Goal: Task Accomplishment & Management: Manage account settings

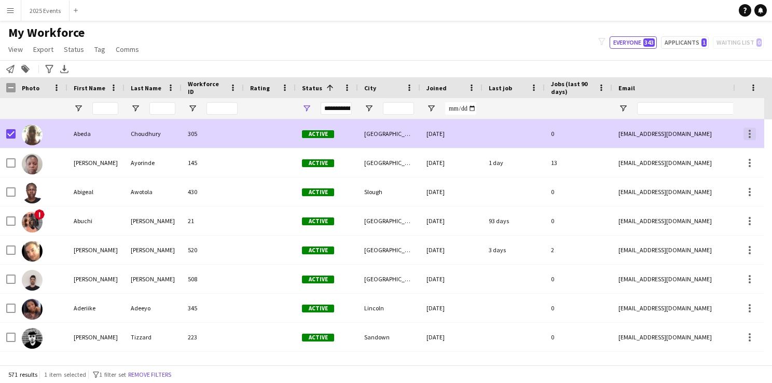
click at [750, 131] on div at bounding box center [750, 131] width 2 height 2
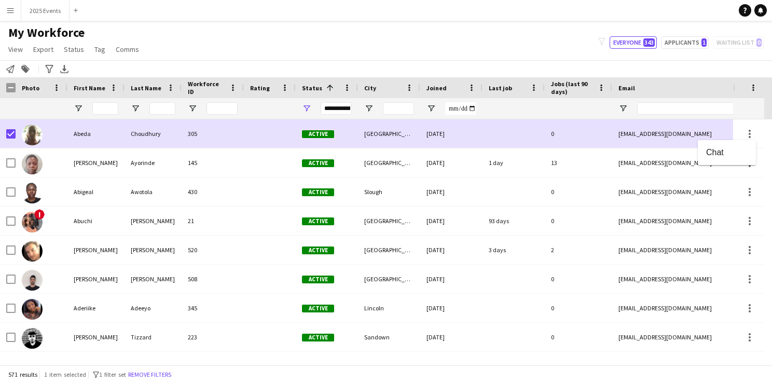
click at [9, 192] on div at bounding box center [386, 191] width 772 height 383
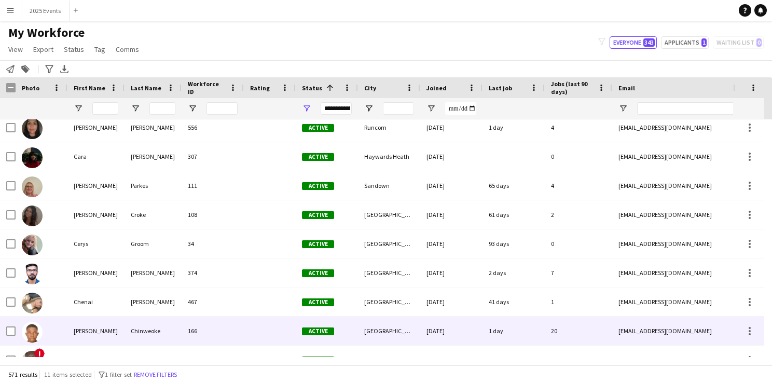
scroll to position [1181, 0]
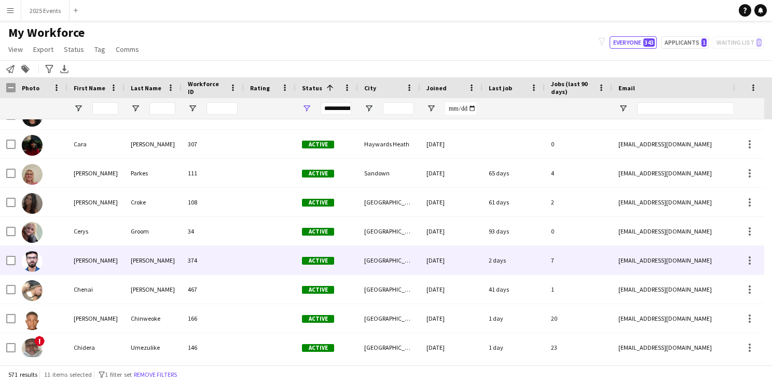
click at [33, 253] on img at bounding box center [32, 261] width 21 height 21
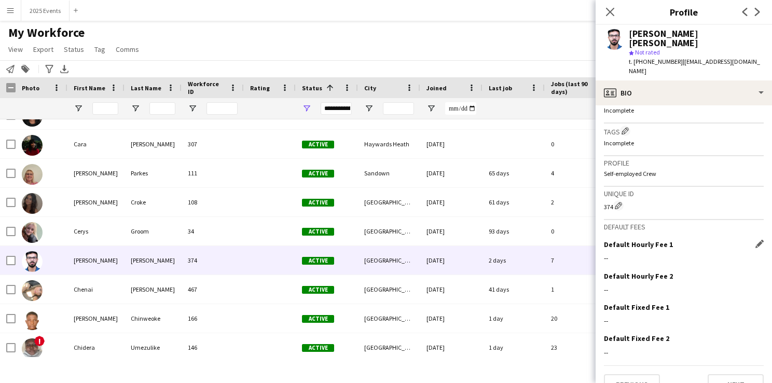
scroll to position [386, 0]
click at [718, 375] on button "Next" at bounding box center [736, 385] width 56 height 21
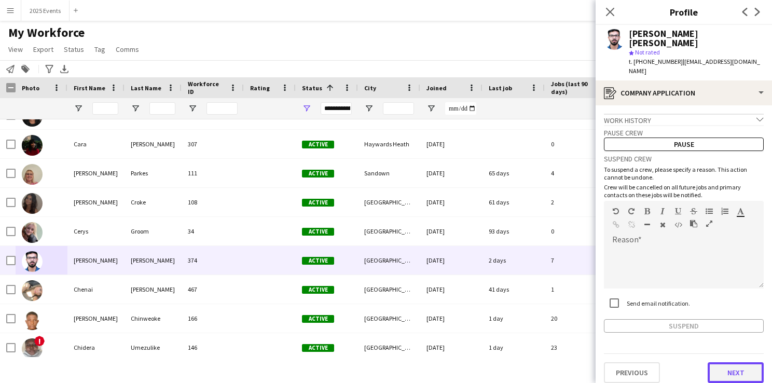
click at [729, 362] on button "Next" at bounding box center [736, 372] width 56 height 21
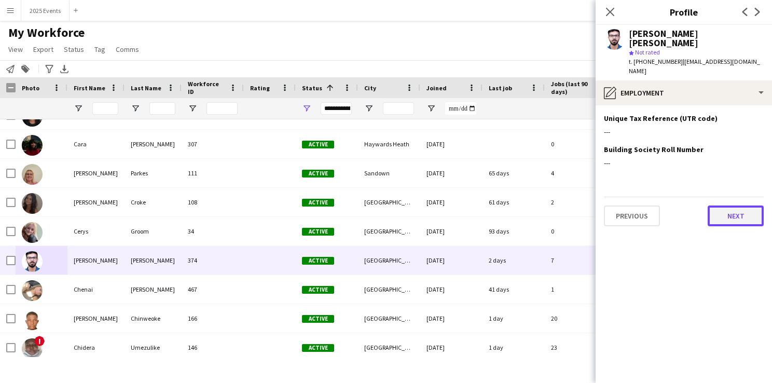
click at [732, 206] on button "Next" at bounding box center [736, 216] width 56 height 21
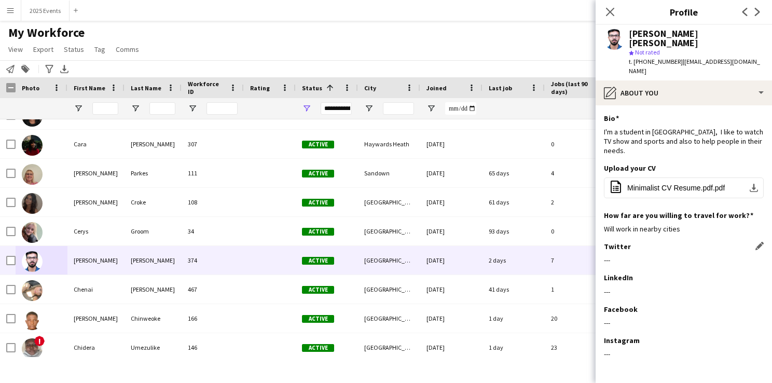
scroll to position [23, 0]
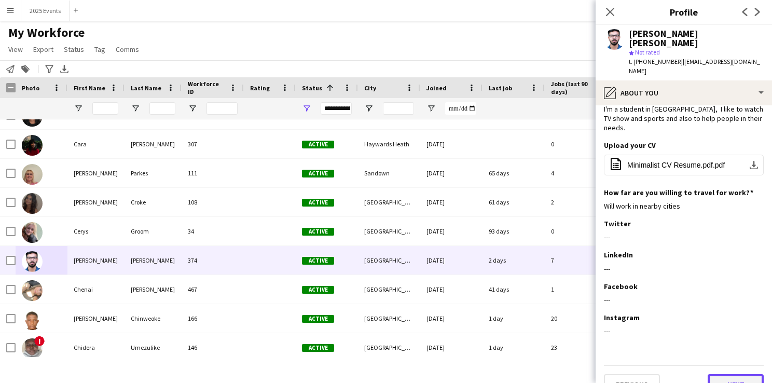
click at [713, 374] on button "Next" at bounding box center [736, 384] width 56 height 21
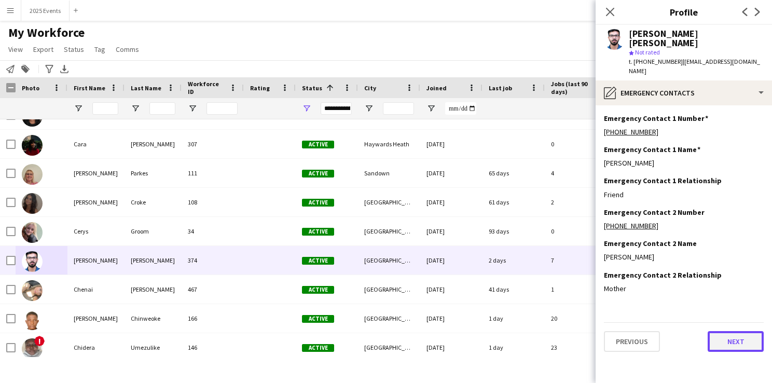
click at [727, 331] on button "Next" at bounding box center [736, 341] width 56 height 21
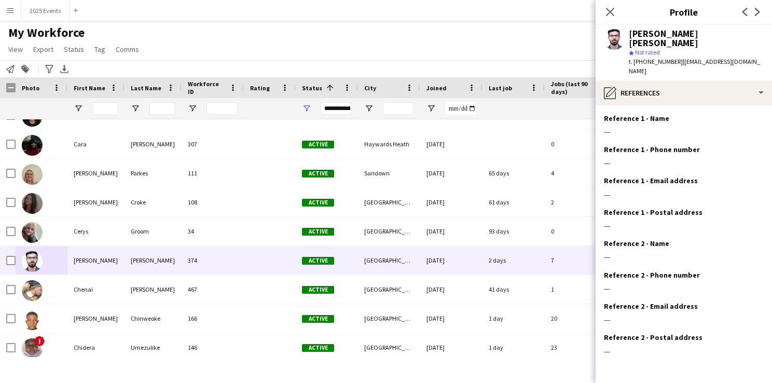
scroll to position [20, 0]
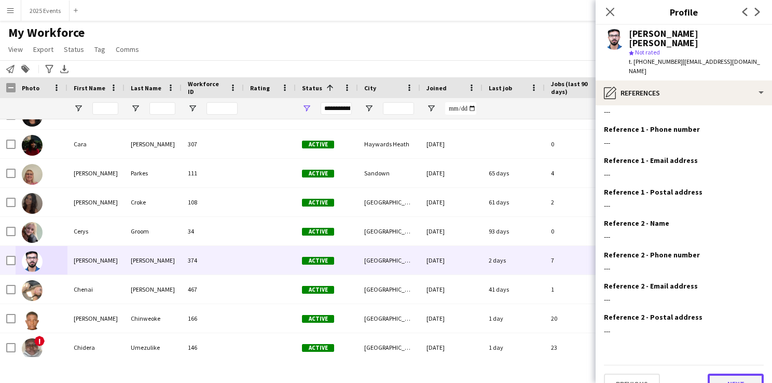
click at [731, 374] on button "Next" at bounding box center [736, 384] width 56 height 21
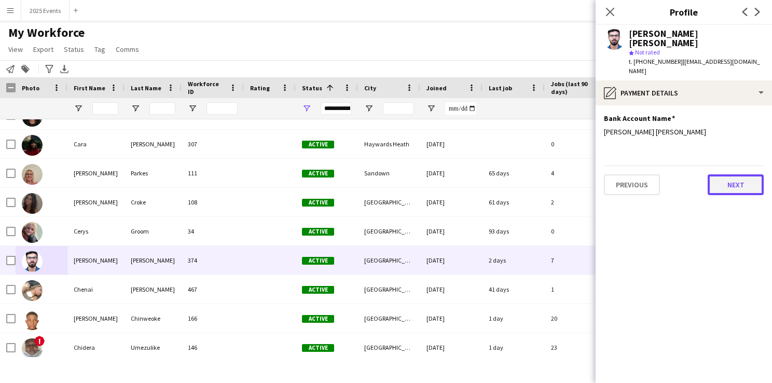
click at [744, 174] on button "Next" at bounding box center [736, 184] width 56 height 21
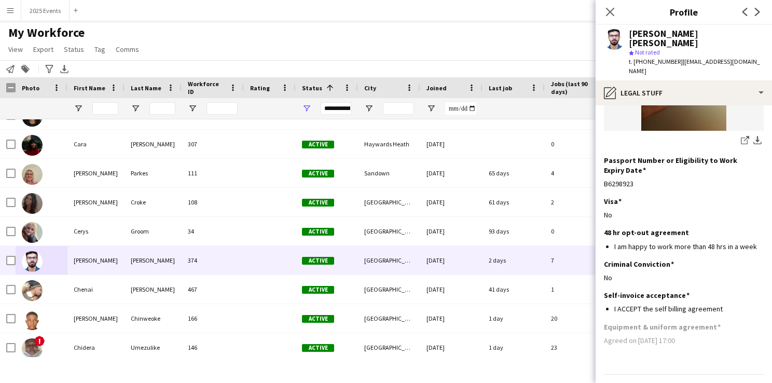
scroll to position [220, 0]
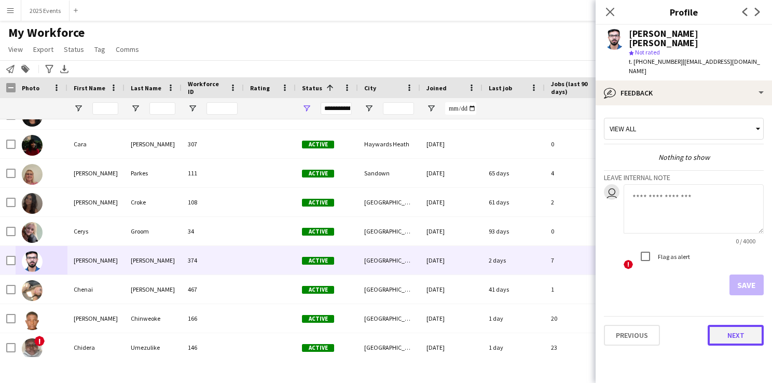
click at [737, 325] on button "Next" at bounding box center [736, 335] width 56 height 21
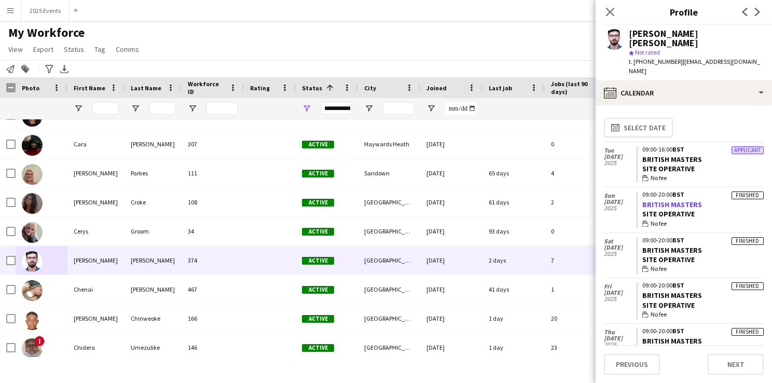
click at [667, 200] on link "BRITISH MASTERS" at bounding box center [672, 204] width 60 height 9
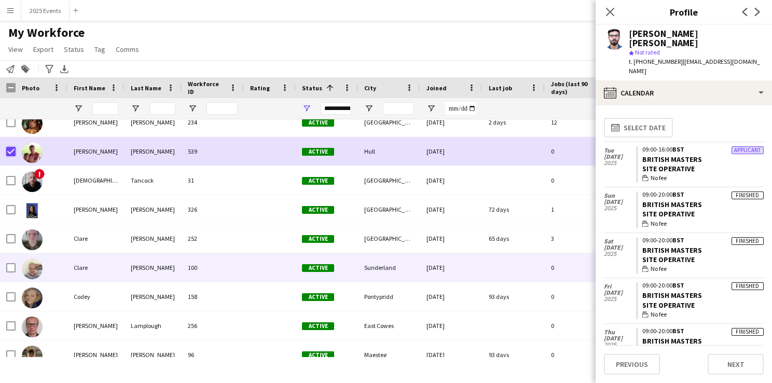
scroll to position [1507, 0]
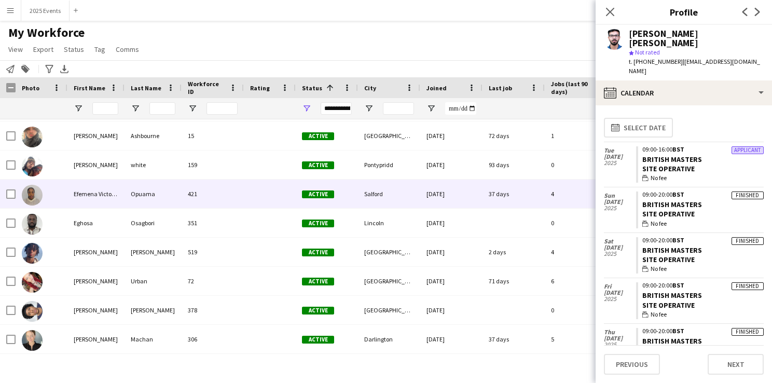
click at [29, 192] on img at bounding box center [32, 195] width 21 height 21
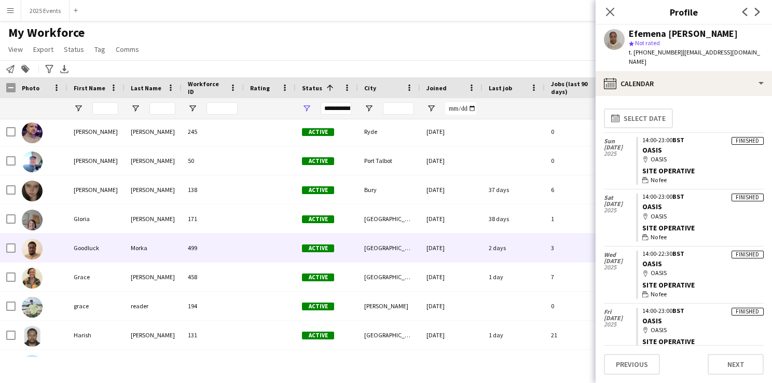
click at [35, 248] on img at bounding box center [32, 249] width 21 height 21
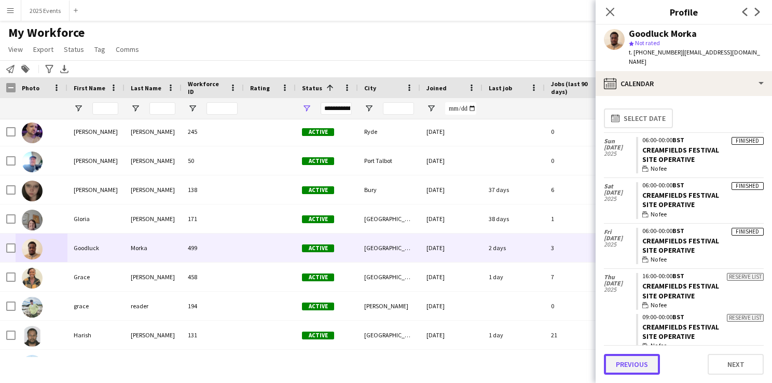
click at [627, 368] on button "Previous" at bounding box center [632, 364] width 56 height 21
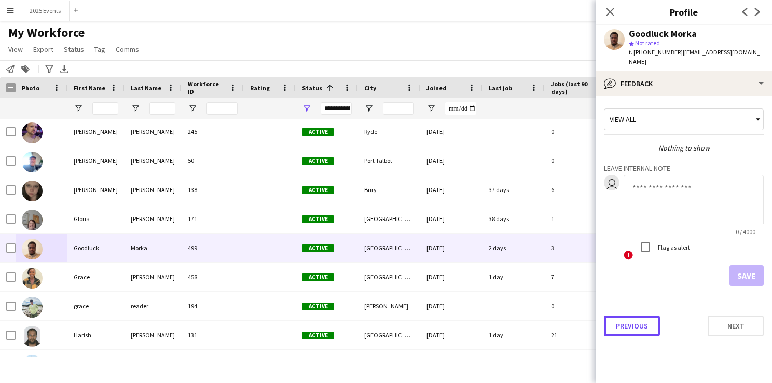
click at [627, 368] on app-crew-profile-feedback-tab "View all Nothing to show Leave internal note user 0 / 4000 ! Flag as alert Save…" at bounding box center [684, 239] width 176 height 287
drag, startPoint x: 627, startPoint y: 368, endPoint x: 638, endPoint y: 313, distance: 56.2
click at [638, 313] on app-crew-profile-feedback-tab "View all Nothing to show Leave internal note user 0 / 4000 ! Flag as alert Save…" at bounding box center [684, 239] width 176 height 287
click at [638, 316] on button "Previous" at bounding box center [632, 326] width 56 height 21
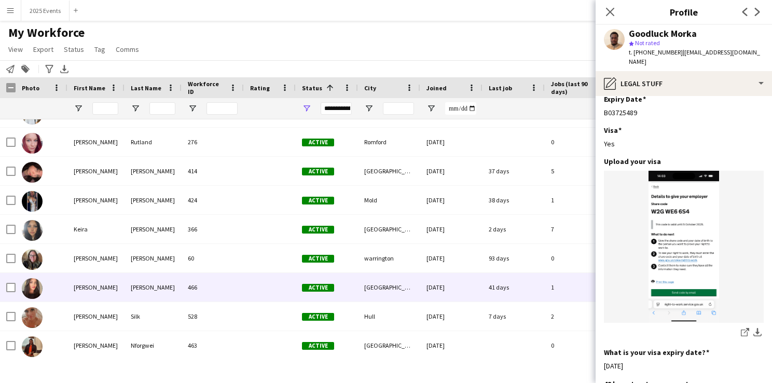
click at [39, 293] on img at bounding box center [32, 288] width 21 height 21
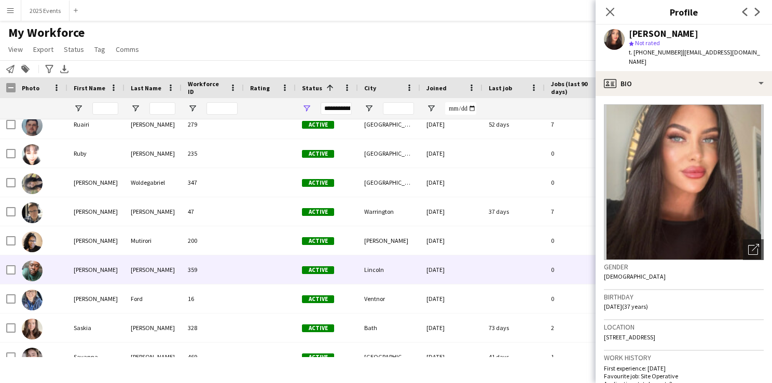
click at [11, 263] on div at bounding box center [10, 269] width 9 height 29
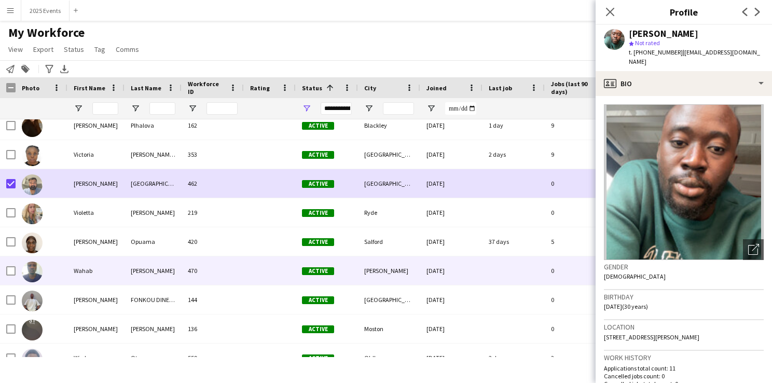
click at [34, 267] on img at bounding box center [32, 272] width 21 height 21
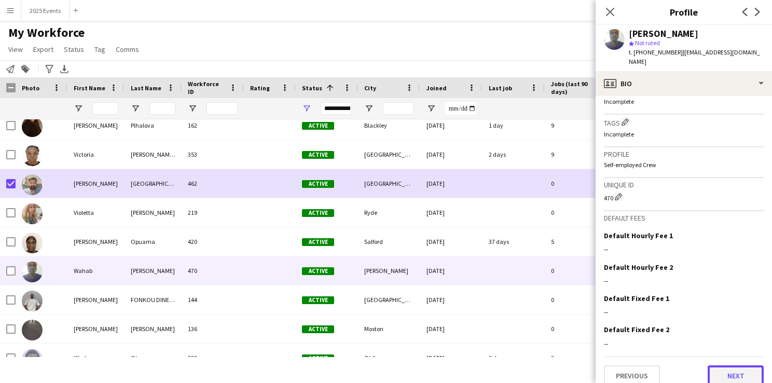
click at [729, 365] on button "Next" at bounding box center [736, 375] width 56 height 21
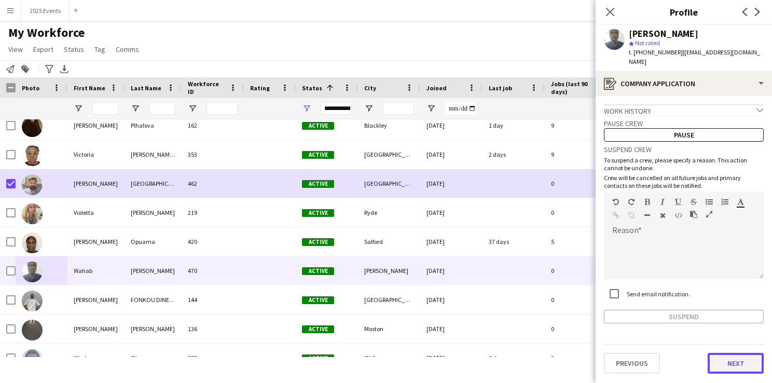
click at [732, 353] on button "Next" at bounding box center [736, 363] width 56 height 21
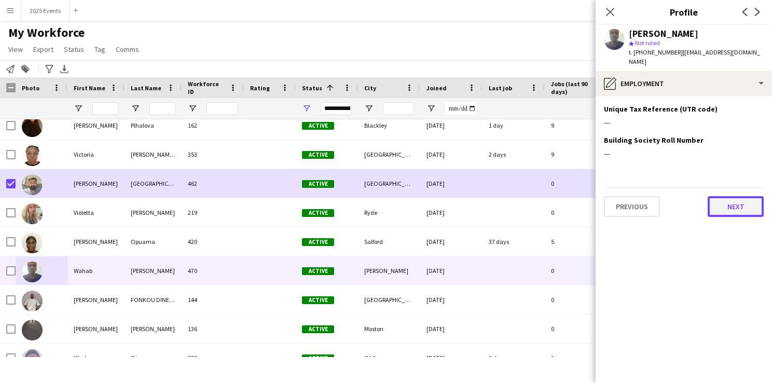
click at [737, 203] on button "Next" at bounding box center [736, 206] width 56 height 21
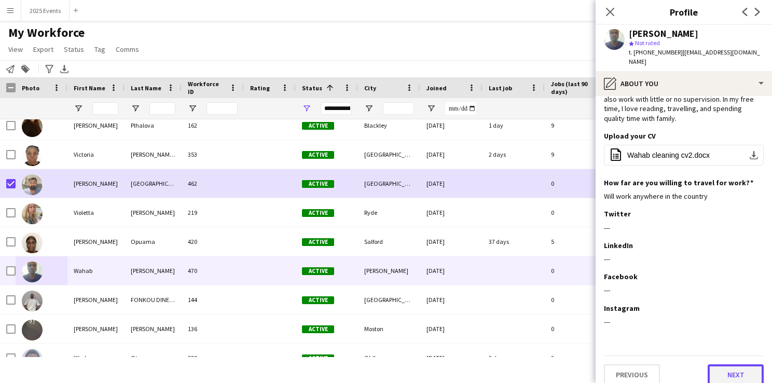
click at [723, 364] on button "Next" at bounding box center [736, 374] width 56 height 21
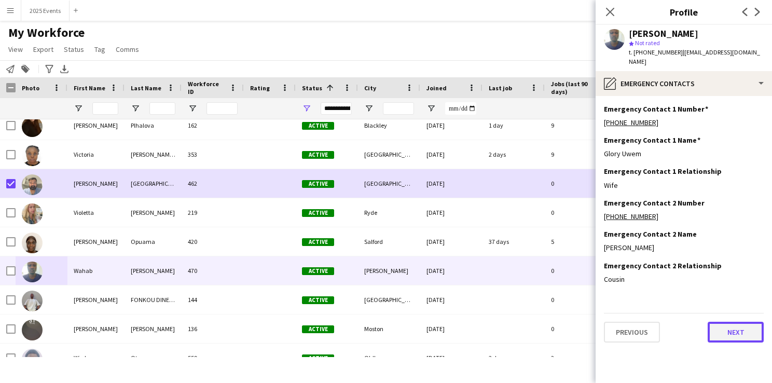
click at [725, 322] on button "Next" at bounding box center [736, 332] width 56 height 21
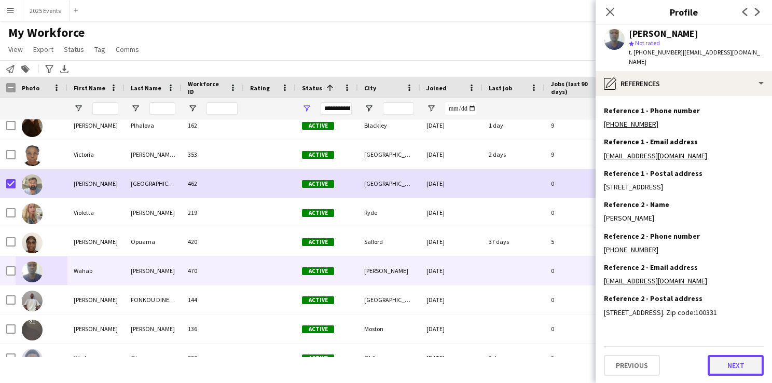
click at [718, 361] on button "Next" at bounding box center [736, 365] width 56 height 21
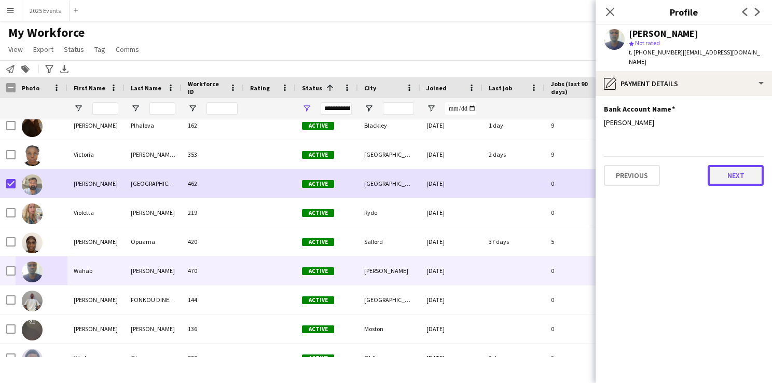
click at [729, 172] on button "Next" at bounding box center [736, 175] width 56 height 21
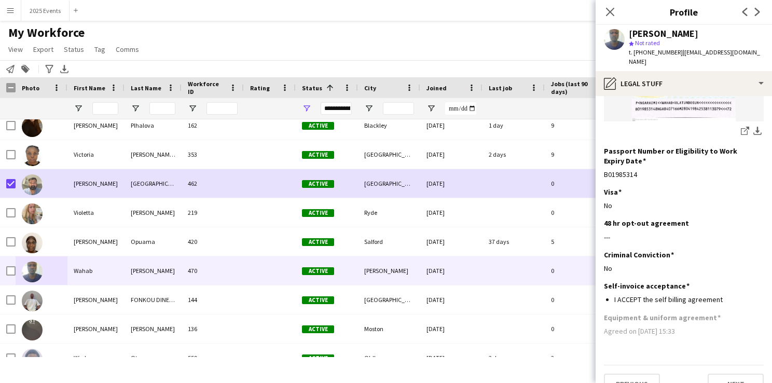
click at [514, 39] on div "My Workforce View Views Default view CF New view Update view Delete view Edit n…" at bounding box center [386, 42] width 772 height 35
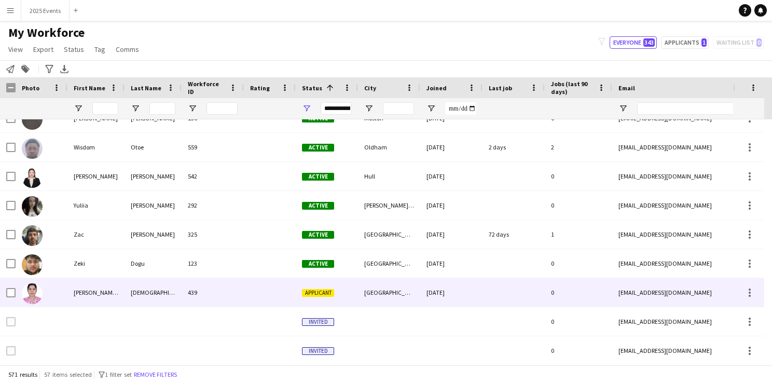
scroll to position [7948, 0]
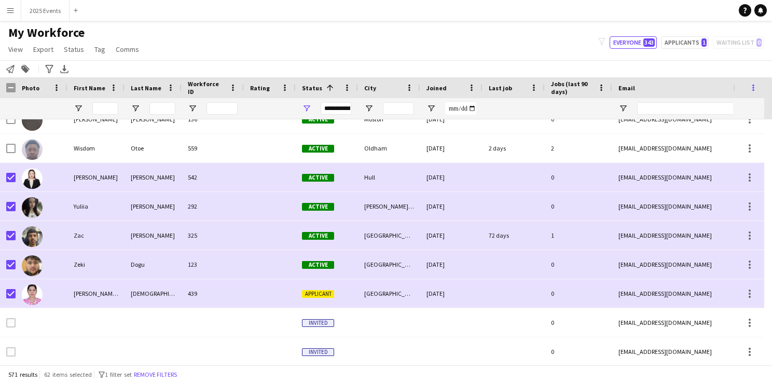
click at [751, 84] on span at bounding box center [753, 87] width 9 height 9
click at [577, 57] on div "My Workforce View Views Default view CF New view Update view Delete view Edit n…" at bounding box center [386, 42] width 772 height 35
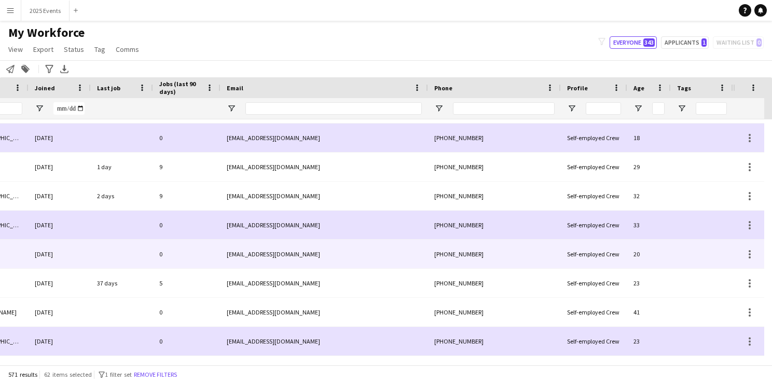
scroll to position [7683, 0]
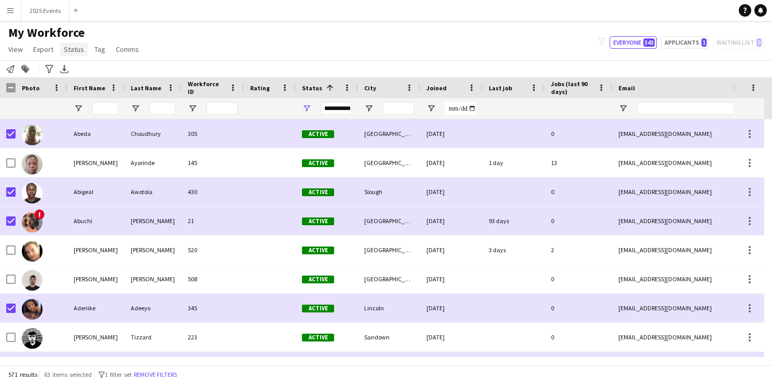
click at [75, 49] on span "Status" at bounding box center [74, 49] width 20 height 9
click at [74, 67] on span "Edit" at bounding box center [74, 71] width 12 height 9
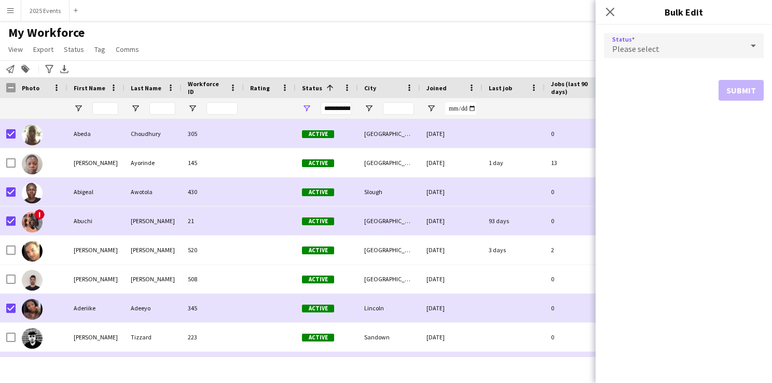
click at [645, 44] on span "Please select" at bounding box center [635, 49] width 47 height 10
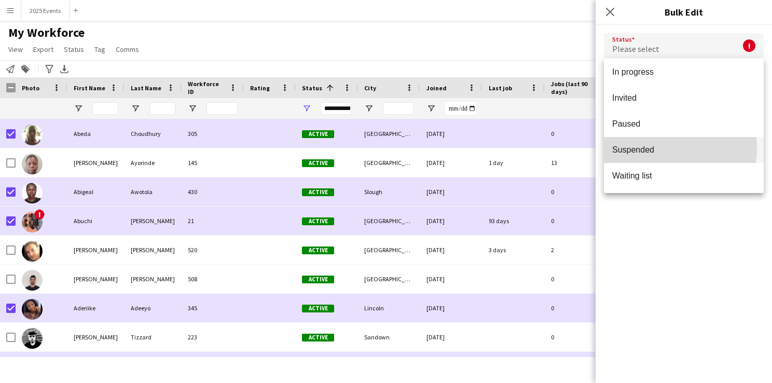
click at [652, 147] on span "Suspended" at bounding box center [683, 150] width 143 height 10
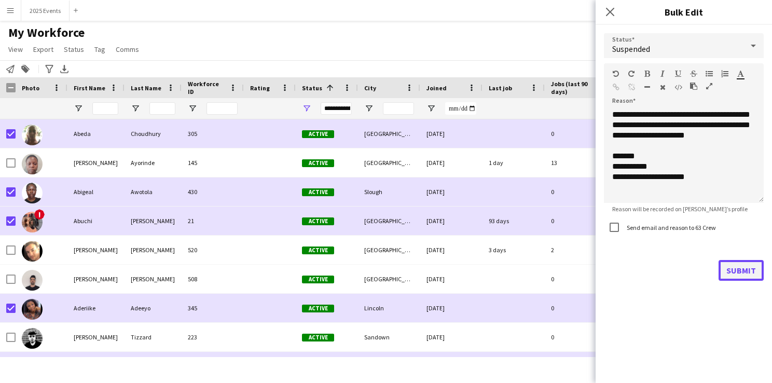
click at [745, 267] on button "Submit" at bounding box center [741, 270] width 45 height 21
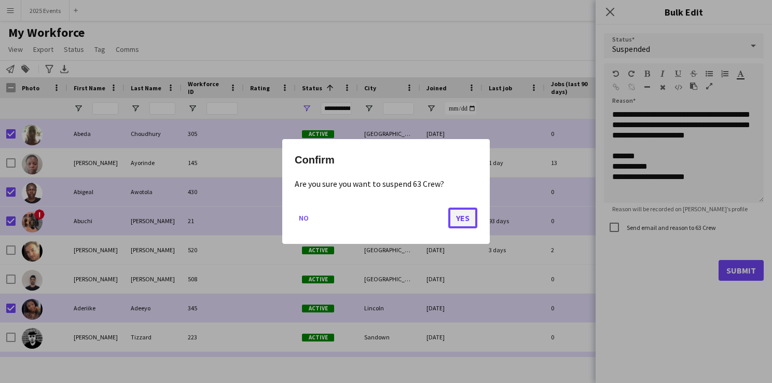
click at [464, 217] on button "Yes" at bounding box center [462, 218] width 29 height 21
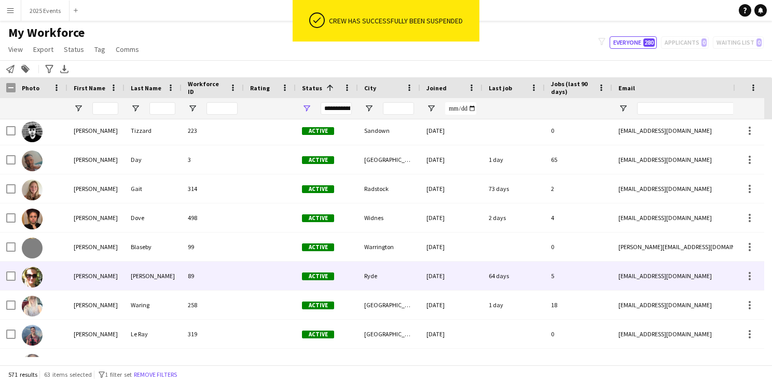
scroll to position [91, 0]
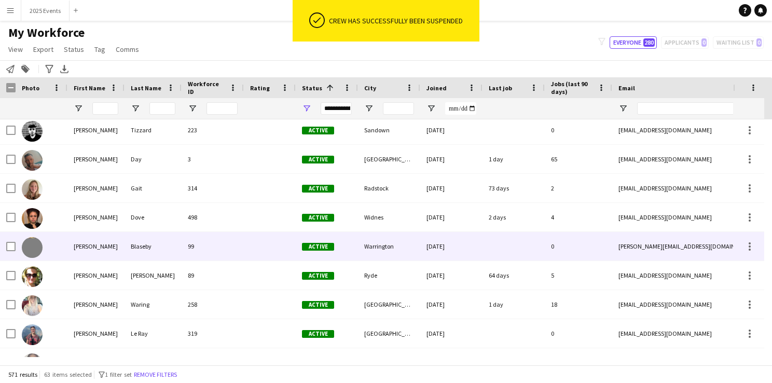
click at [36, 248] on img at bounding box center [32, 247] width 21 height 21
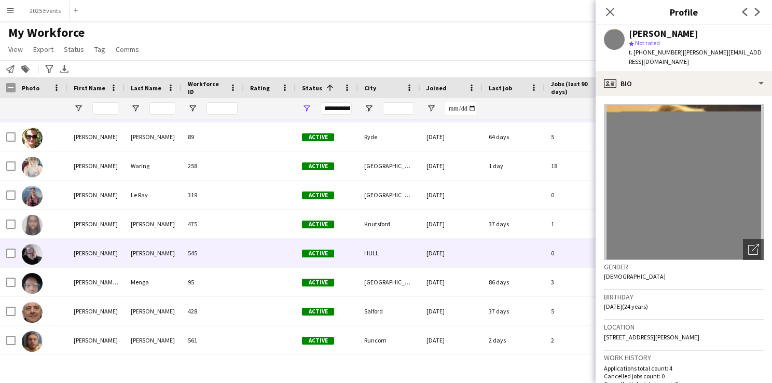
scroll to position [230, 0]
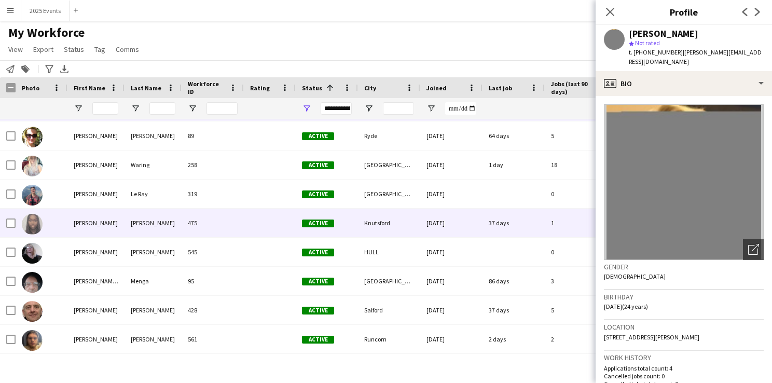
click at [37, 218] on img at bounding box center [32, 224] width 21 height 21
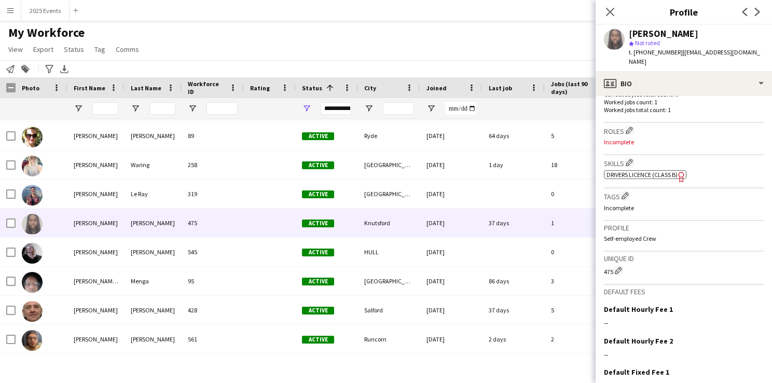
scroll to position [379, 0]
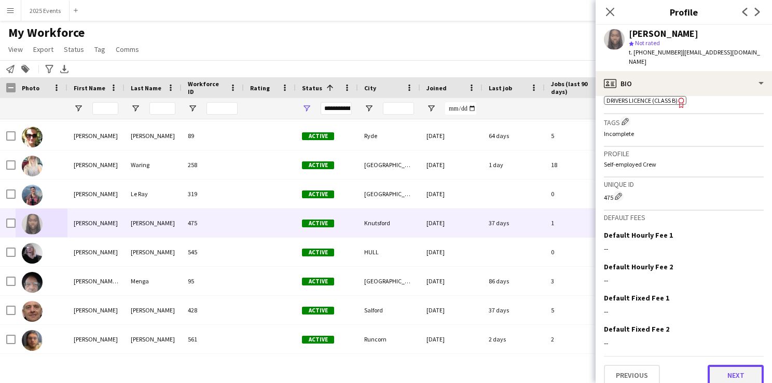
click at [737, 370] on button "Next" at bounding box center [736, 375] width 56 height 21
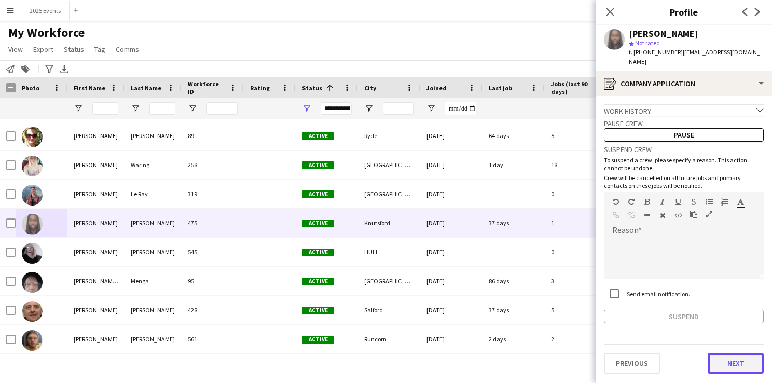
click at [733, 353] on button "Next" at bounding box center [736, 363] width 56 height 21
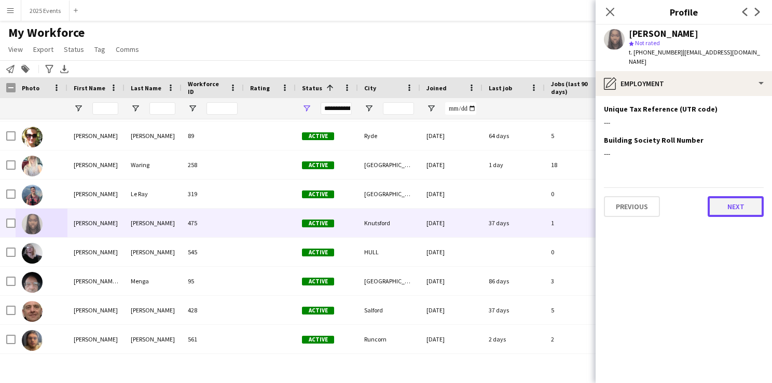
click at [742, 196] on button "Next" at bounding box center [736, 206] width 56 height 21
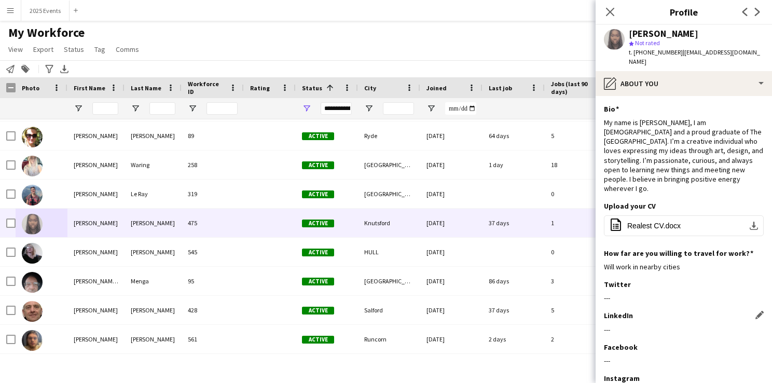
scroll to position [80, 0]
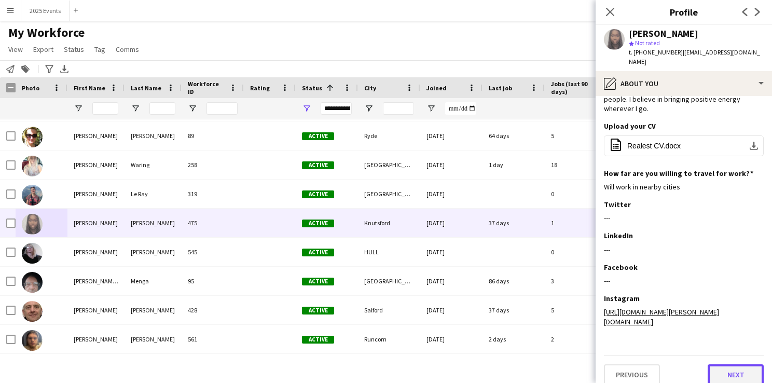
click at [710, 364] on button "Next" at bounding box center [736, 374] width 56 height 21
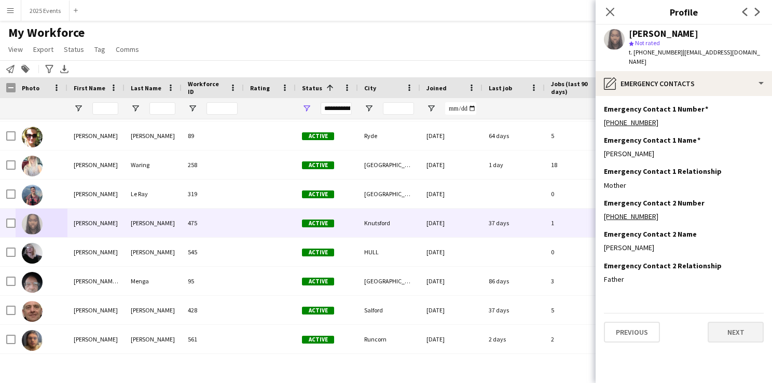
scroll to position [0, 0]
click at [727, 325] on button "Next" at bounding box center [736, 332] width 56 height 21
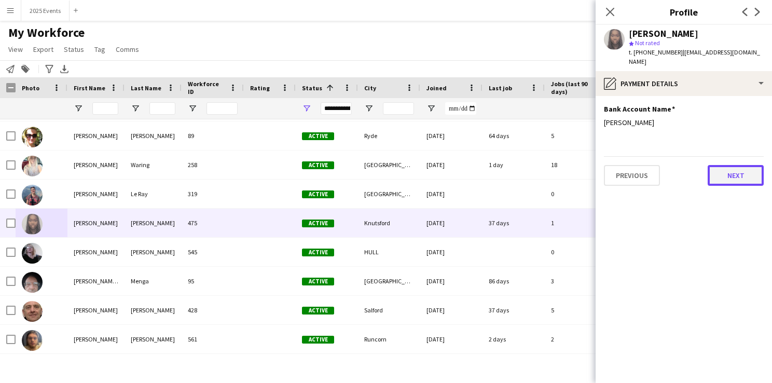
click at [747, 165] on button "Next" at bounding box center [736, 175] width 56 height 21
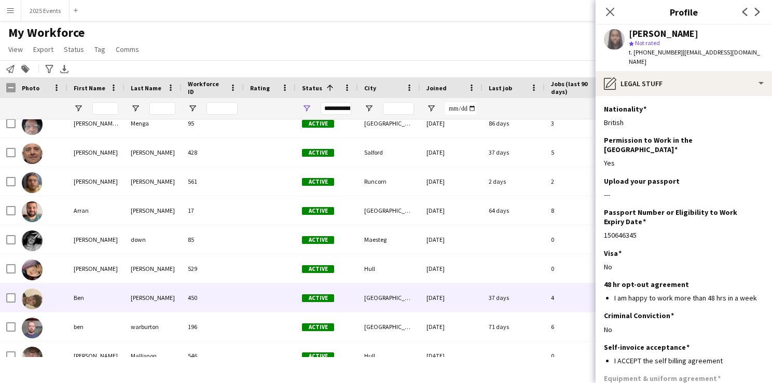
scroll to position [457, 0]
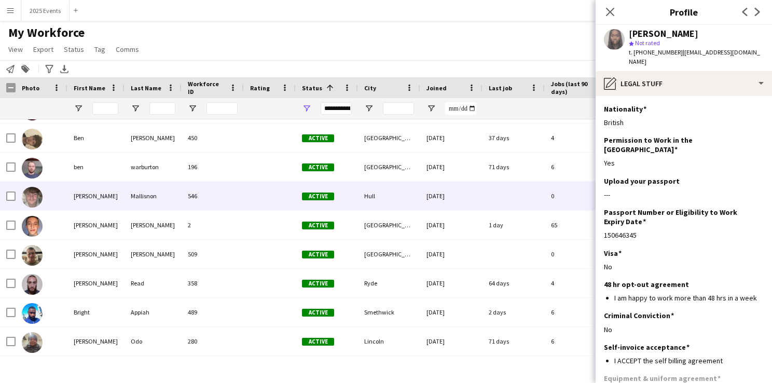
click at [33, 196] on img at bounding box center [32, 197] width 21 height 21
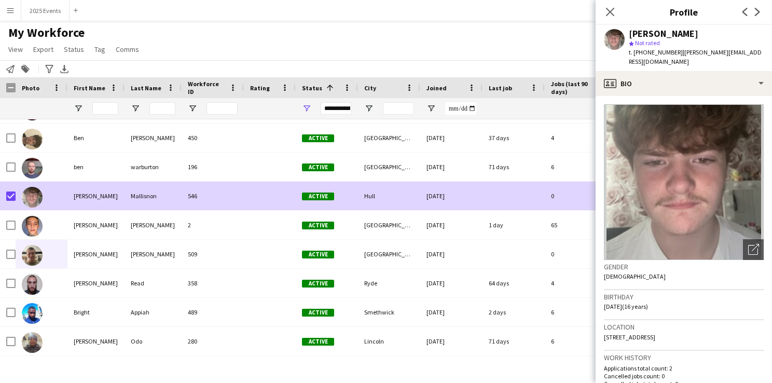
drag, startPoint x: 106, startPoint y: 267, endPoint x: 33, endPoint y: 250, distance: 74.6
click at [33, 250] on div "Brandon Gatrell 509 Active Salisbury 29-07-2025 0 btgatrell@gmail.com +44730720…" at bounding box center [562, 254] width 1125 height 29
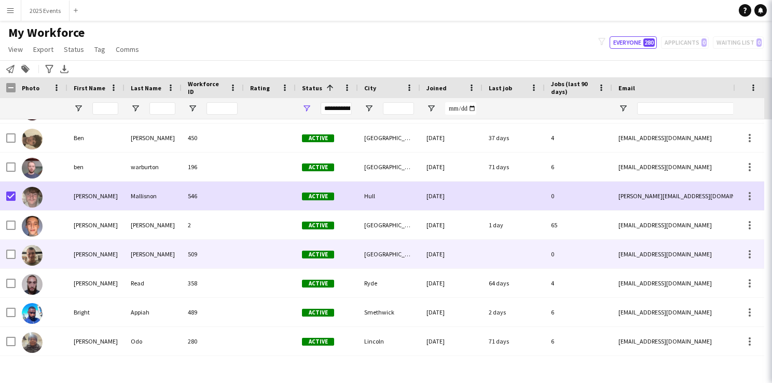
click at [33, 250] on img at bounding box center [32, 255] width 21 height 21
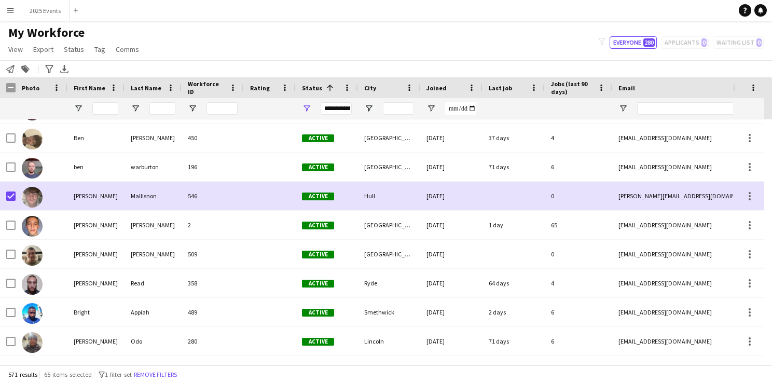
click at [33, 250] on img at bounding box center [32, 255] width 21 height 21
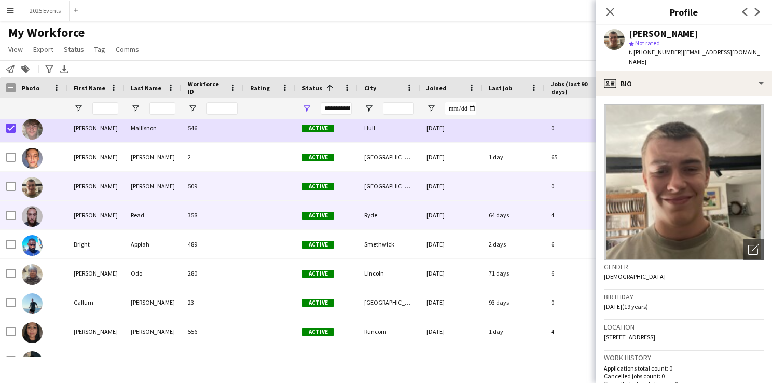
click at [32, 218] on img at bounding box center [32, 216] width 21 height 21
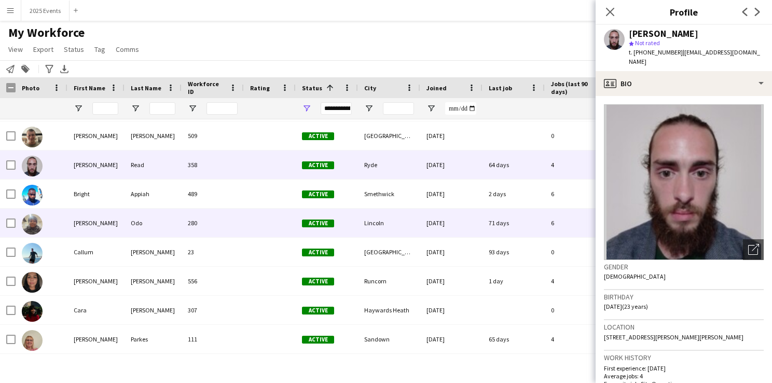
click at [32, 218] on img at bounding box center [32, 224] width 21 height 21
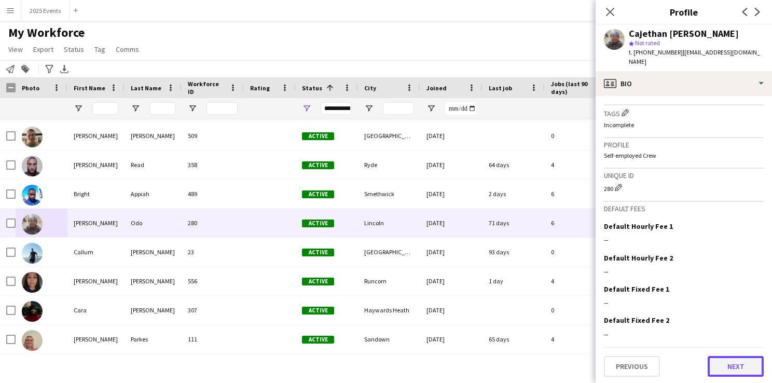
click at [714, 358] on button "Next" at bounding box center [736, 366] width 56 height 21
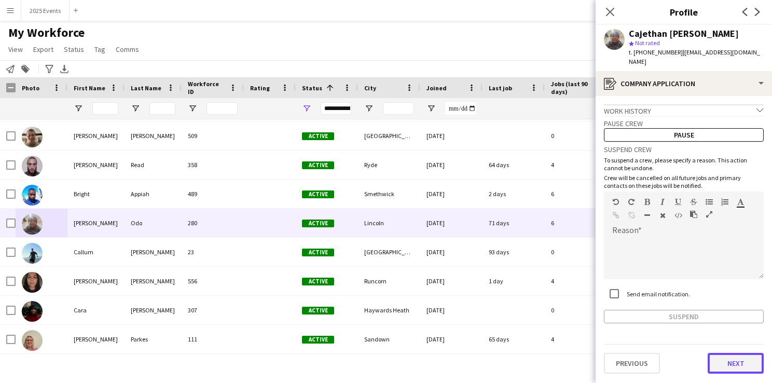
click at [724, 353] on button "Next" at bounding box center [736, 363] width 56 height 21
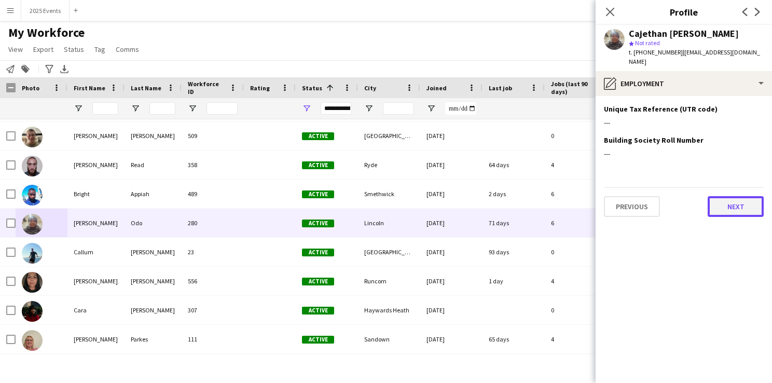
click at [747, 196] on button "Next" at bounding box center [736, 206] width 56 height 21
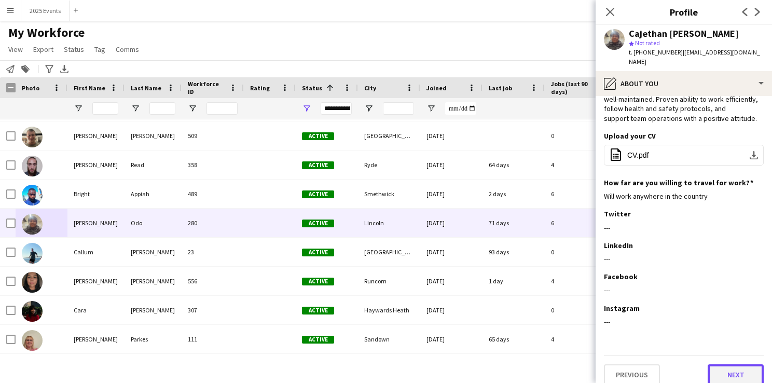
click at [721, 364] on button "Next" at bounding box center [736, 374] width 56 height 21
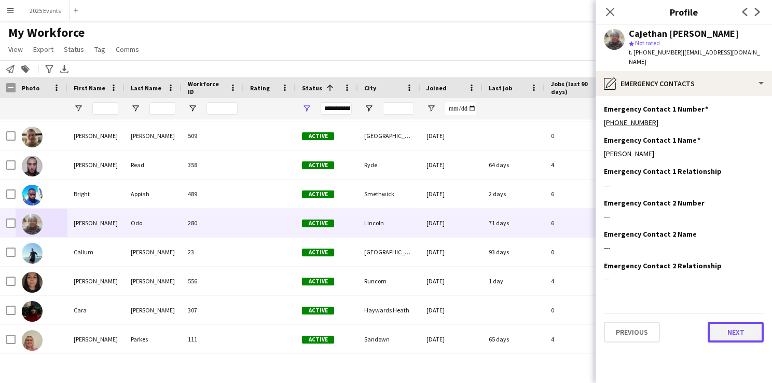
click at [727, 323] on button "Next" at bounding box center [736, 332] width 56 height 21
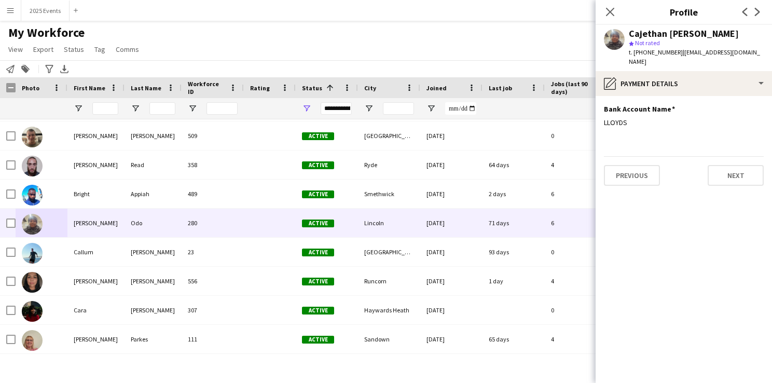
click at [738, 180] on app-section-data-types "Bank Account Name Edit this field LLOYDS Previous Next" at bounding box center [684, 239] width 176 height 287
click at [740, 165] on button "Next" at bounding box center [736, 175] width 56 height 21
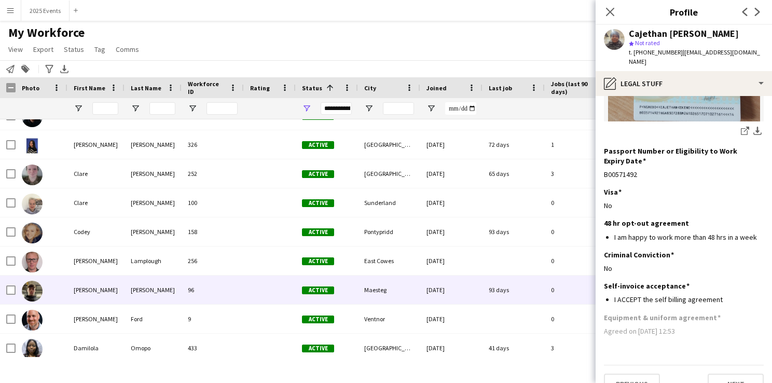
click at [31, 289] on img at bounding box center [32, 291] width 21 height 21
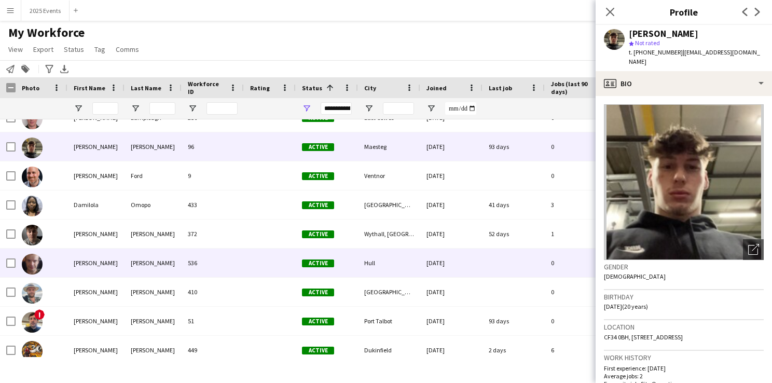
click at [35, 269] on img at bounding box center [32, 264] width 21 height 21
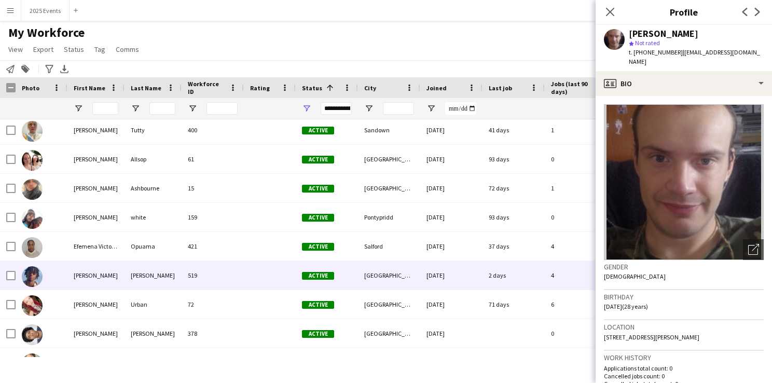
click at [33, 277] on img at bounding box center [32, 276] width 21 height 21
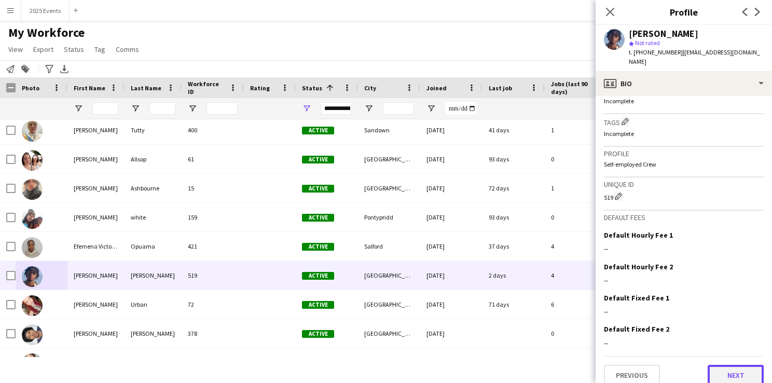
click at [734, 365] on button "Next" at bounding box center [736, 375] width 56 height 21
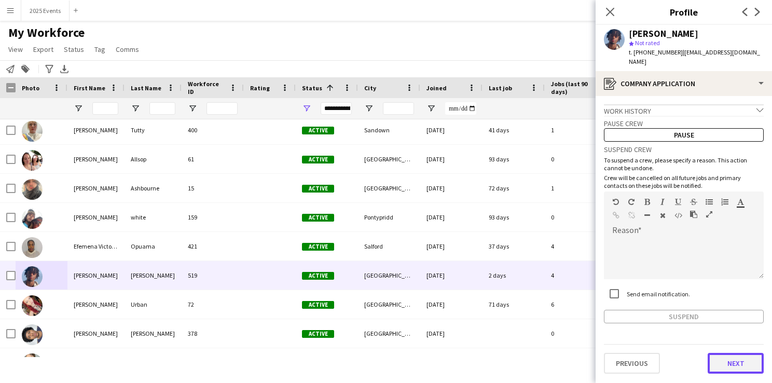
click at [737, 353] on button "Next" at bounding box center [736, 363] width 56 height 21
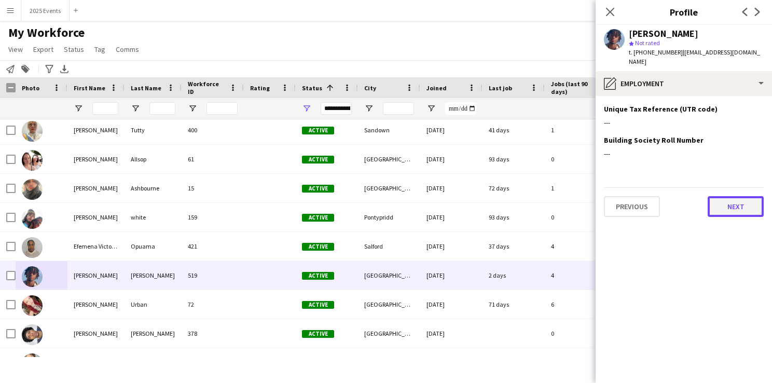
click at [744, 200] on button "Next" at bounding box center [736, 206] width 56 height 21
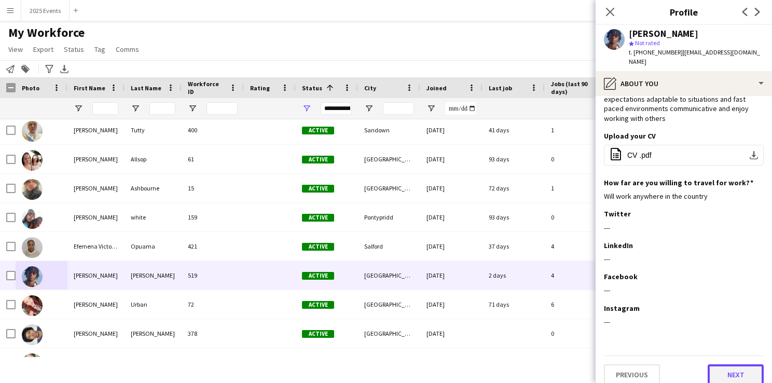
click at [728, 364] on button "Next" at bounding box center [736, 374] width 56 height 21
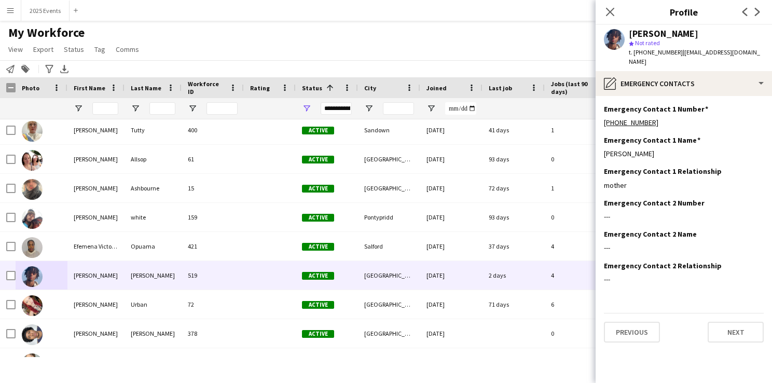
click at [732, 313] on div "Previous Next" at bounding box center [684, 328] width 160 height 30
click at [732, 322] on button "Next" at bounding box center [736, 332] width 56 height 21
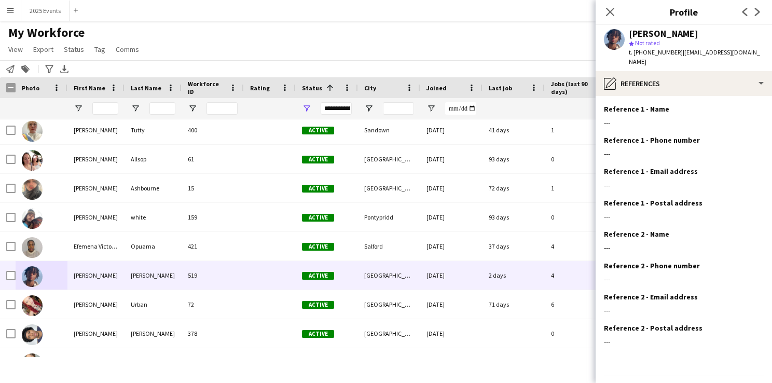
click at [732, 313] on div "Reference 2 - Email address Edit this field ---" at bounding box center [684, 307] width 160 height 31
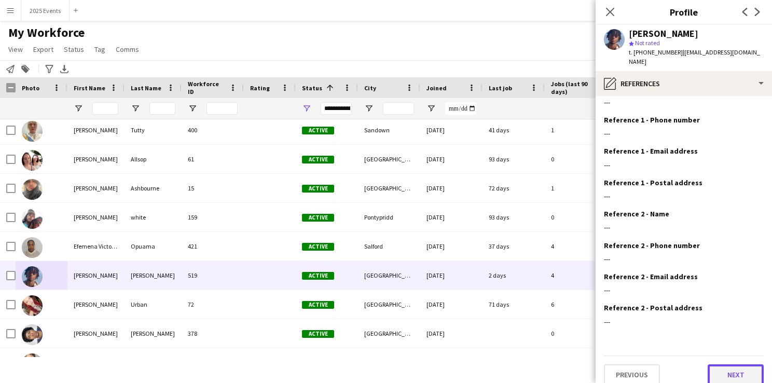
click at [731, 364] on button "Next" at bounding box center [736, 374] width 56 height 21
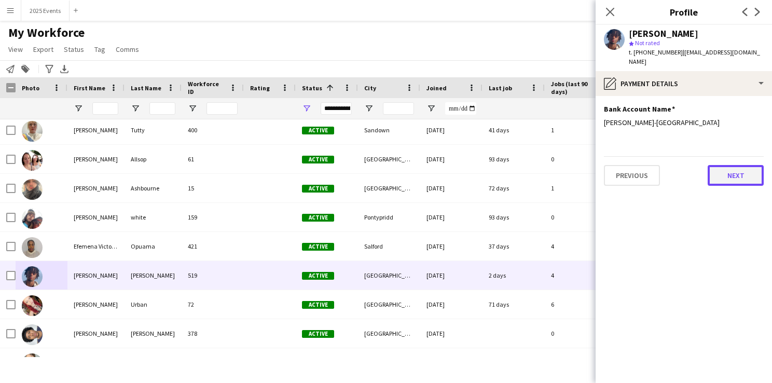
click at [742, 165] on button "Next" at bounding box center [736, 175] width 56 height 21
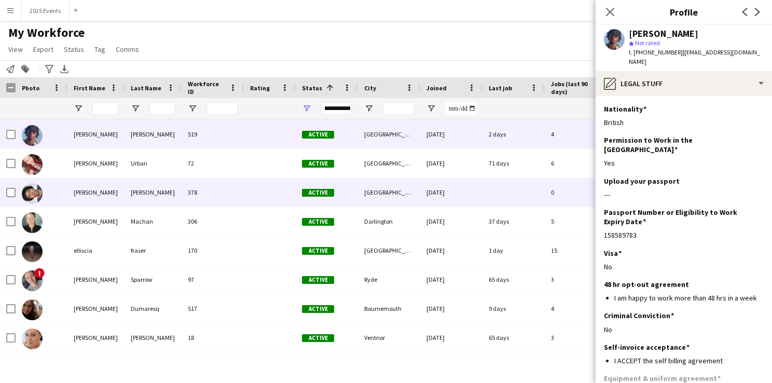
click at [34, 197] on img at bounding box center [32, 193] width 21 height 21
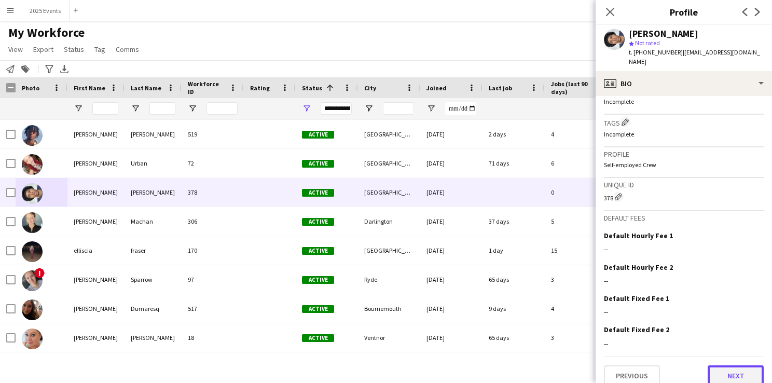
click at [716, 368] on button "Next" at bounding box center [736, 375] width 56 height 21
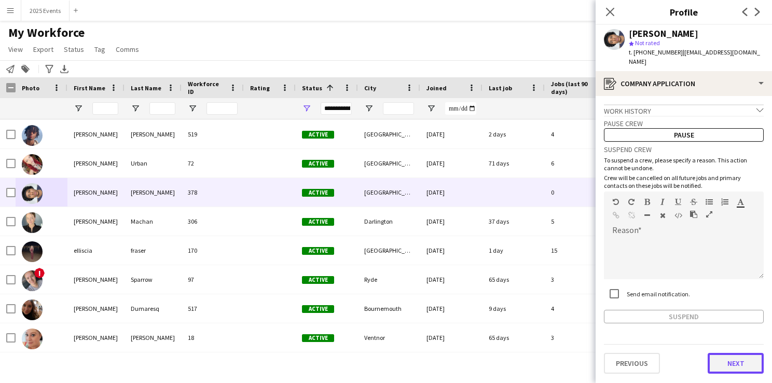
click at [724, 353] on button "Next" at bounding box center [736, 363] width 56 height 21
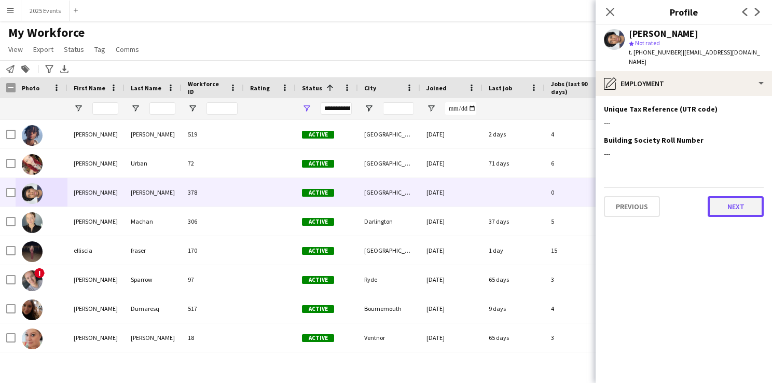
click at [748, 196] on button "Next" at bounding box center [736, 206] width 56 height 21
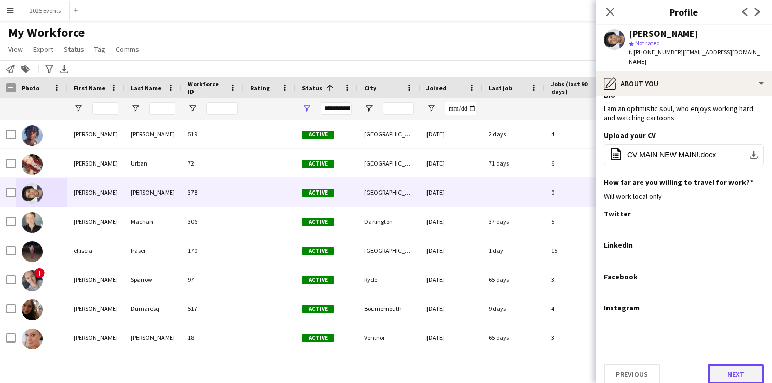
click at [714, 364] on button "Next" at bounding box center [736, 374] width 56 height 21
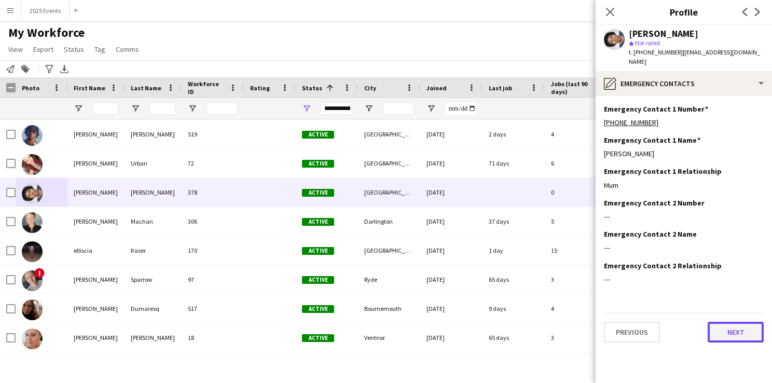
click at [722, 322] on button "Next" at bounding box center [736, 332] width 56 height 21
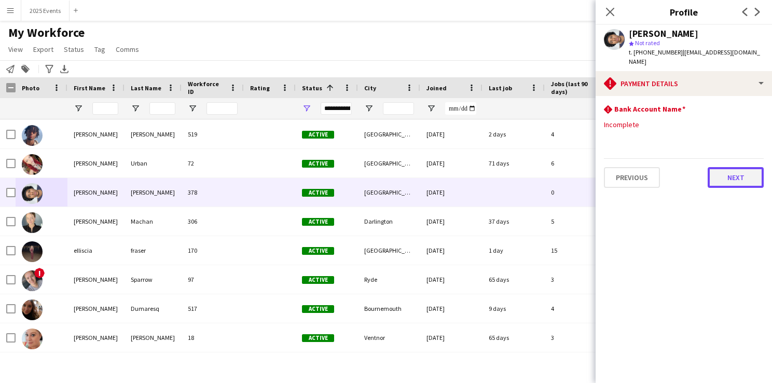
click at [747, 167] on button "Next" at bounding box center [736, 177] width 56 height 21
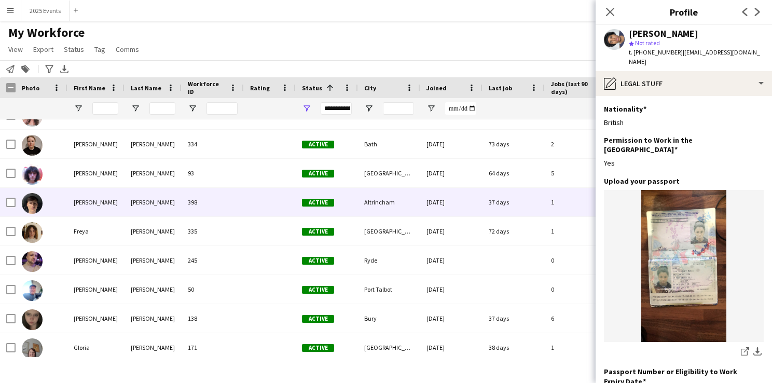
click at [40, 199] on img at bounding box center [32, 203] width 21 height 21
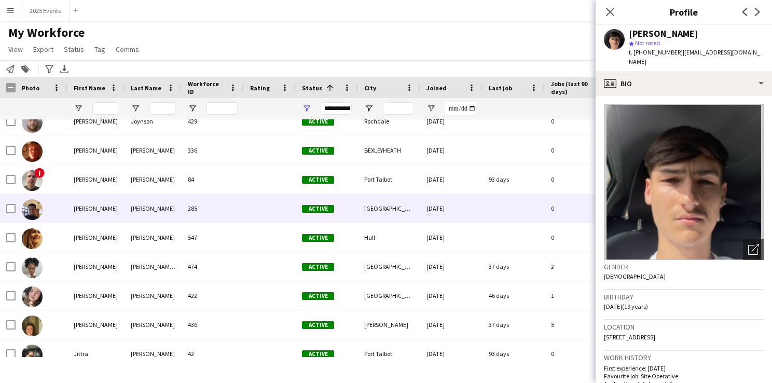
click at [33, 209] on img at bounding box center [32, 209] width 21 height 21
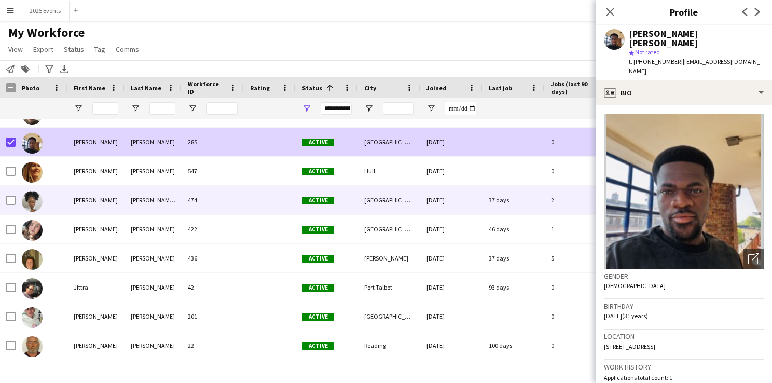
click at [33, 199] on img at bounding box center [32, 201] width 21 height 21
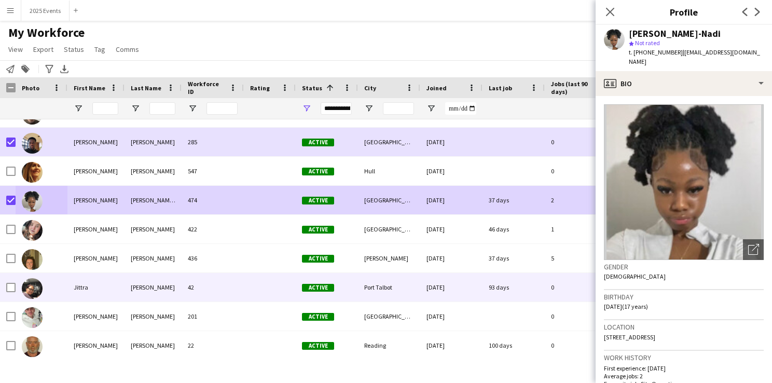
click at [39, 281] on img at bounding box center [32, 288] width 21 height 21
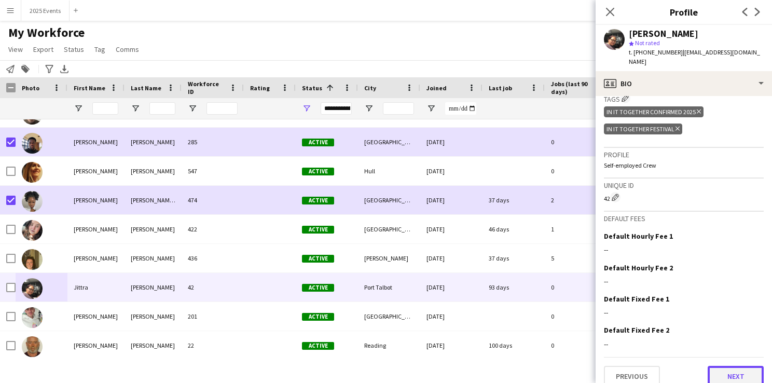
click at [712, 366] on button "Next" at bounding box center [736, 376] width 56 height 21
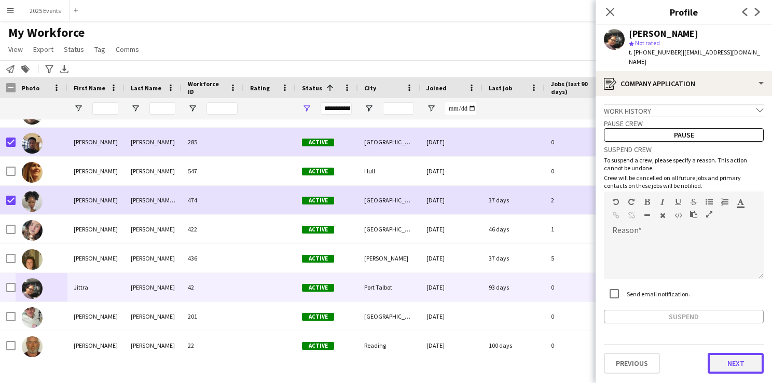
click at [727, 354] on button "Next" at bounding box center [736, 363] width 56 height 21
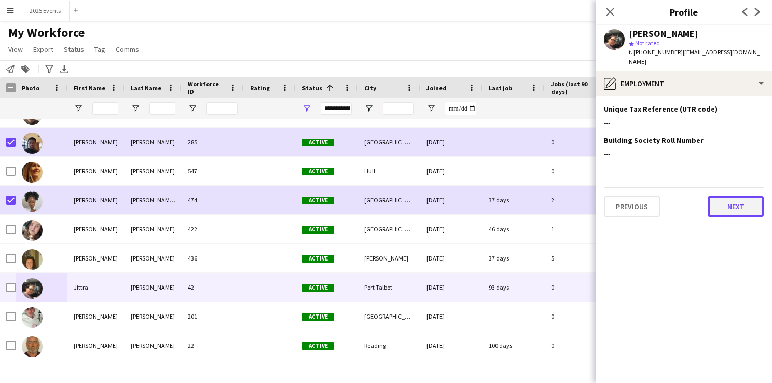
click at [754, 196] on button "Next" at bounding box center [736, 206] width 56 height 21
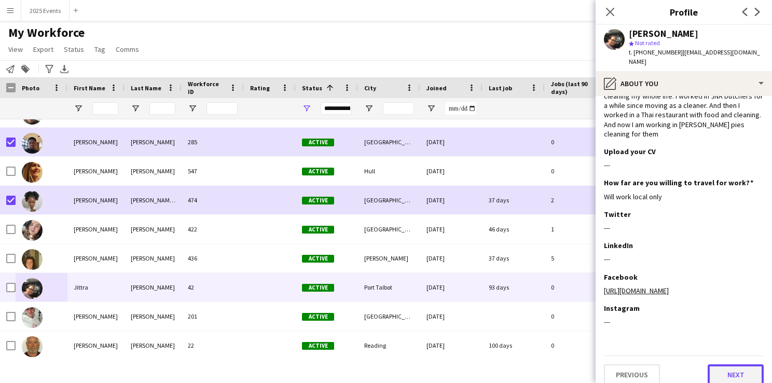
click at [726, 366] on button "Next" at bounding box center [736, 374] width 56 height 21
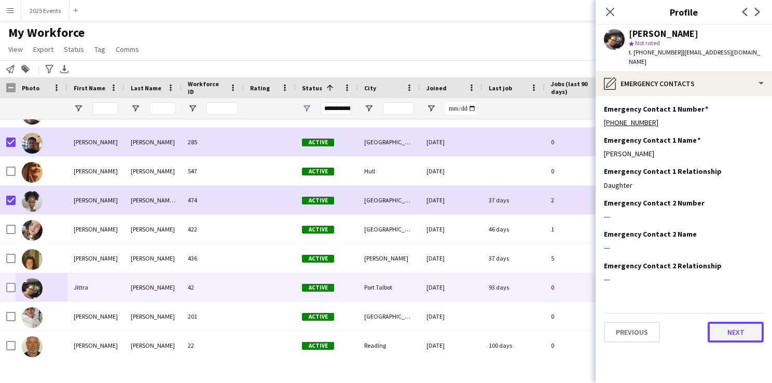
click at [737, 322] on button "Next" at bounding box center [736, 332] width 56 height 21
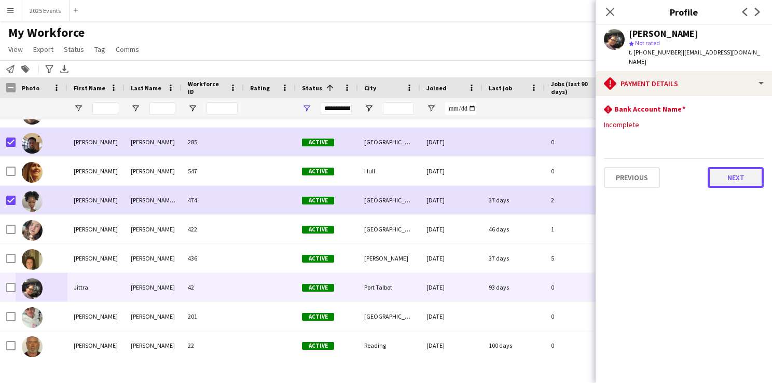
click at [745, 170] on button "Next" at bounding box center [736, 177] width 56 height 21
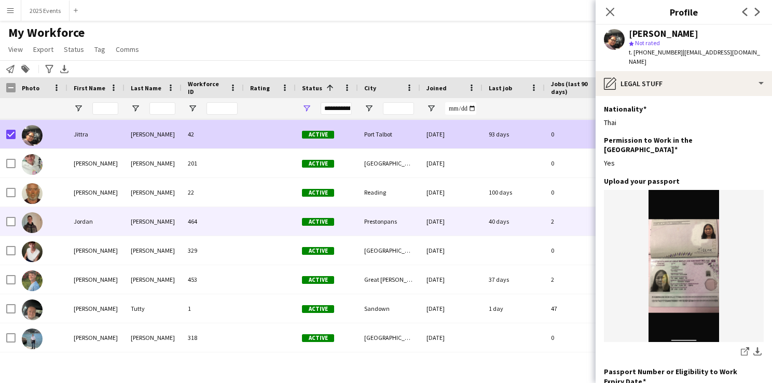
click at [33, 225] on img at bounding box center [32, 222] width 21 height 21
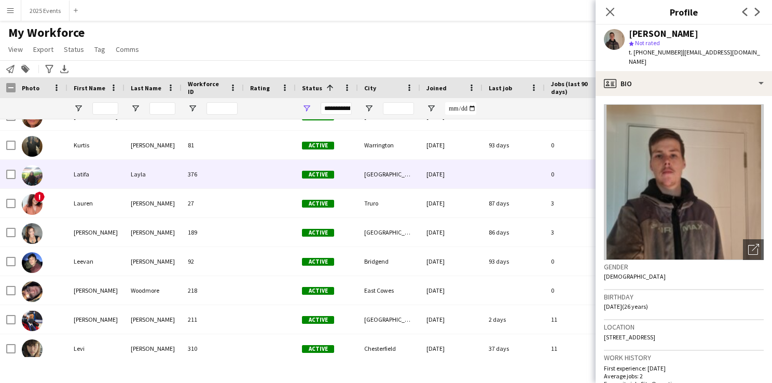
click at [35, 175] on img at bounding box center [32, 175] width 21 height 21
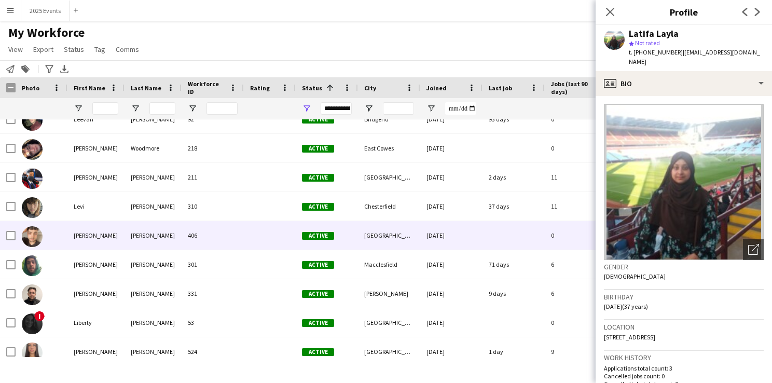
click at [33, 235] on img at bounding box center [32, 236] width 21 height 21
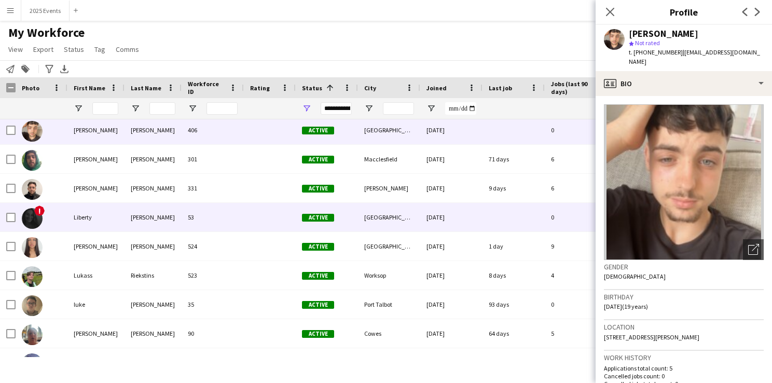
click at [36, 218] on img at bounding box center [32, 218] width 21 height 21
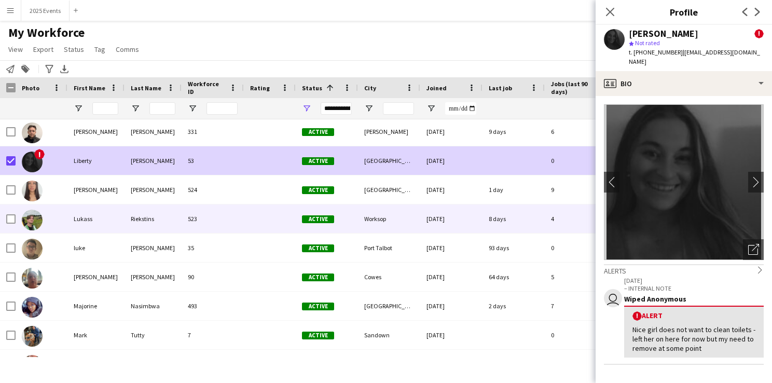
click at [35, 221] on img at bounding box center [32, 220] width 21 height 21
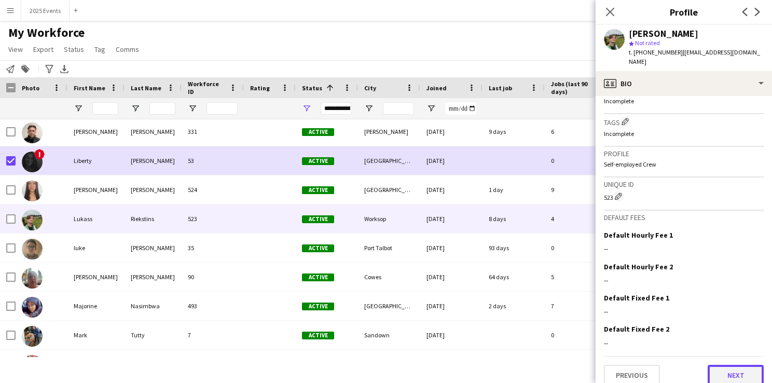
click at [716, 365] on button "Next" at bounding box center [736, 375] width 56 height 21
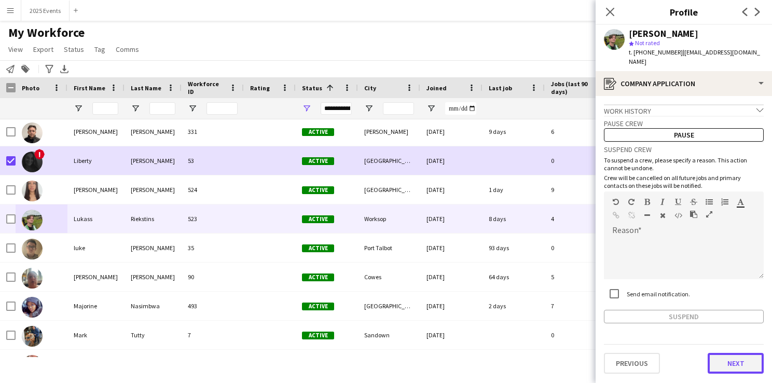
click at [726, 358] on button "Next" at bounding box center [736, 363] width 56 height 21
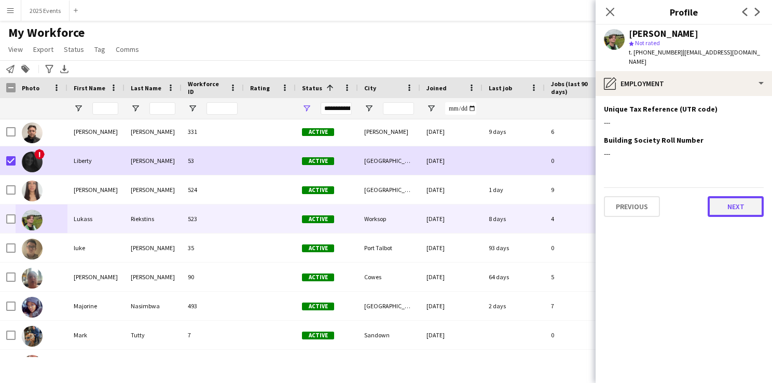
click at [748, 198] on button "Next" at bounding box center [736, 206] width 56 height 21
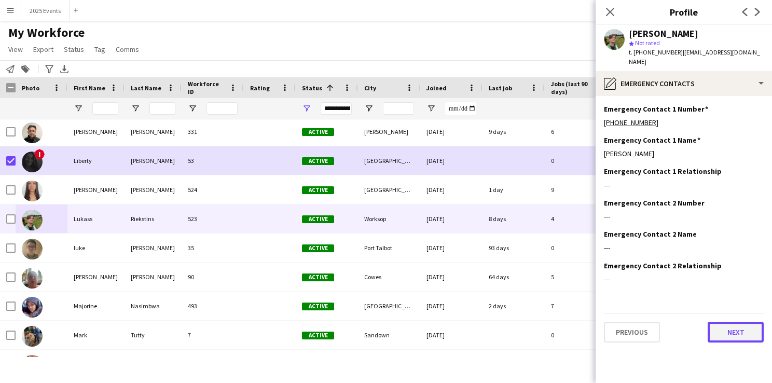
click at [720, 324] on button "Next" at bounding box center [736, 332] width 56 height 21
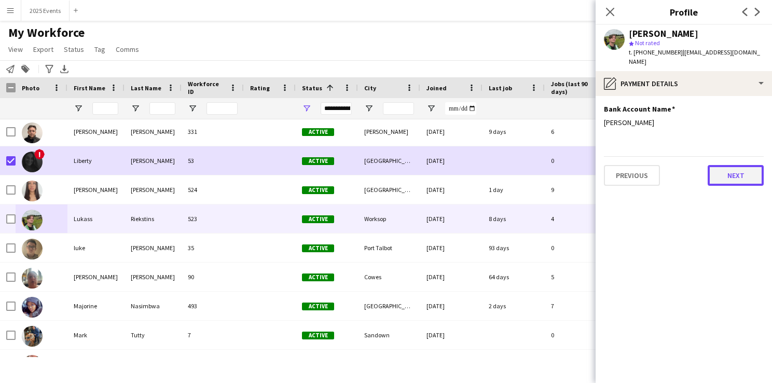
click at [744, 165] on button "Next" at bounding box center [736, 175] width 56 height 21
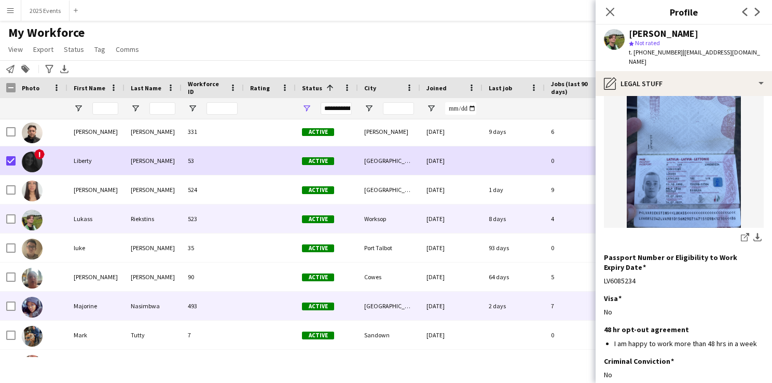
click at [35, 303] on img at bounding box center [32, 307] width 21 height 21
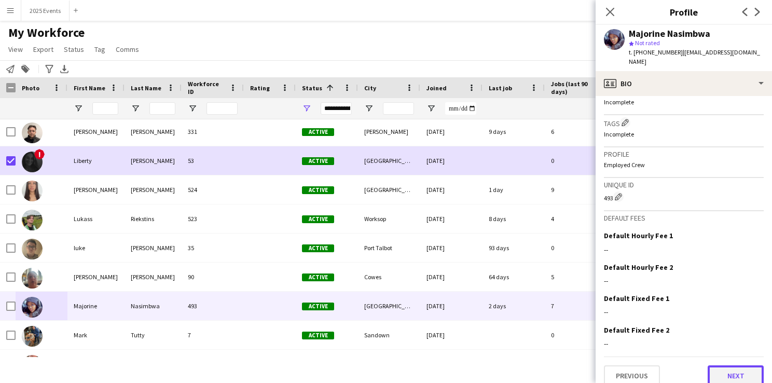
click at [729, 367] on button "Next" at bounding box center [736, 375] width 56 height 21
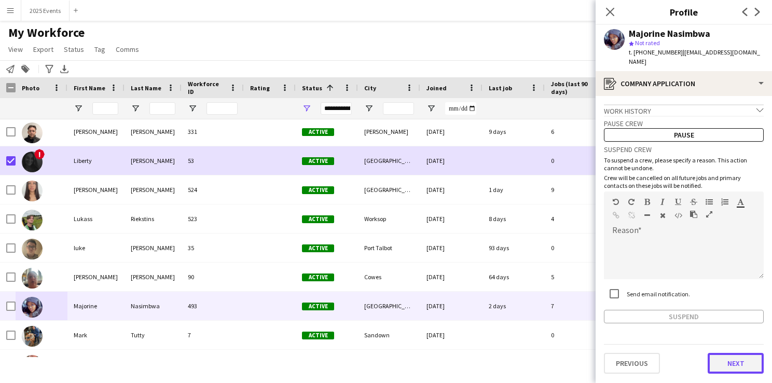
click at [731, 353] on button "Next" at bounding box center [736, 363] width 56 height 21
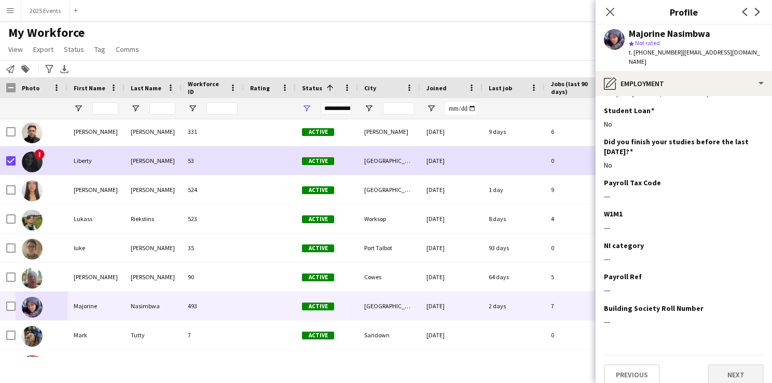
click at [723, 355] on div "Previous Next" at bounding box center [684, 370] width 160 height 30
click at [723, 364] on button "Next" at bounding box center [736, 374] width 56 height 21
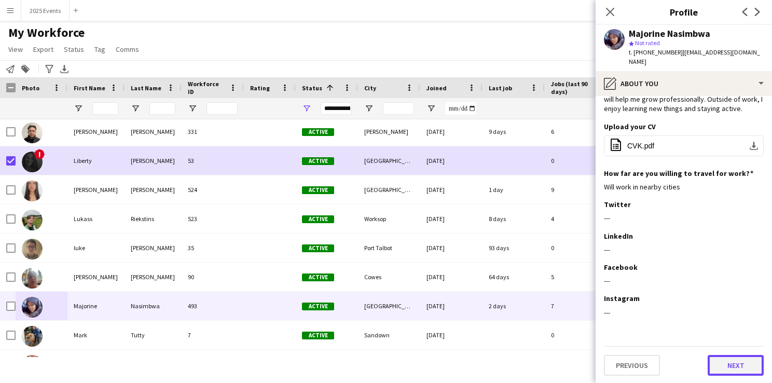
click at [726, 358] on button "Next" at bounding box center [736, 365] width 56 height 21
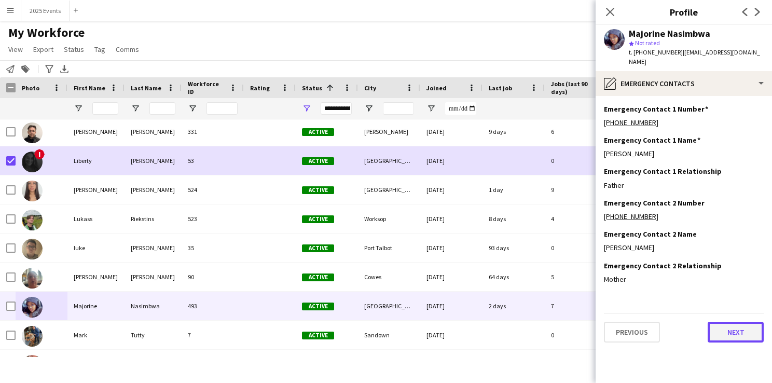
click at [730, 322] on button "Next" at bounding box center [736, 332] width 56 height 21
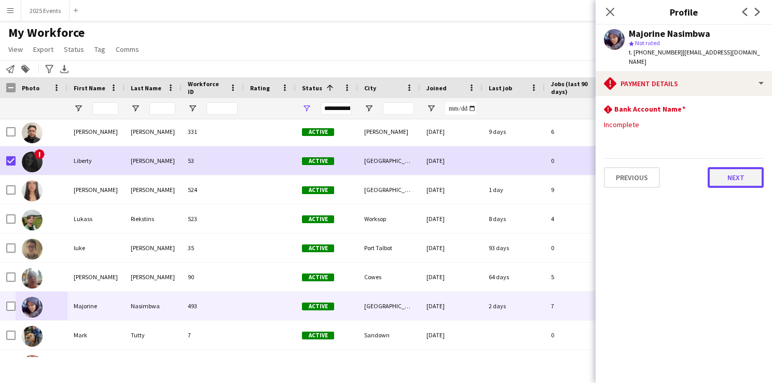
click at [729, 168] on button "Next" at bounding box center [736, 177] width 56 height 21
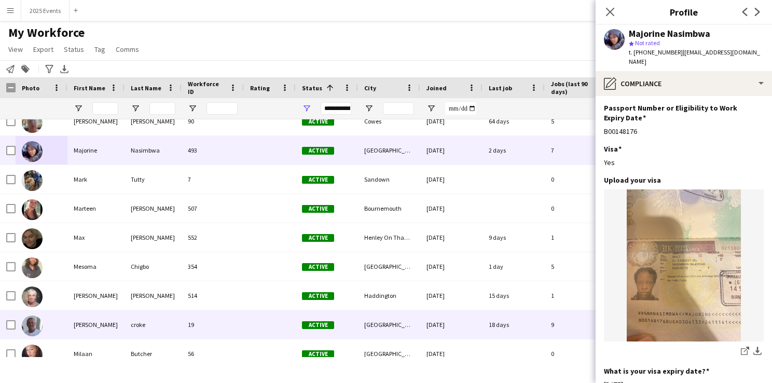
scroll to position [4055, 0]
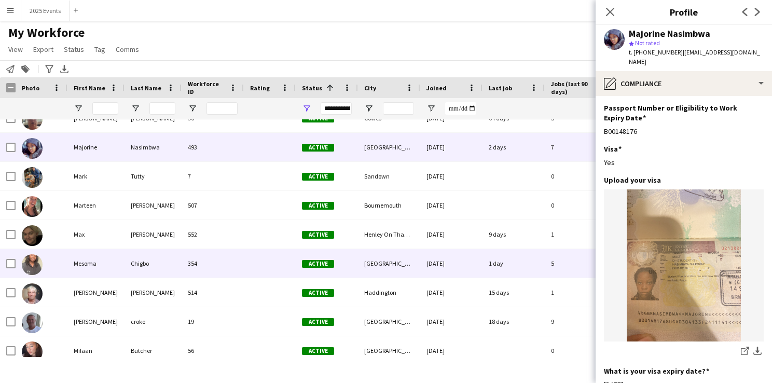
click at [36, 263] on img at bounding box center [32, 264] width 21 height 21
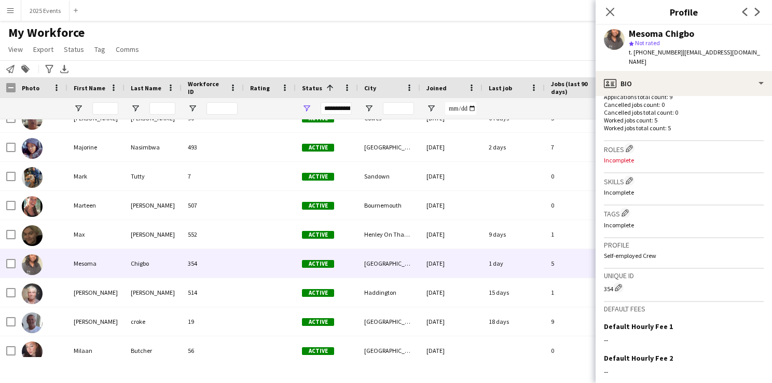
scroll to position [395, 0]
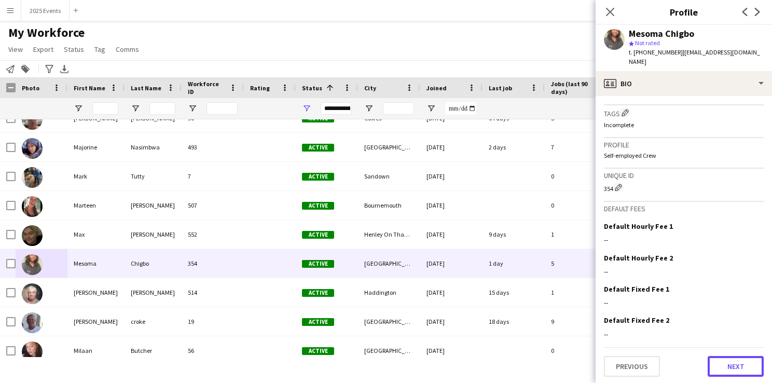
click at [730, 354] on div "Previous Next" at bounding box center [684, 362] width 160 height 30
click at [728, 364] on button "Next" at bounding box center [736, 366] width 56 height 21
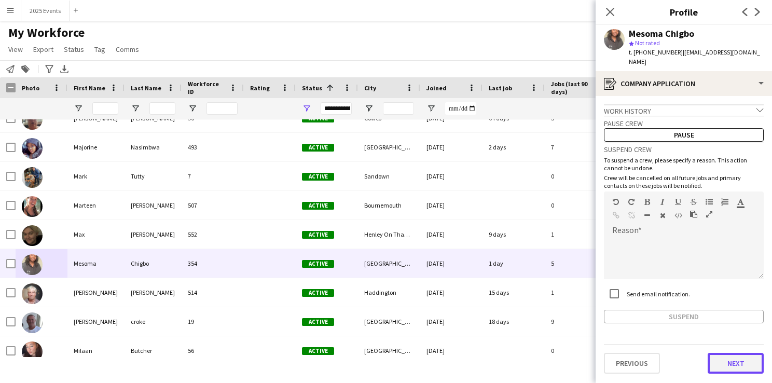
click at [734, 353] on button "Next" at bounding box center [736, 363] width 56 height 21
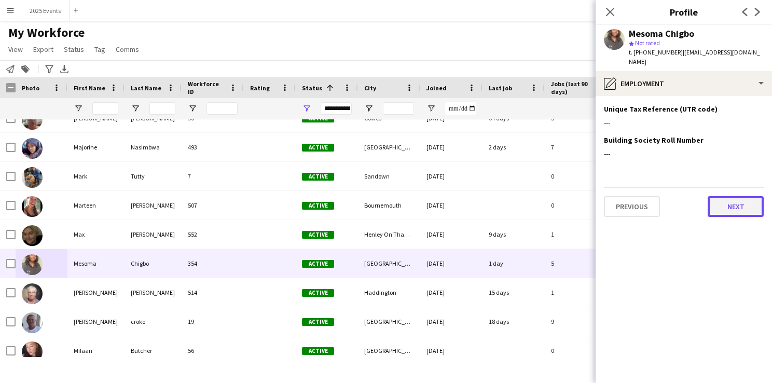
click at [744, 205] on button "Next" at bounding box center [736, 206] width 56 height 21
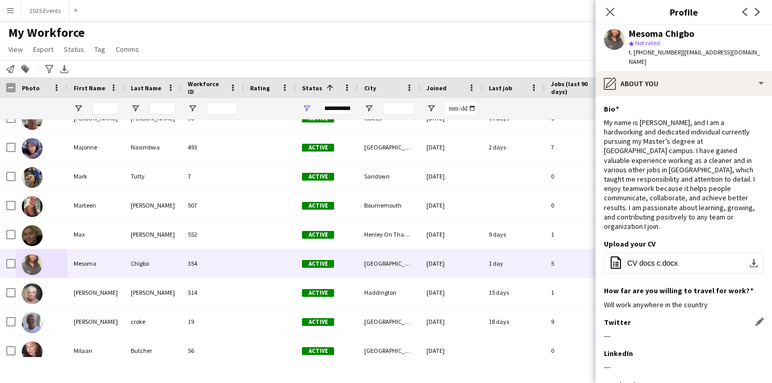
scroll to position [99, 0]
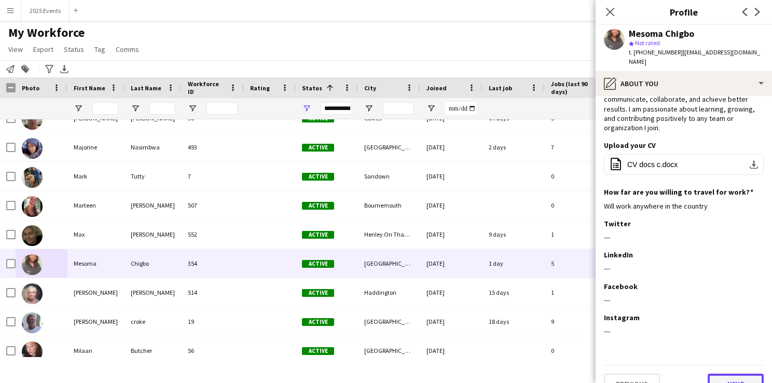
click at [724, 374] on button "Next" at bounding box center [736, 384] width 56 height 21
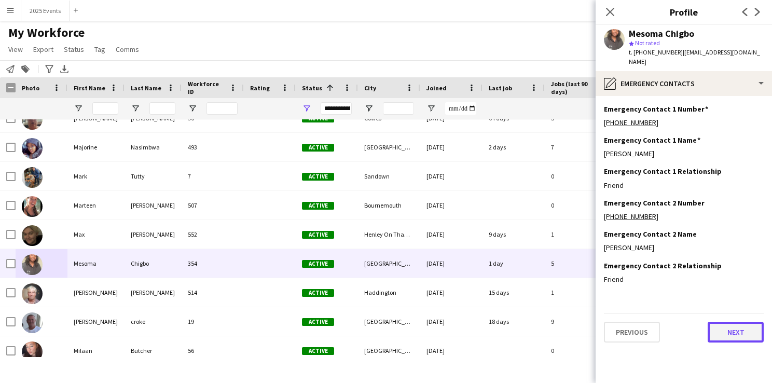
click at [730, 323] on button "Next" at bounding box center [736, 332] width 56 height 21
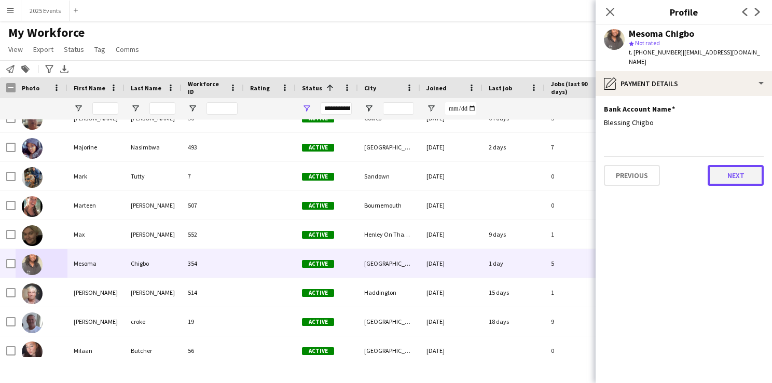
click at [738, 165] on button "Next" at bounding box center [736, 175] width 56 height 21
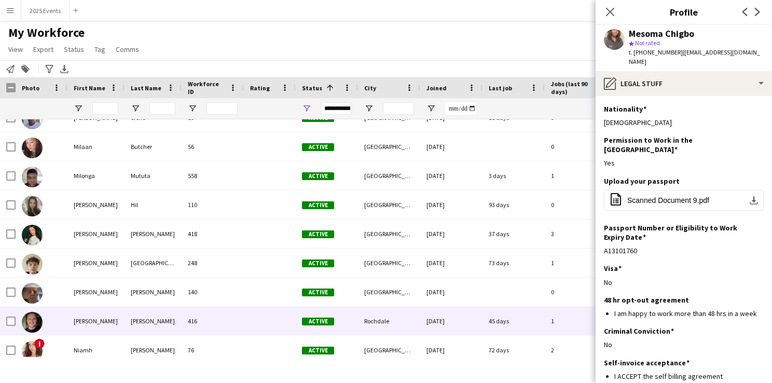
scroll to position [4287, 0]
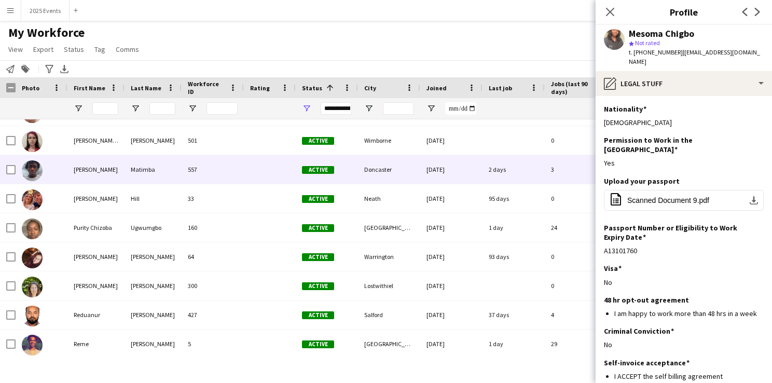
click at [29, 171] on img at bounding box center [32, 170] width 21 height 21
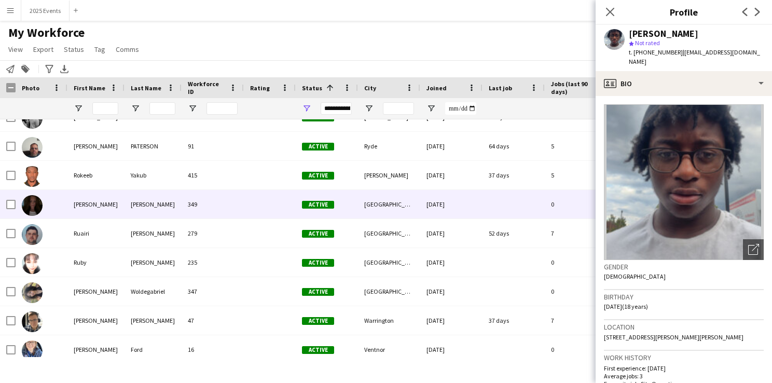
click at [29, 201] on img at bounding box center [32, 205] width 21 height 21
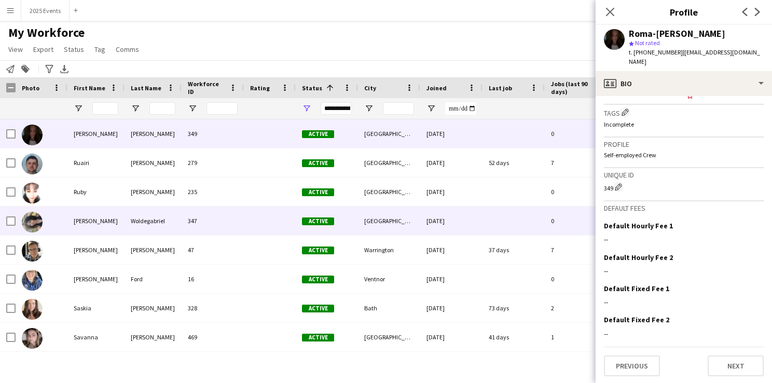
click at [37, 221] on img at bounding box center [32, 222] width 21 height 21
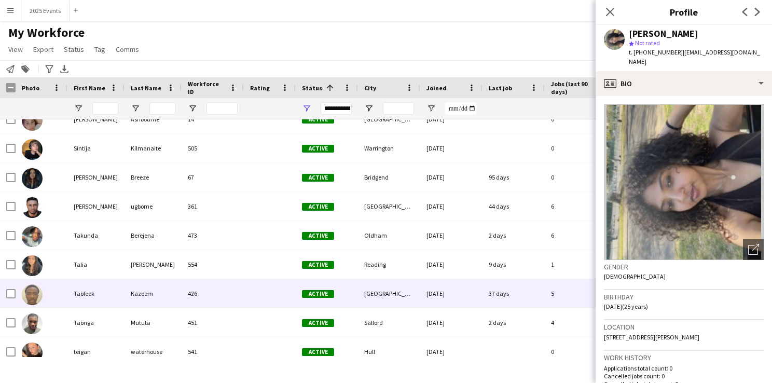
click at [34, 292] on img at bounding box center [32, 294] width 21 height 21
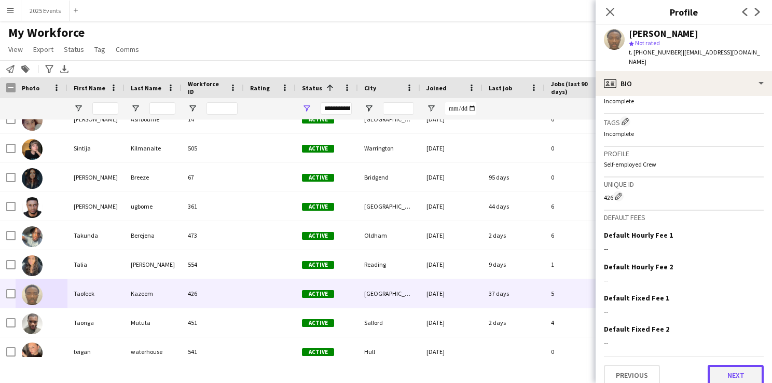
click at [736, 365] on button "Next" at bounding box center [736, 375] width 56 height 21
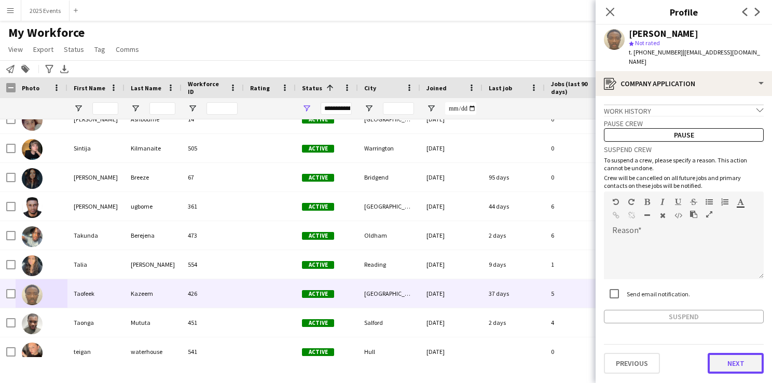
click at [739, 353] on button "Next" at bounding box center [736, 363] width 56 height 21
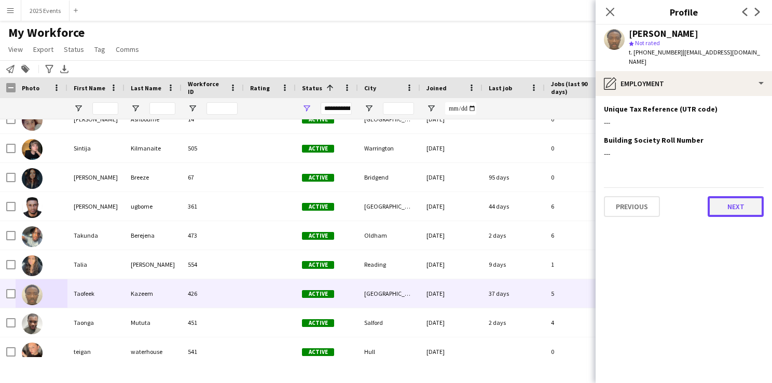
click at [755, 196] on button "Next" at bounding box center [736, 206] width 56 height 21
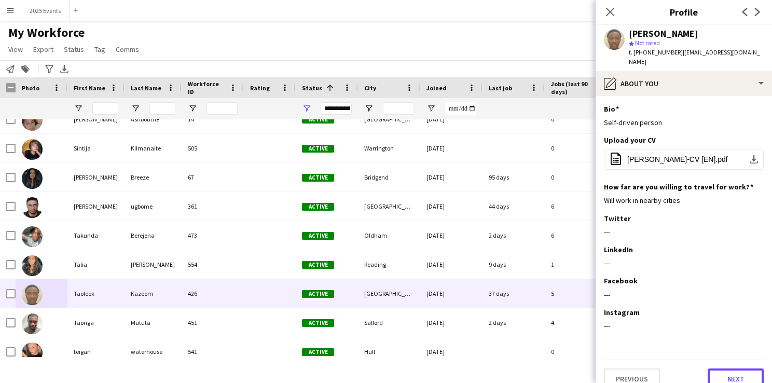
click at [716, 368] on button "Next" at bounding box center [736, 378] width 56 height 21
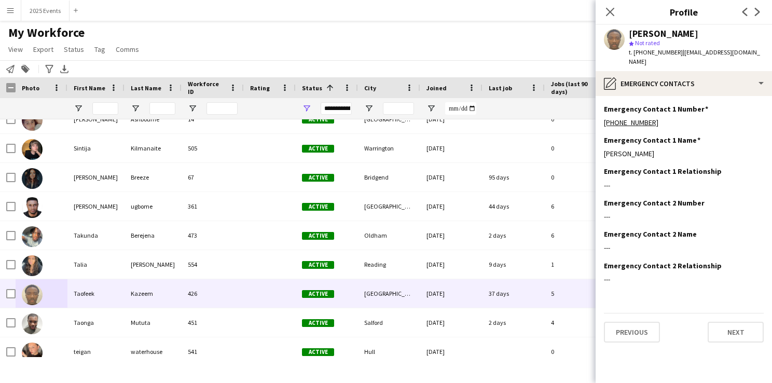
click at [732, 313] on div "Previous Next" at bounding box center [684, 328] width 160 height 30
click at [733, 322] on button "Next" at bounding box center [736, 332] width 56 height 21
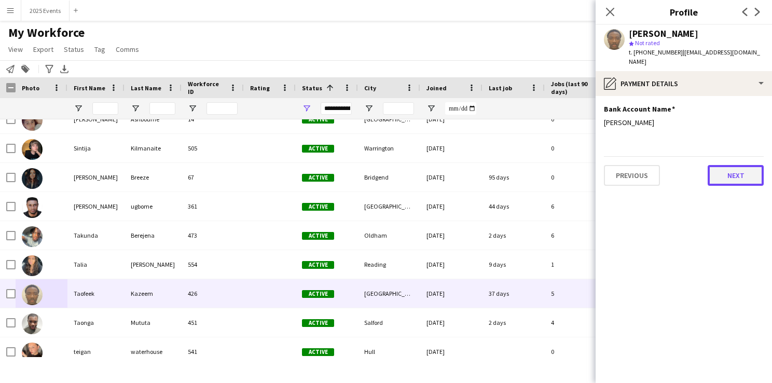
click at [743, 167] on button "Next" at bounding box center [736, 175] width 56 height 21
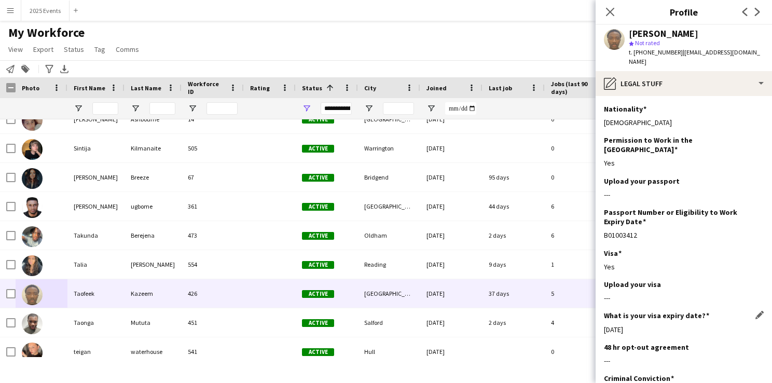
click at [688, 311] on div "What is your visa expiry date? Edit this field 02-10-2026" at bounding box center [684, 326] width 160 height 31
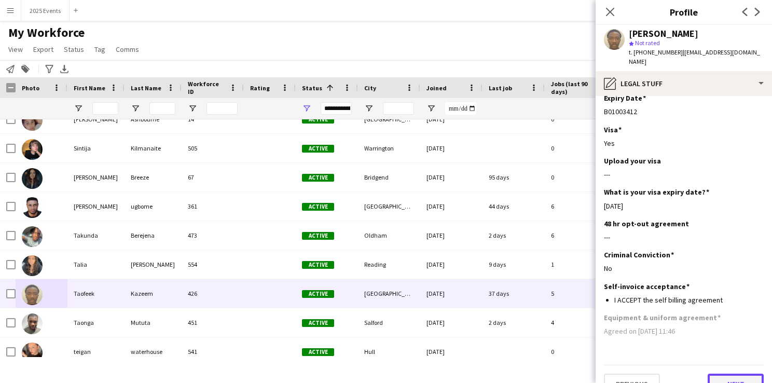
click at [713, 374] on button "Next" at bounding box center [736, 384] width 56 height 21
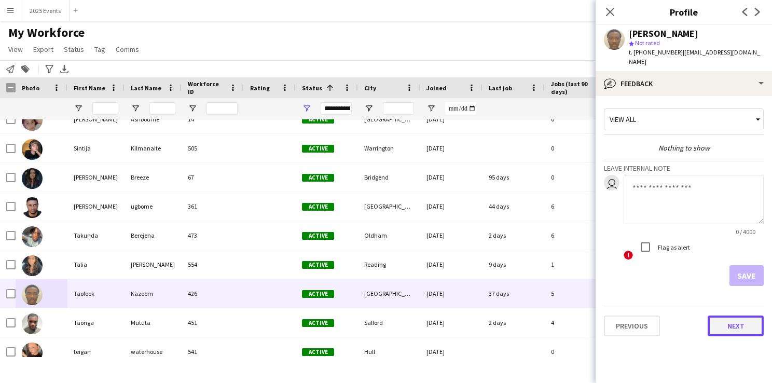
click at [738, 316] on button "Next" at bounding box center [736, 326] width 56 height 21
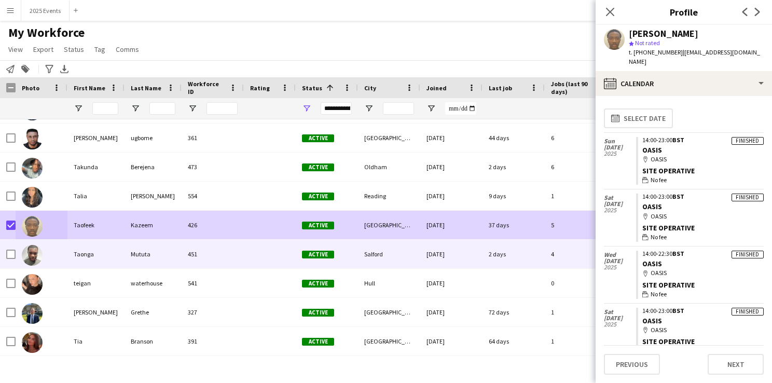
click at [29, 252] on img at bounding box center [32, 255] width 21 height 21
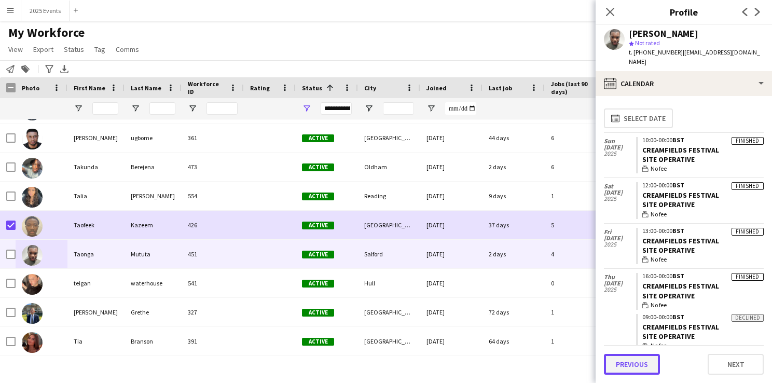
click at [641, 359] on button "Previous" at bounding box center [632, 364] width 56 height 21
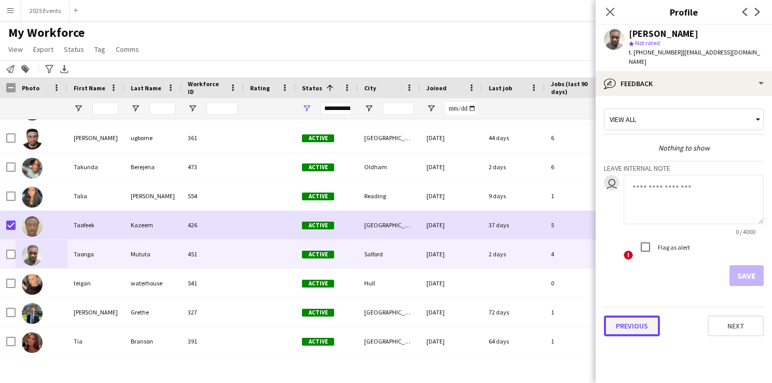
click at [641, 316] on button "Previous" at bounding box center [632, 326] width 56 height 21
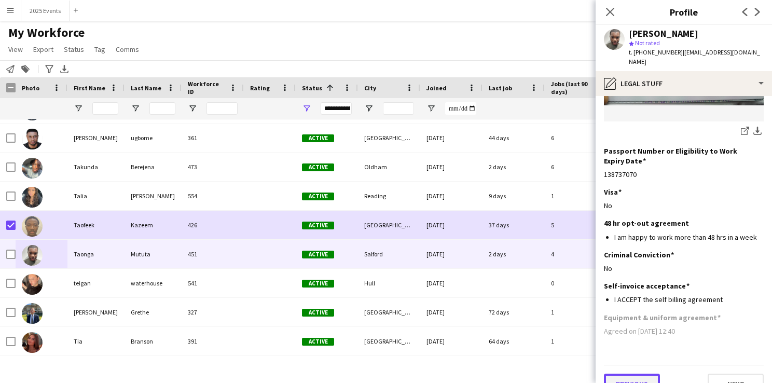
click at [637, 374] on button "Previous" at bounding box center [632, 384] width 56 height 21
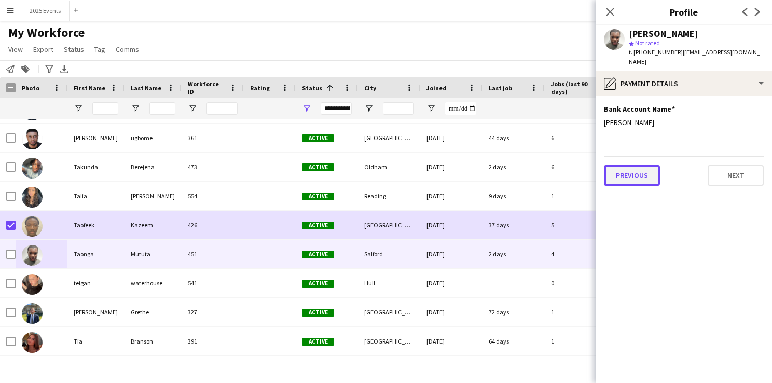
click at [644, 171] on button "Previous" at bounding box center [632, 175] width 56 height 21
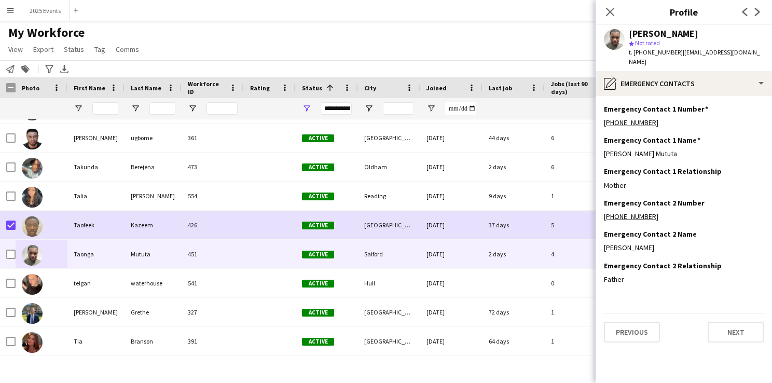
click at [631, 313] on div "Previous Next" at bounding box center [684, 328] width 160 height 30
click at [631, 324] on button "Previous" at bounding box center [632, 332] width 56 height 21
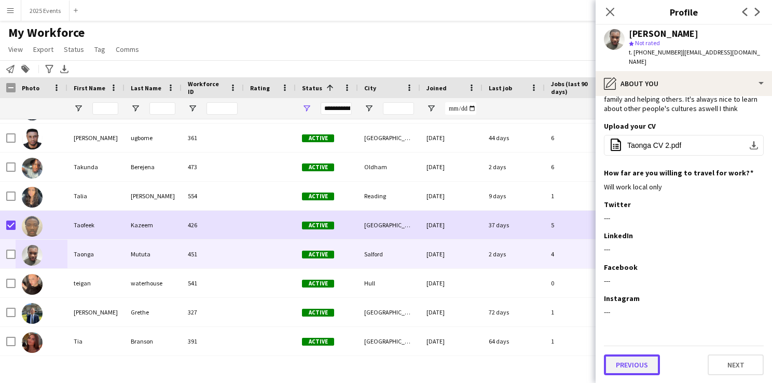
click at [635, 358] on button "Previous" at bounding box center [632, 364] width 56 height 21
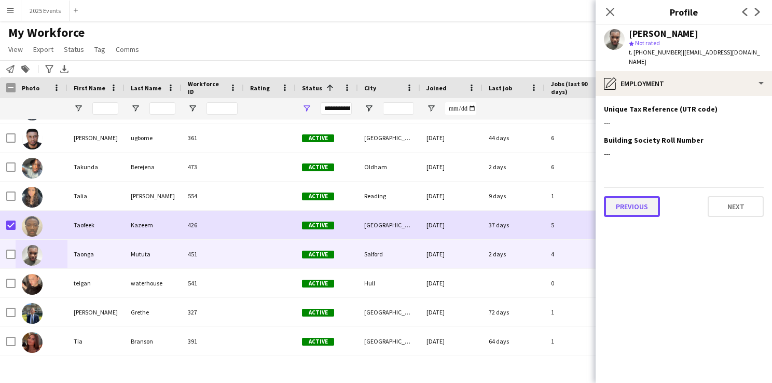
click at [643, 196] on button "Previous" at bounding box center [632, 206] width 56 height 21
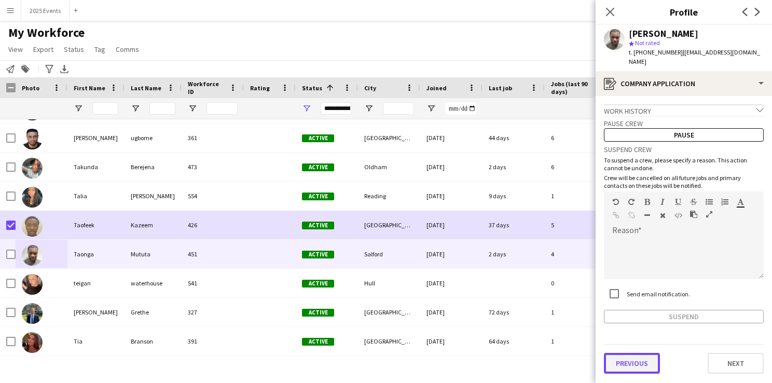
click at [644, 358] on button "Previous" at bounding box center [632, 363] width 56 height 21
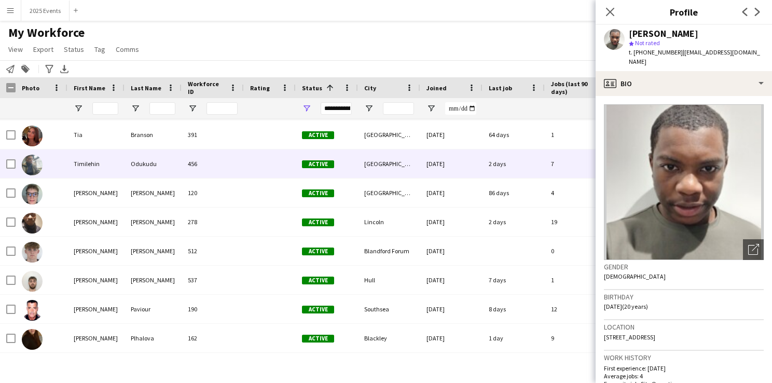
click at [36, 166] on img at bounding box center [32, 165] width 21 height 21
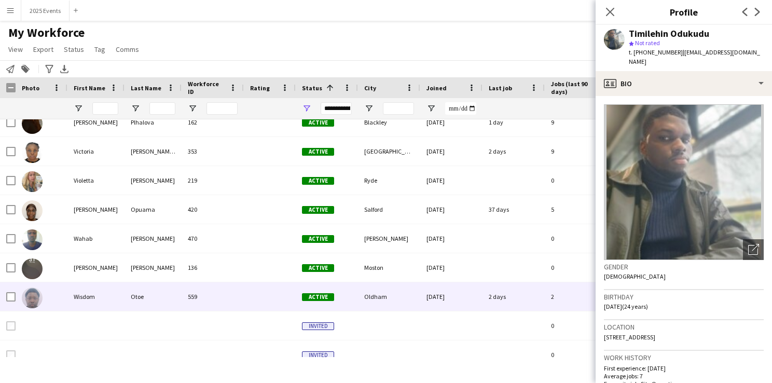
click at [31, 289] on img at bounding box center [32, 298] width 21 height 21
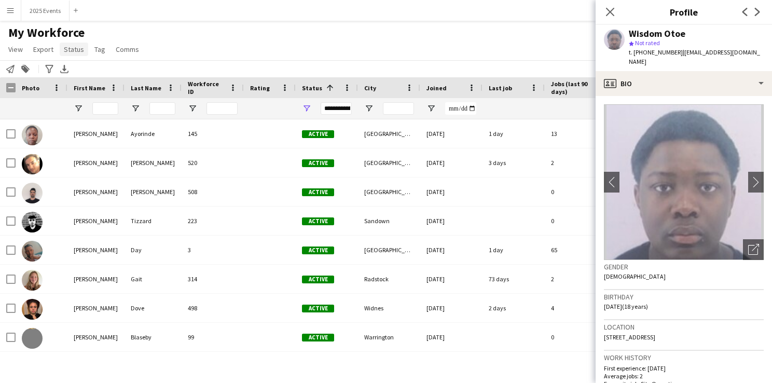
click at [71, 43] on link "Status" at bounding box center [74, 49] width 29 height 13
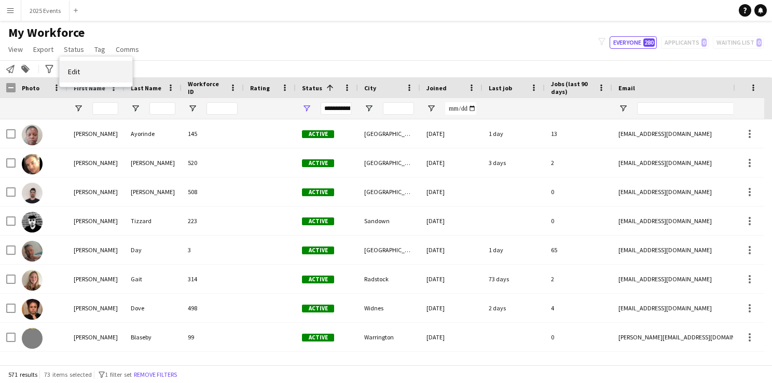
click at [87, 74] on link "Edit" at bounding box center [96, 72] width 73 height 22
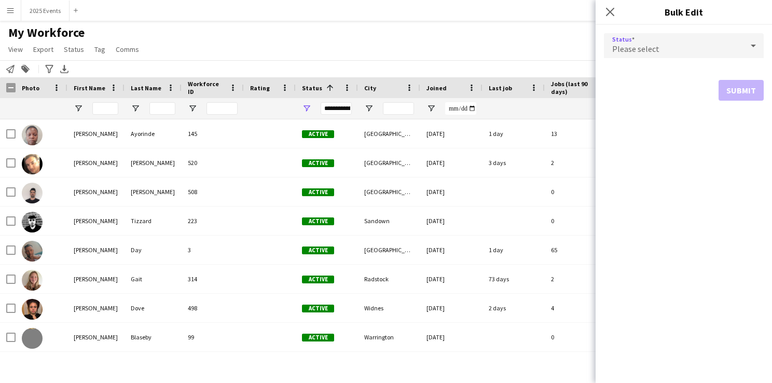
click at [724, 39] on div "Please select" at bounding box center [673, 45] width 139 height 25
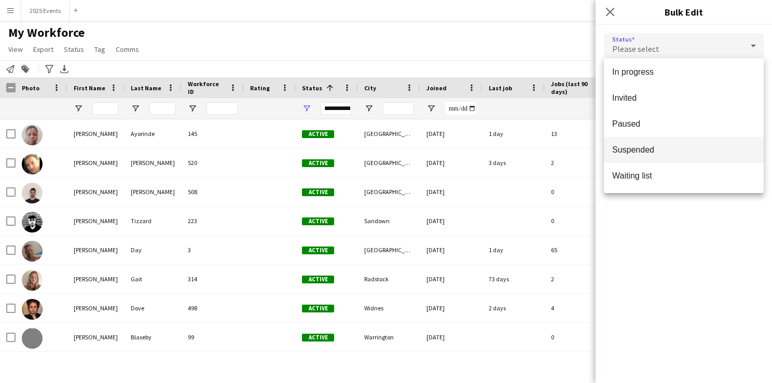
click at [652, 148] on span "Suspended" at bounding box center [683, 150] width 143 height 10
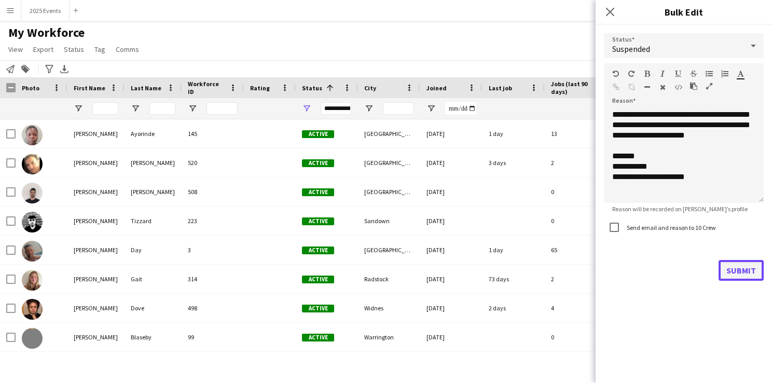
click at [729, 268] on button "Submit" at bounding box center [741, 270] width 45 height 21
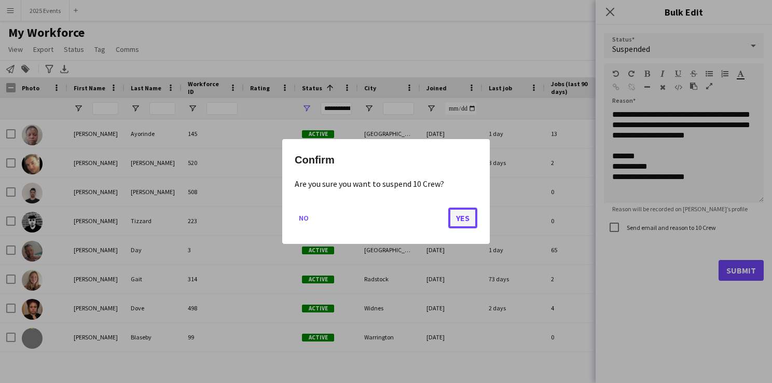
click at [464, 210] on button "Yes" at bounding box center [462, 218] width 29 height 21
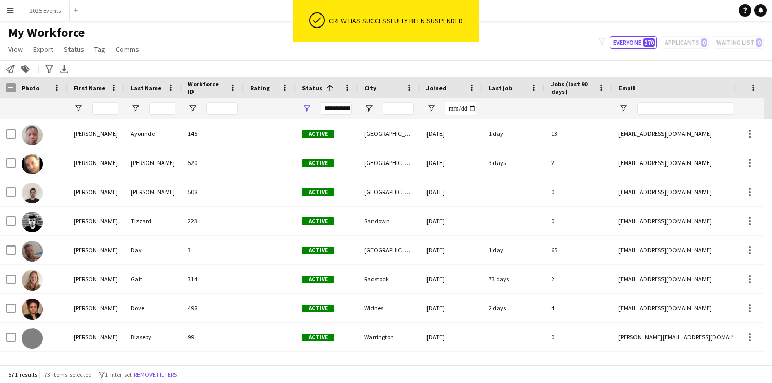
click at [511, 75] on div "Notify workforce Add to tag Search tags magnifier Add tag Advanced filters Adva…" at bounding box center [386, 68] width 772 height 17
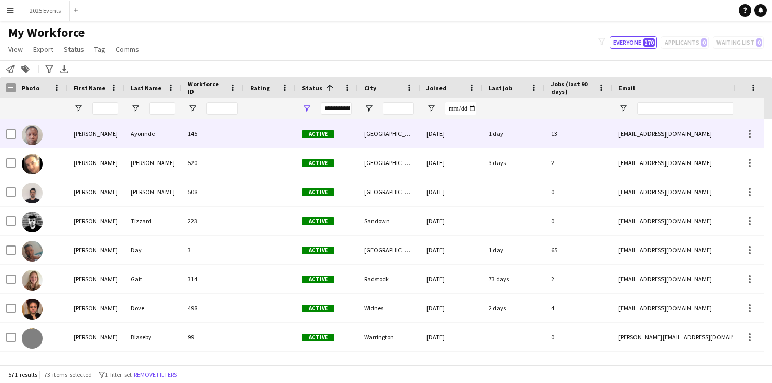
click at [33, 132] on img at bounding box center [32, 135] width 21 height 21
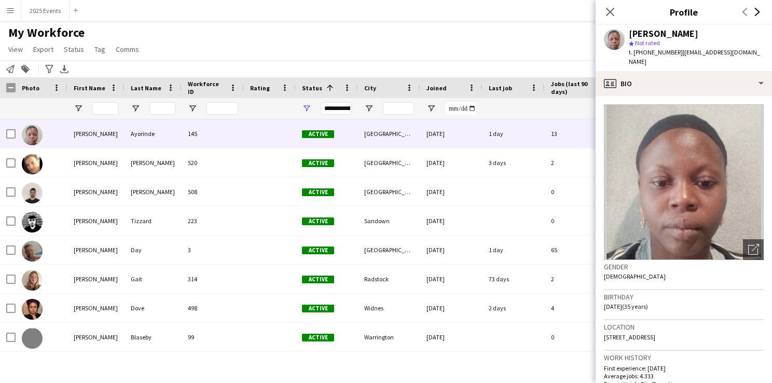
click at [756, 11] on icon "Next" at bounding box center [758, 12] width 8 height 8
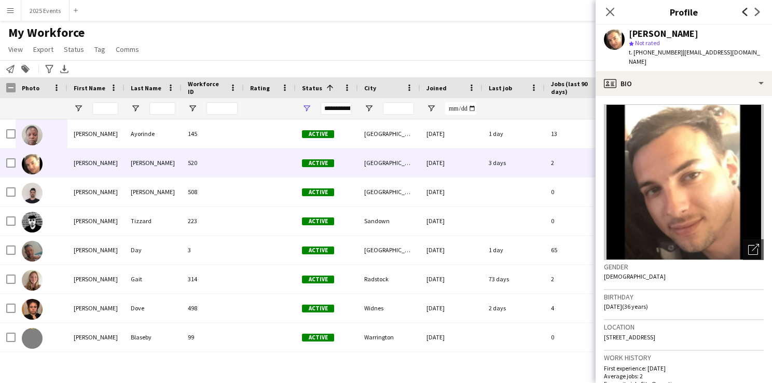
click at [746, 11] on icon "Previous" at bounding box center [745, 12] width 8 height 8
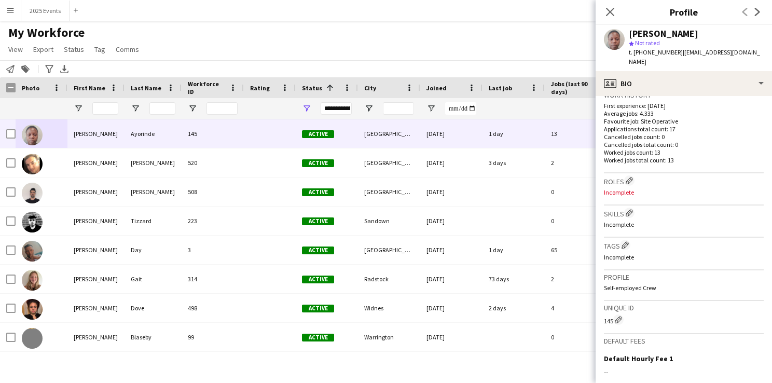
scroll to position [386, 0]
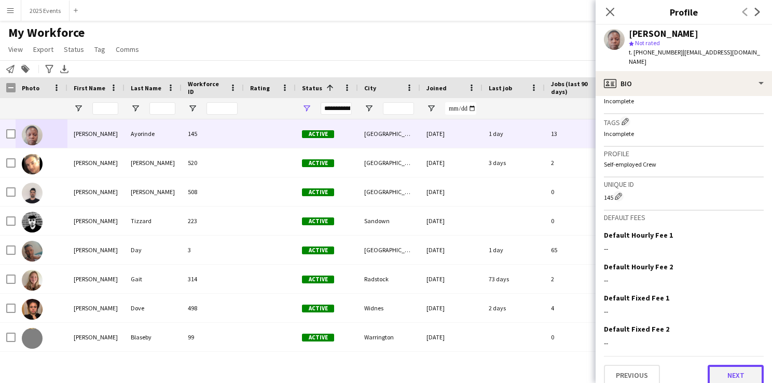
click at [717, 365] on button "Next" at bounding box center [736, 375] width 56 height 21
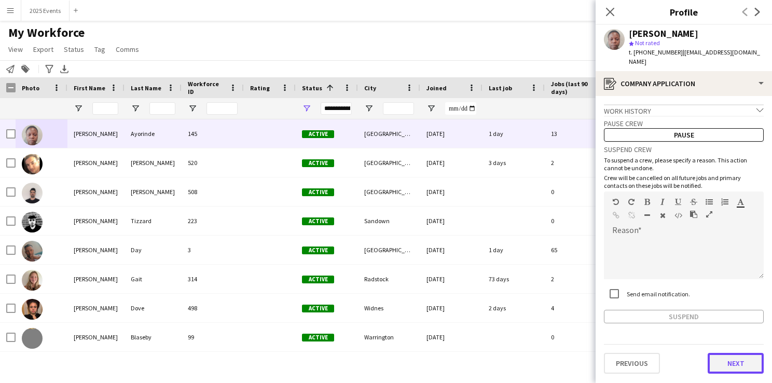
click at [727, 353] on button "Next" at bounding box center [736, 363] width 56 height 21
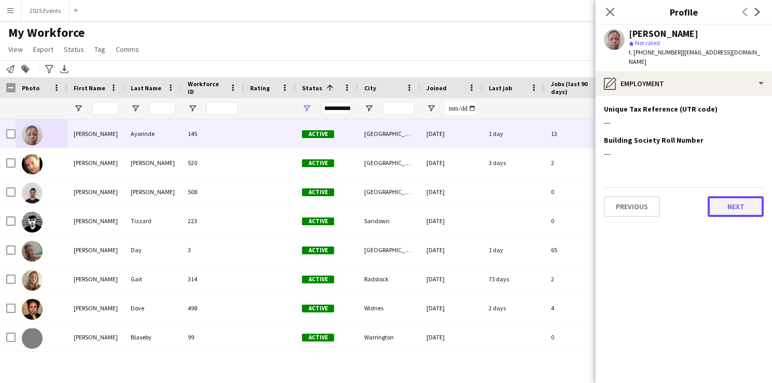
click at [736, 196] on button "Next" at bounding box center [736, 206] width 56 height 21
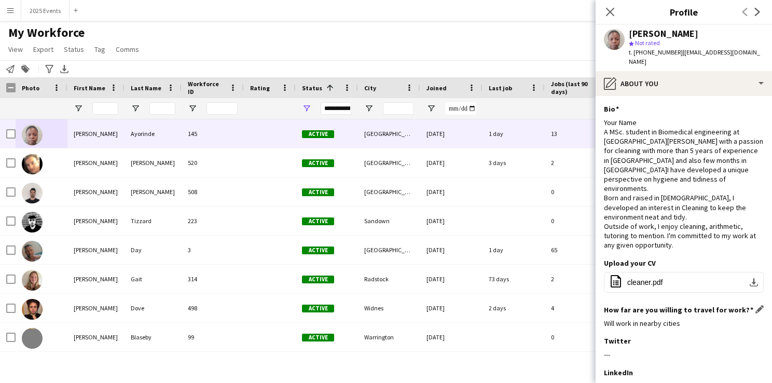
scroll to position [118, 0]
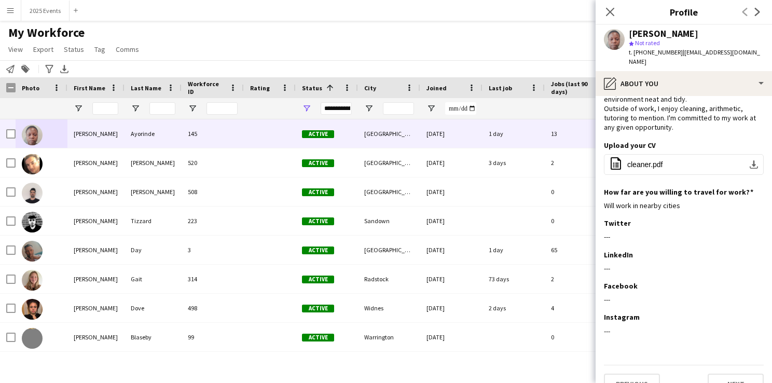
click at [727, 365] on div "Previous Next" at bounding box center [684, 380] width 160 height 30
click at [727, 374] on button "Next" at bounding box center [736, 384] width 56 height 21
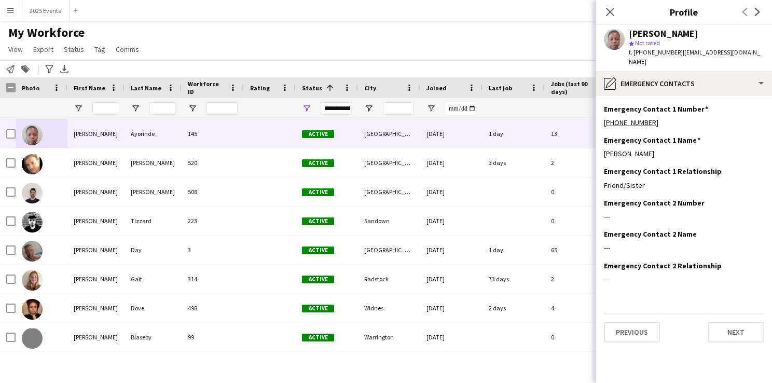
scroll to position [0, 0]
click at [724, 324] on button "Next" at bounding box center [736, 332] width 56 height 21
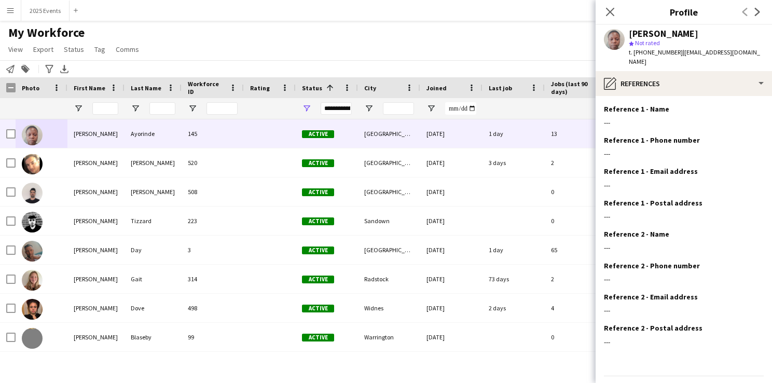
scroll to position [20, 0]
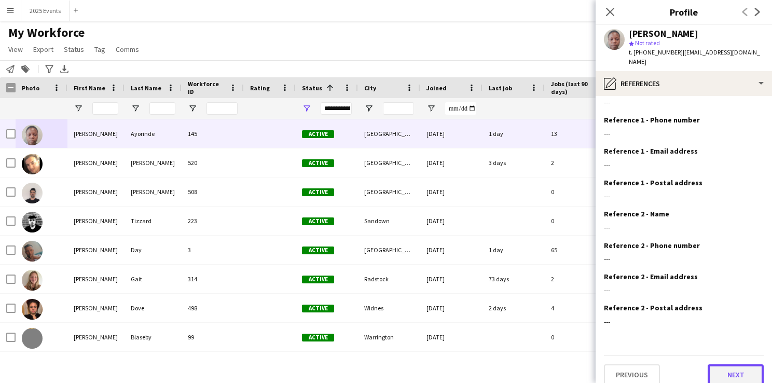
click at [720, 364] on button "Next" at bounding box center [736, 374] width 56 height 21
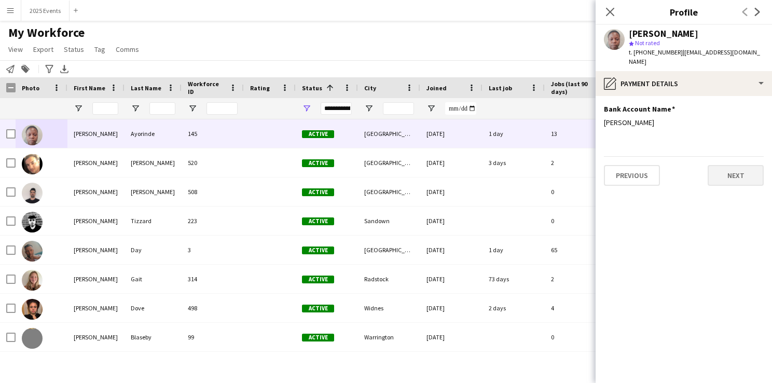
scroll to position [0, 0]
click at [741, 165] on button "Next" at bounding box center [736, 175] width 56 height 21
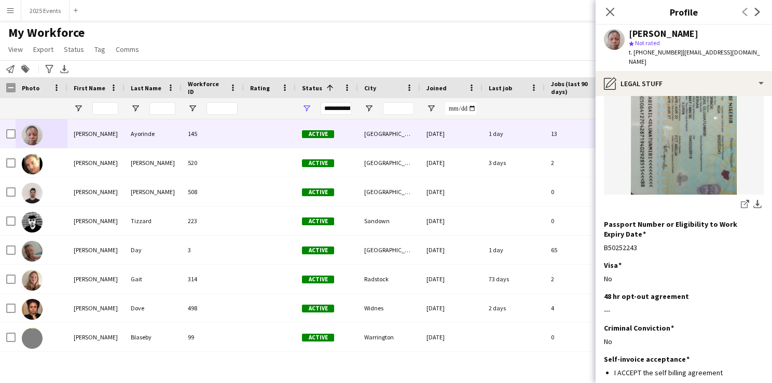
scroll to position [149, 0]
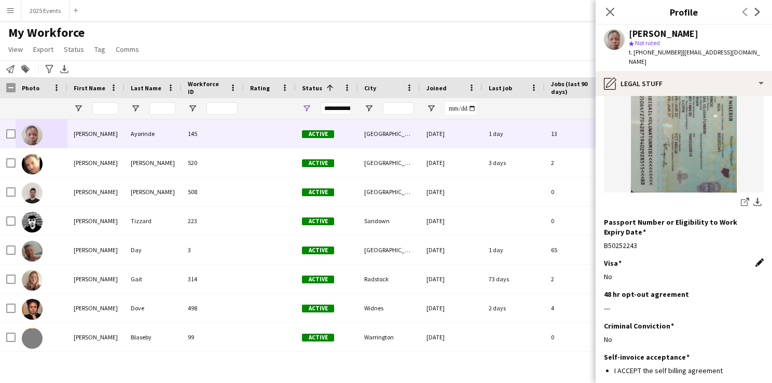
click at [756, 258] on app-icon "Edit this field" at bounding box center [760, 262] width 8 height 8
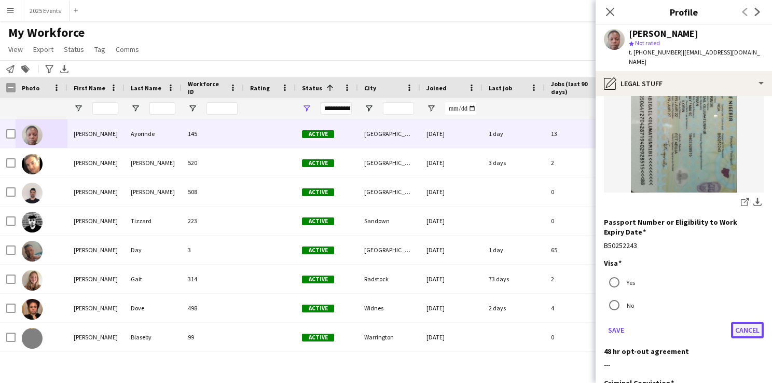
click at [739, 322] on button "Cancel" at bounding box center [747, 330] width 33 height 17
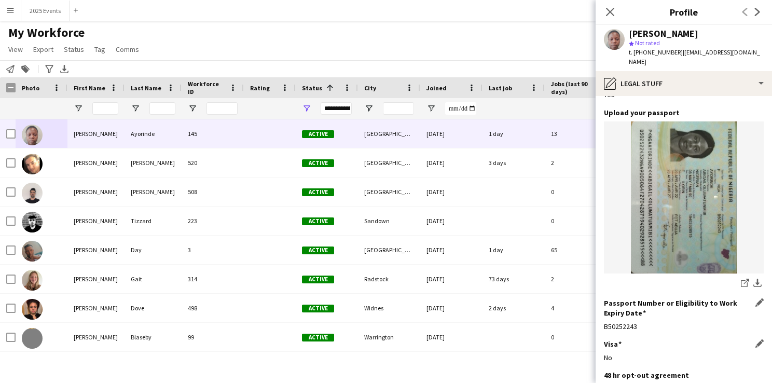
scroll to position [74, 0]
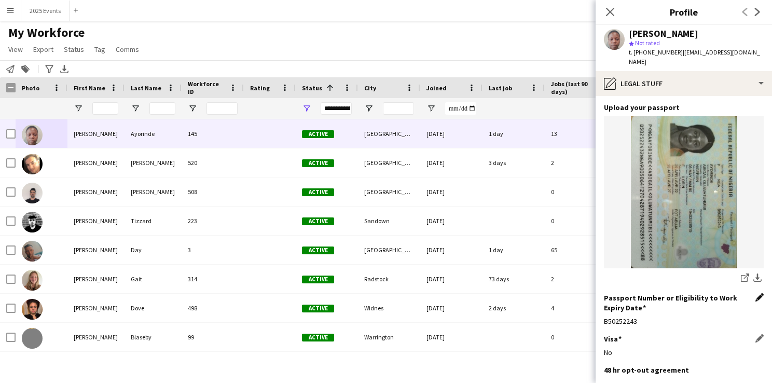
click at [756, 293] on app-icon "Edit this field" at bounding box center [760, 297] width 8 height 8
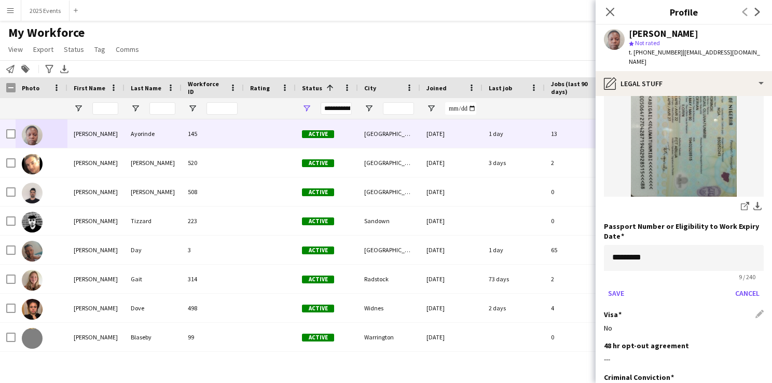
scroll to position [147, 0]
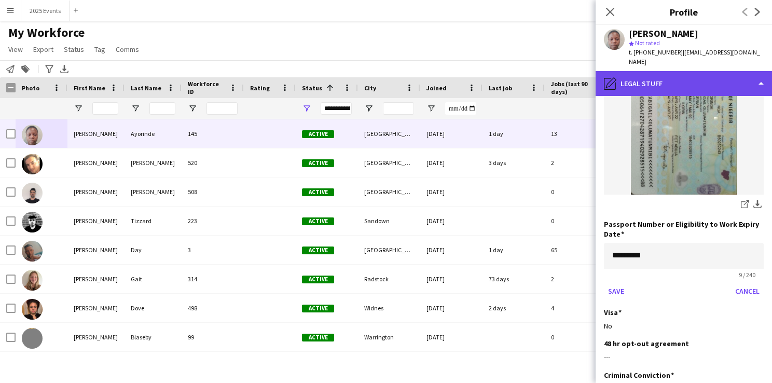
click at [754, 71] on div "pencil4 Legal Stuff" at bounding box center [684, 83] width 176 height 25
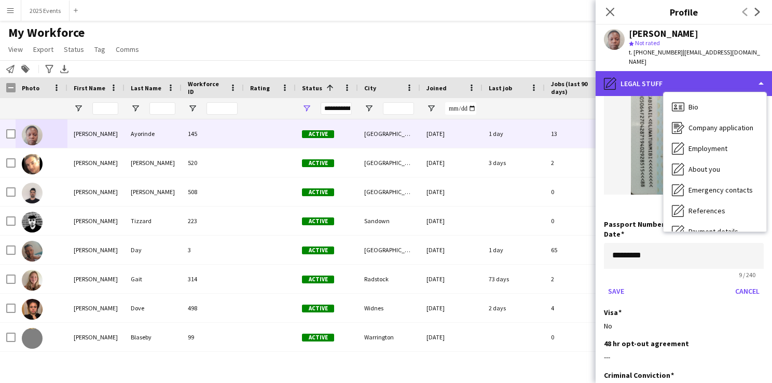
click at [754, 71] on div "pencil4 Legal Stuff" at bounding box center [684, 83] width 176 height 25
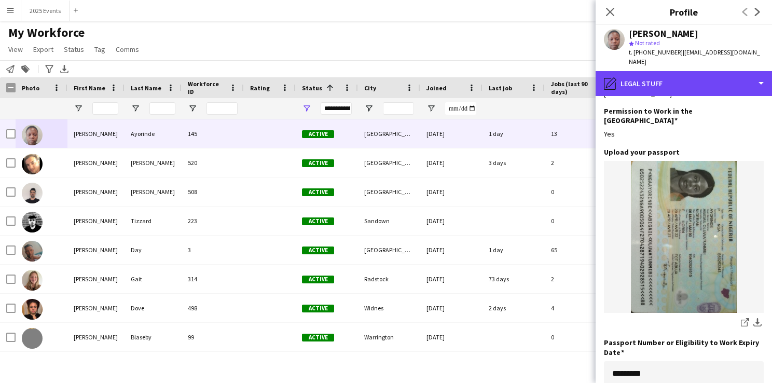
scroll to position [0, 0]
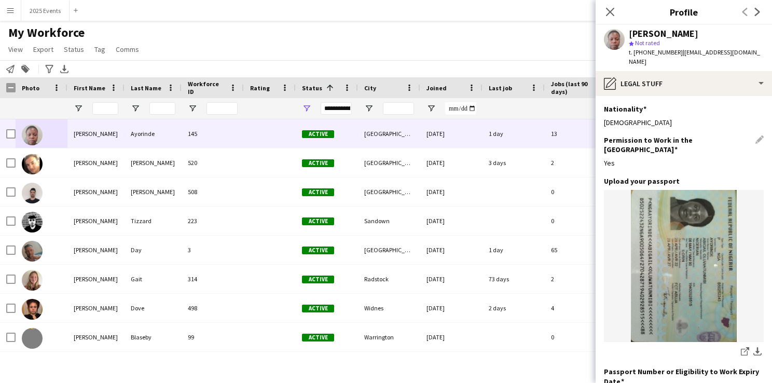
click at [751, 135] on div "Permission to Work in the UK Edit this field" at bounding box center [684, 144] width 160 height 19
click at [749, 135] on div "Permission to Work in the UK Edit this field" at bounding box center [684, 144] width 160 height 19
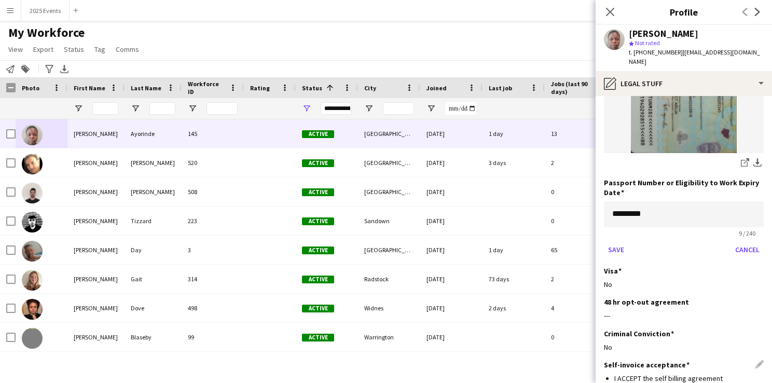
scroll to position [189, 0]
click at [748, 266] on div "Visa Edit this field" at bounding box center [684, 270] width 160 height 9
click at [753, 266] on div "Visa Edit this field" at bounding box center [684, 270] width 160 height 9
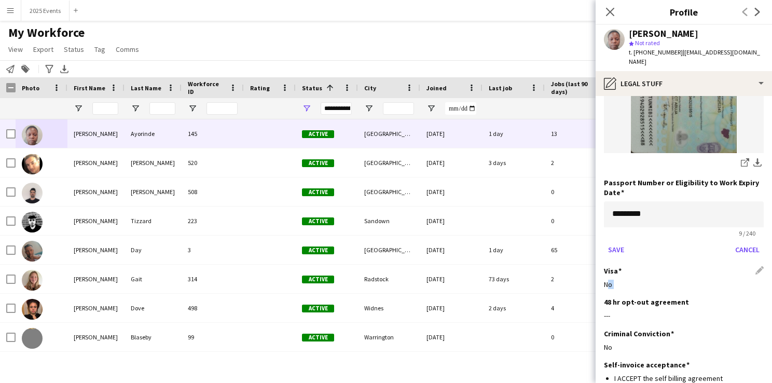
click at [753, 266] on div "Visa Edit this field" at bounding box center [684, 270] width 160 height 9
drag, startPoint x: 753, startPoint y: 250, endPoint x: 693, endPoint y: 243, distance: 59.5
click at [693, 243] on div "Passport Number or Eligibility to Work Expiry Date ********* 9 / 240 Save Cancel" at bounding box center [684, 222] width 160 height 88
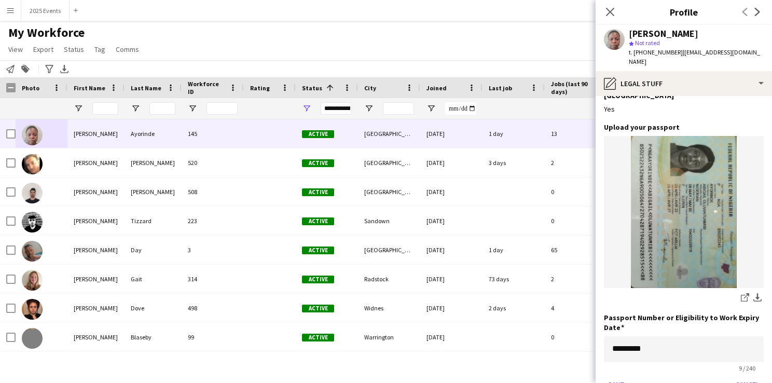
scroll to position [0, 0]
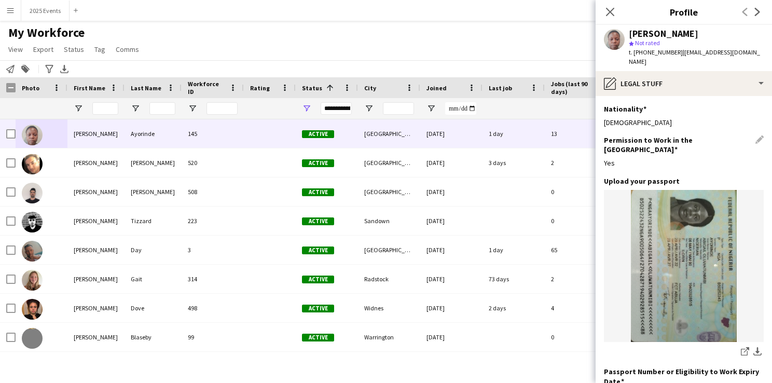
click at [748, 135] on div "Permission to Work in the UK Edit this field" at bounding box center [684, 144] width 160 height 19
click at [751, 176] on div "Upload your passport Edit this field" at bounding box center [684, 180] width 160 height 9
click at [750, 176] on div "Upload your passport Edit this field" at bounding box center [684, 180] width 160 height 9
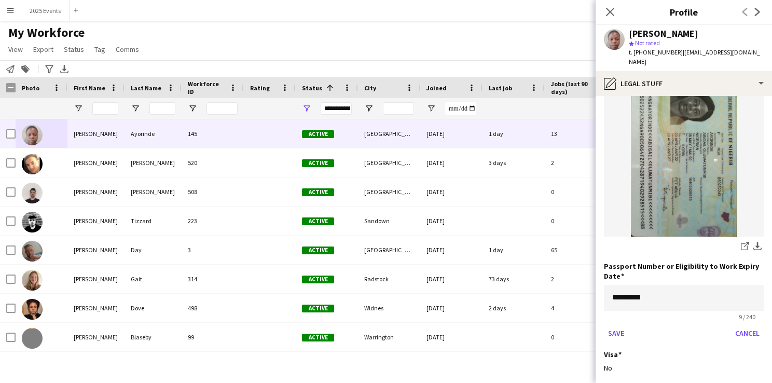
scroll to position [226, 0]
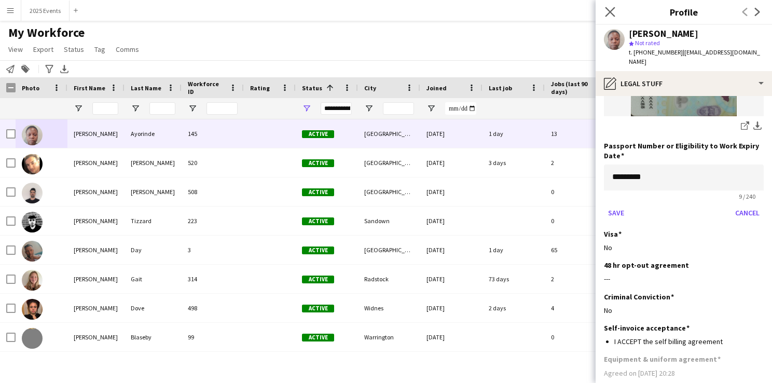
click at [603, 9] on app-icon "Close pop-in" at bounding box center [610, 12] width 15 height 15
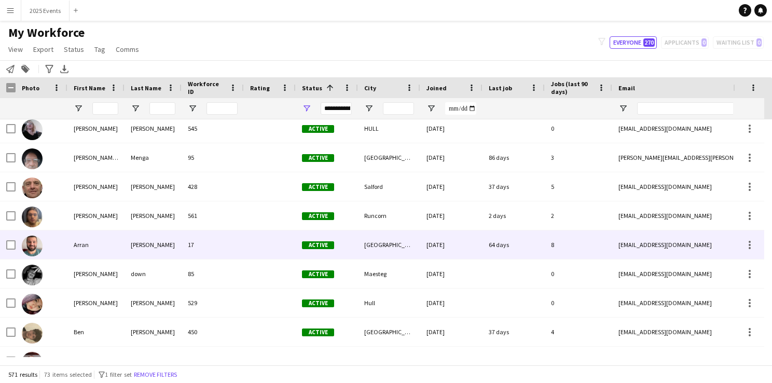
scroll to position [325, 0]
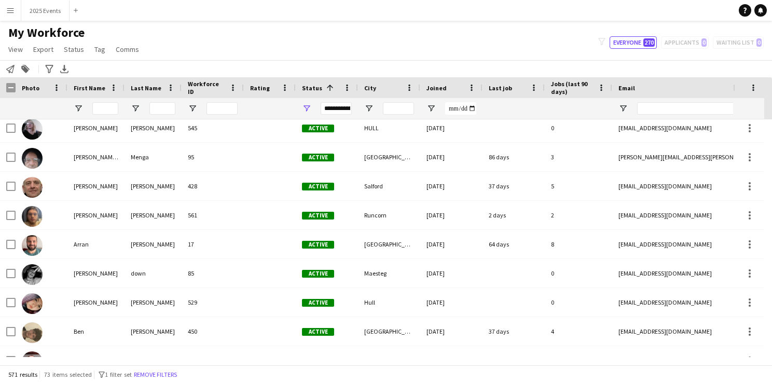
click at [11, 12] on app-icon "Menu" at bounding box center [10, 10] width 8 height 8
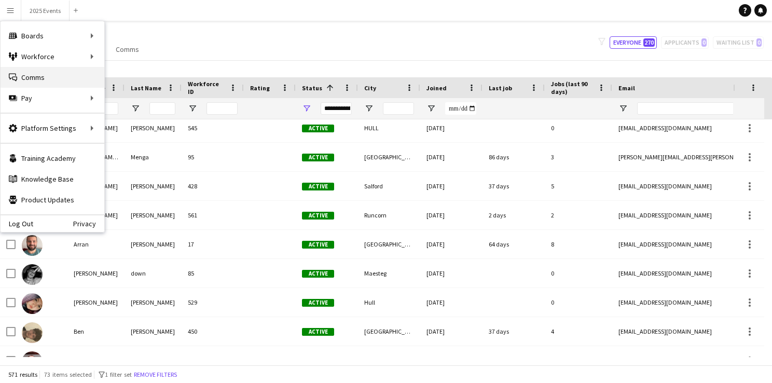
click at [46, 69] on link "Comms Comms" at bounding box center [53, 77] width 104 height 21
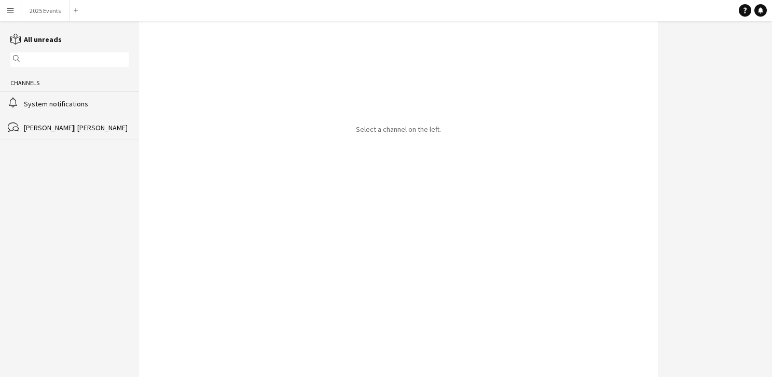
click at [53, 133] on div "bubbles Andrew| Menga" at bounding box center [69, 128] width 139 height 24
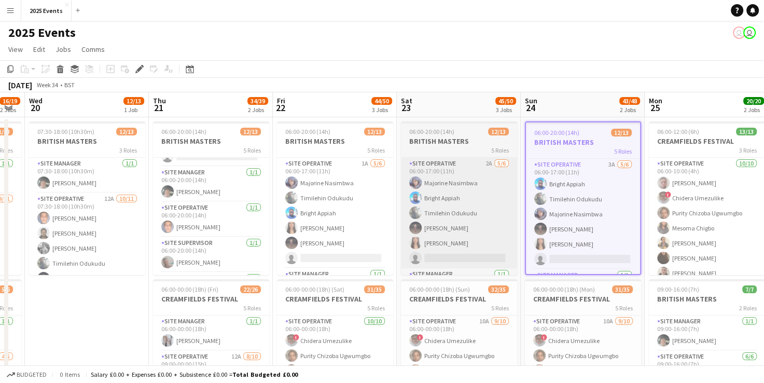
scroll to position [179, 0]
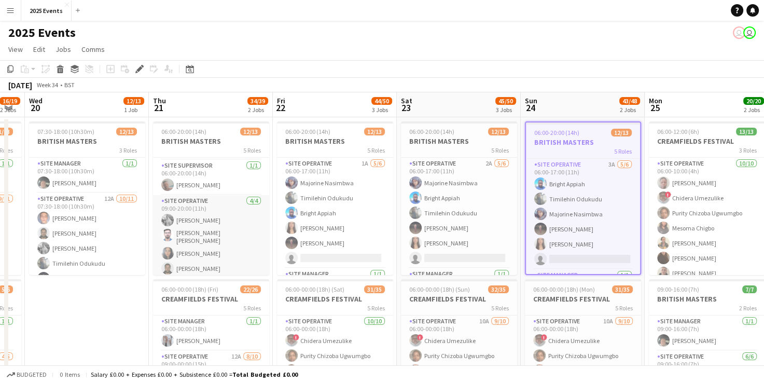
click at [222, 211] on app-card-role "Site Operative [DATE] 09:00-20:00 (11h) [PERSON_NAME] [PERSON_NAME] [PERSON_NAM…" at bounding box center [211, 237] width 116 height 84
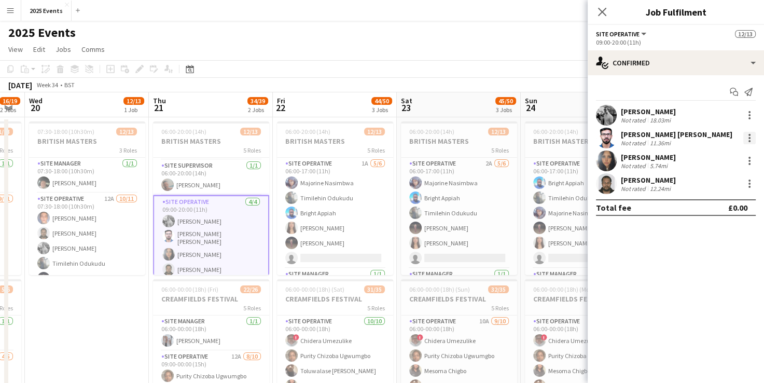
click at [748, 139] on div at bounding box center [750, 138] width 12 height 12
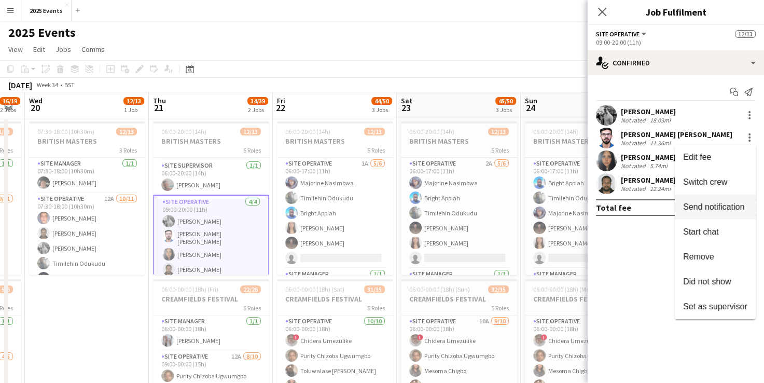
click at [735, 210] on span "Send notification" at bounding box center [713, 206] width 61 height 9
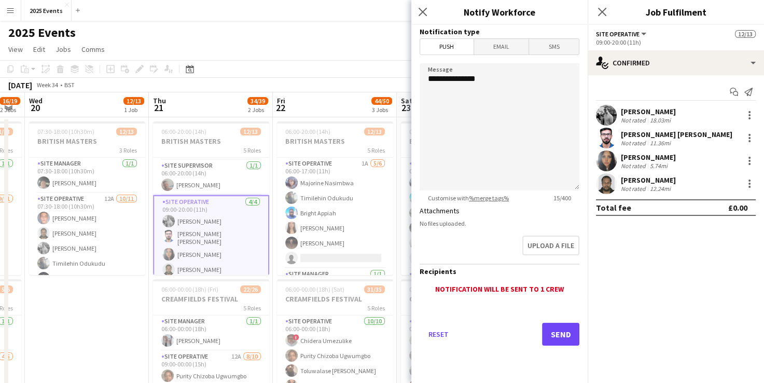
click at [514, 48] on span "Email" at bounding box center [501, 47] width 55 height 16
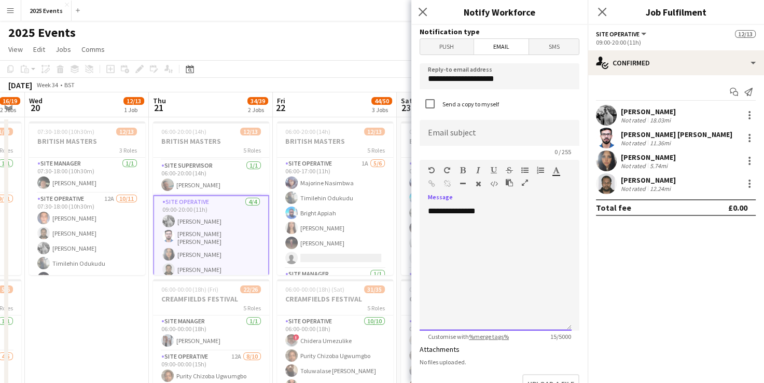
click at [438, 232] on div "**********" at bounding box center [496, 268] width 152 height 125
click at [489, 216] on div "**********" at bounding box center [496, 268] width 152 height 125
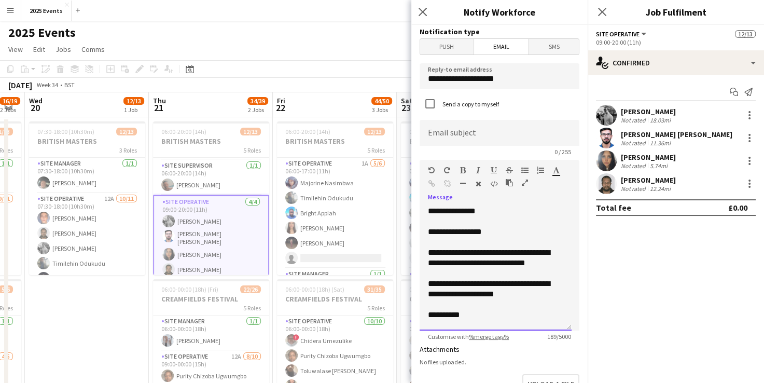
scroll to position [11, 0]
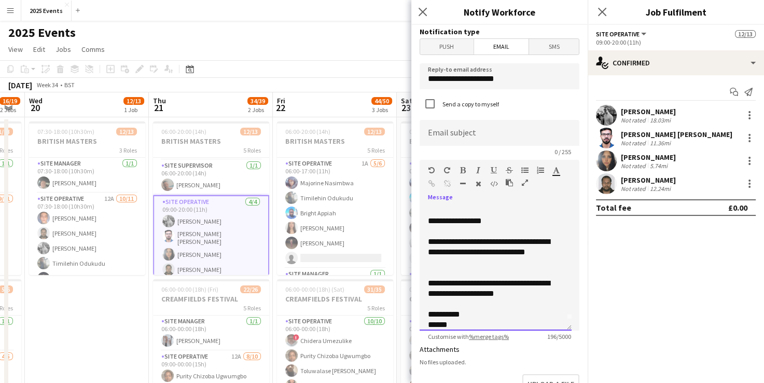
click at [480, 251] on div "**********" at bounding box center [492, 252] width 128 height 31
click at [488, 135] on input at bounding box center [500, 133] width 160 height 26
type input "**********"
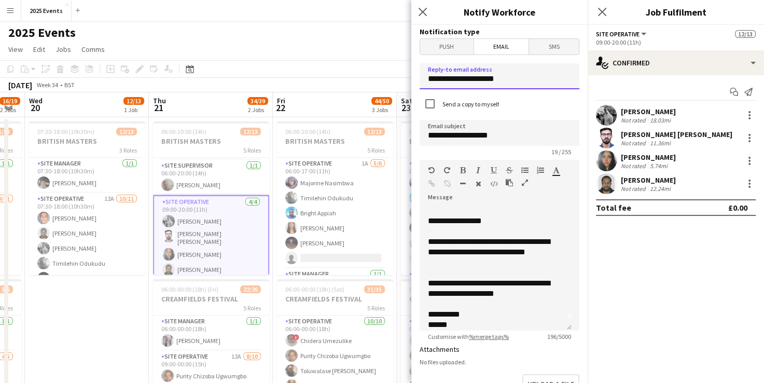
drag, startPoint x: 511, startPoint y: 78, endPoint x: 427, endPoint y: 78, distance: 84.1
click at [427, 78] on input "**********" at bounding box center [500, 76] width 160 height 26
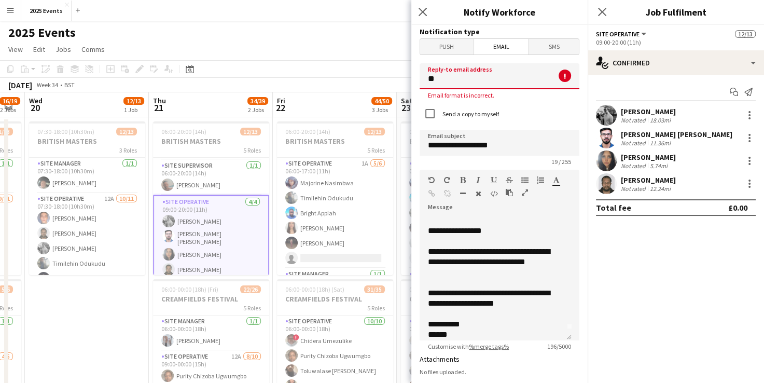
type input "**********"
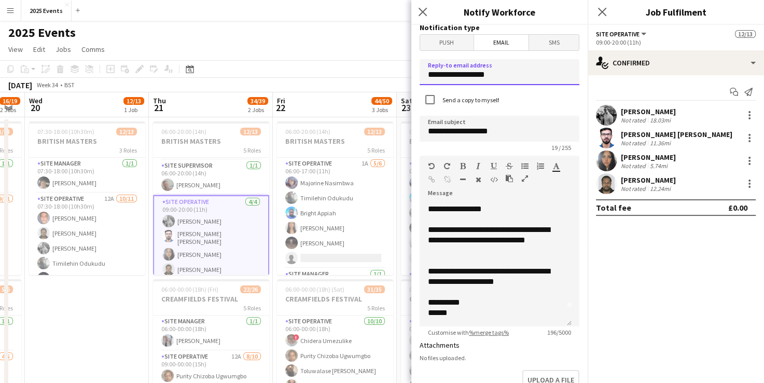
scroll to position [217, 0]
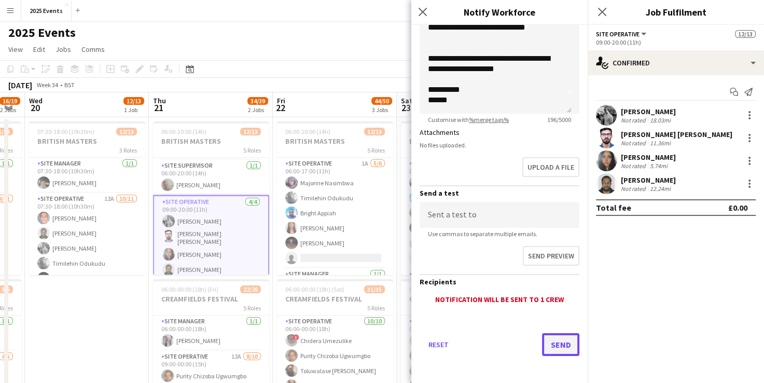
click at [544, 341] on button "Send" at bounding box center [560, 344] width 37 height 23
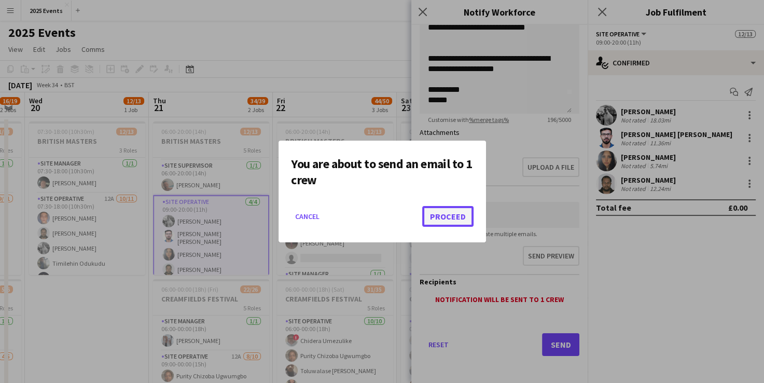
click at [435, 216] on button "Proceed" at bounding box center [447, 216] width 51 height 21
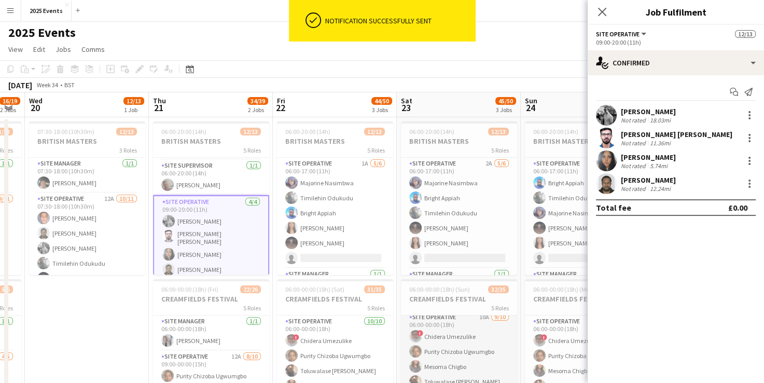
scroll to position [4, 0]
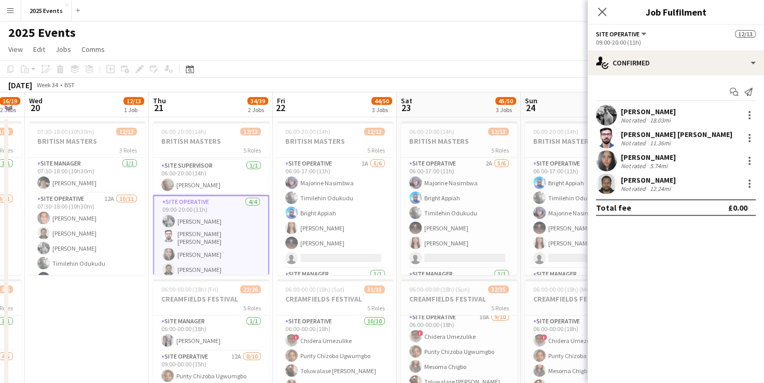
click at [527, 43] on app-page-menu "View Day view expanded Day view collapsed Month view Date picker Jump to [DATE]…" at bounding box center [382, 50] width 764 height 20
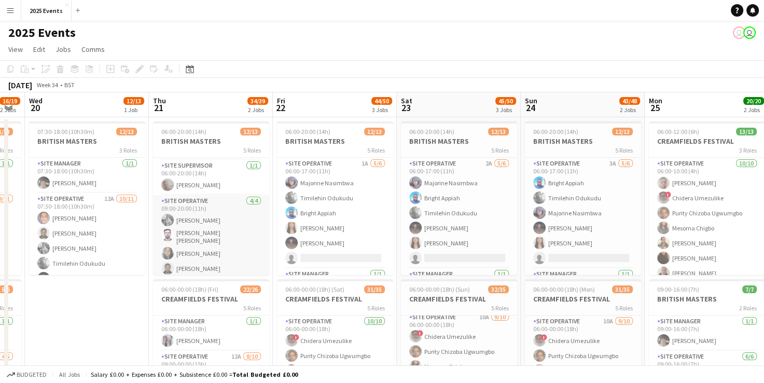
click at [226, 235] on app-card-role "Site Operative [DATE] 09:00-20:00 (11h) [PERSON_NAME] [PERSON_NAME] [PERSON_NAM…" at bounding box center [211, 237] width 116 height 84
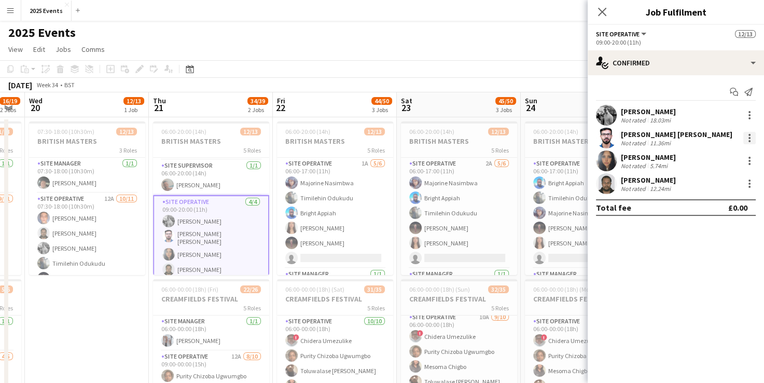
click at [747, 139] on div at bounding box center [750, 138] width 12 height 12
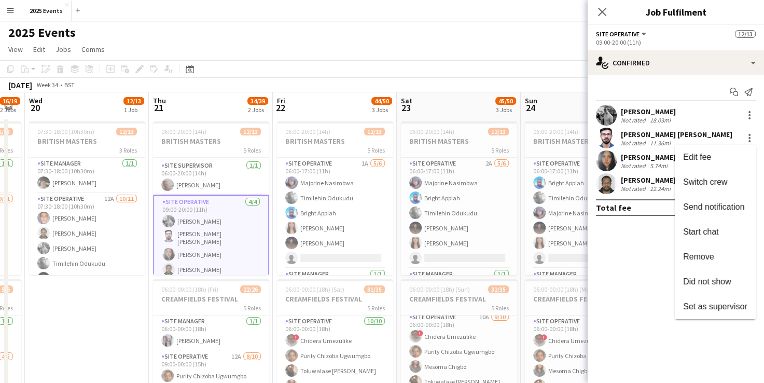
click at [606, 134] on div at bounding box center [382, 191] width 764 height 383
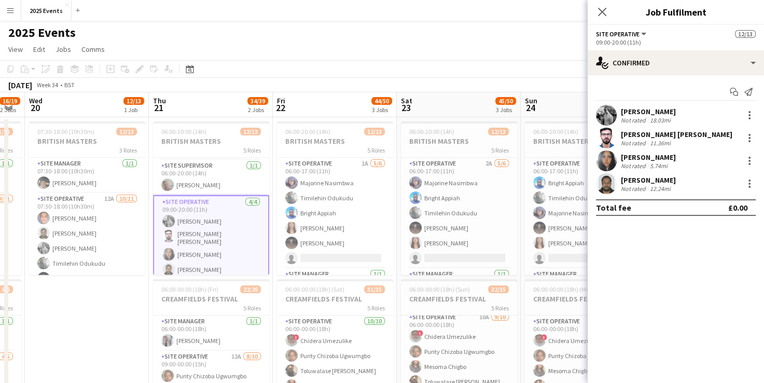
click at [604, 140] on app-user-avatar at bounding box center [606, 138] width 21 height 21
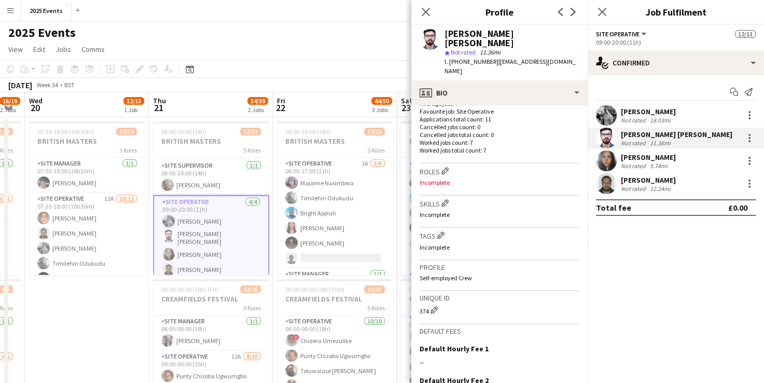
scroll to position [386, 0]
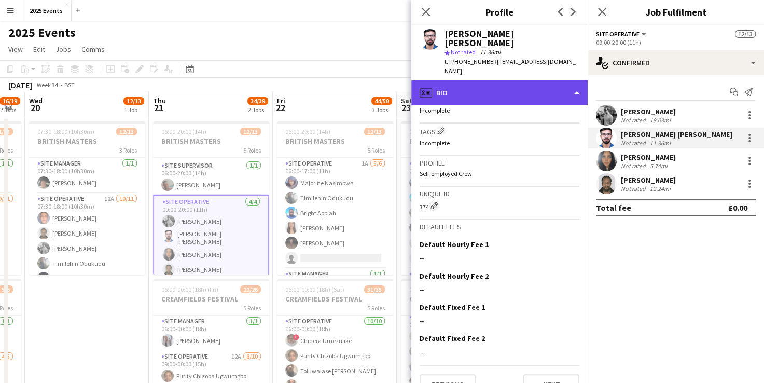
click at [571, 80] on div "profile Bio" at bounding box center [500, 92] width 176 height 25
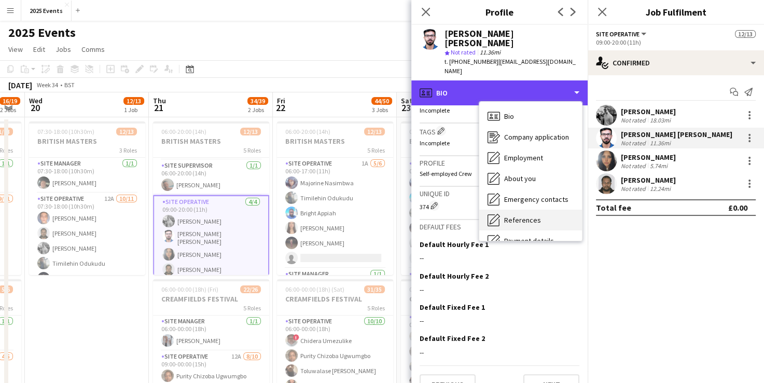
scroll to position [77, 0]
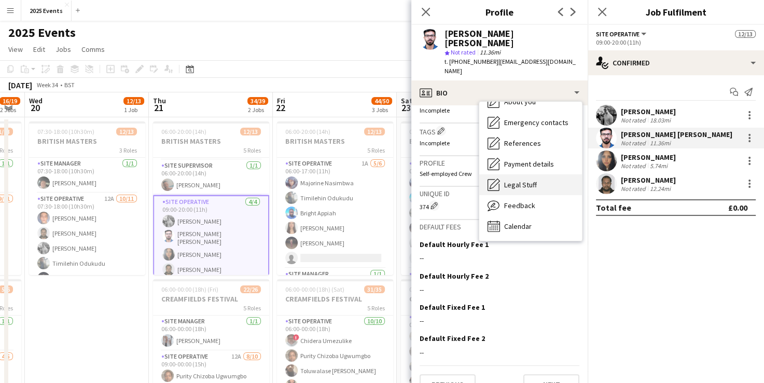
click at [527, 180] on span "Legal Stuff" at bounding box center [520, 184] width 33 height 9
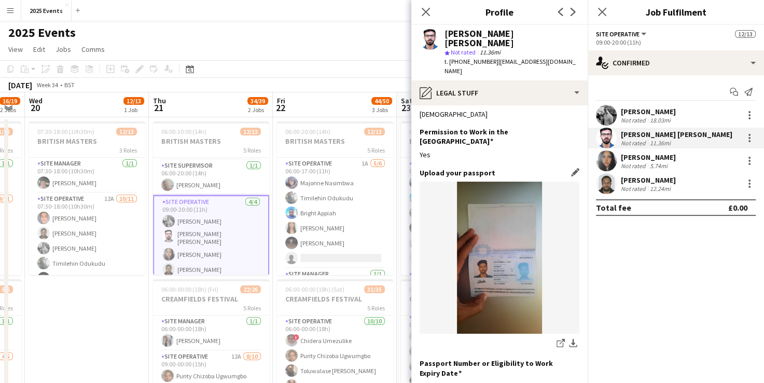
scroll to position [0, 0]
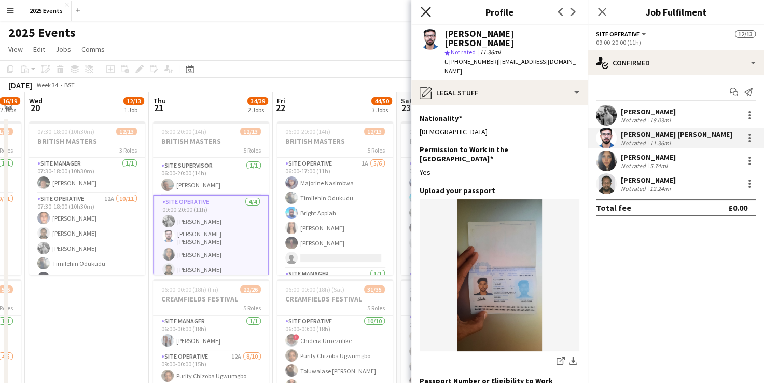
click at [430, 10] on icon "Close pop-in" at bounding box center [426, 12] width 10 height 10
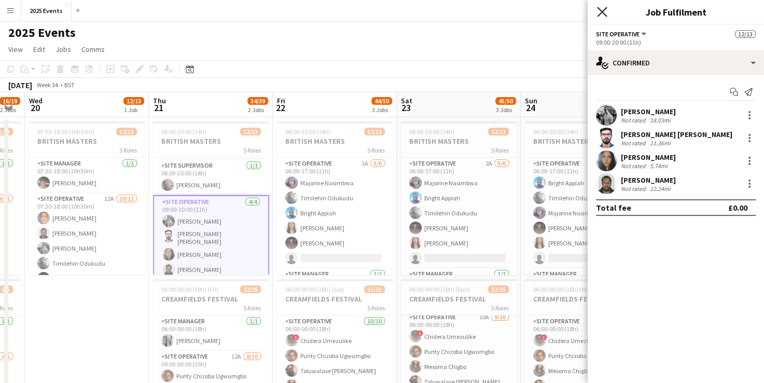
click at [602, 9] on icon "Close pop-in" at bounding box center [602, 12] width 10 height 10
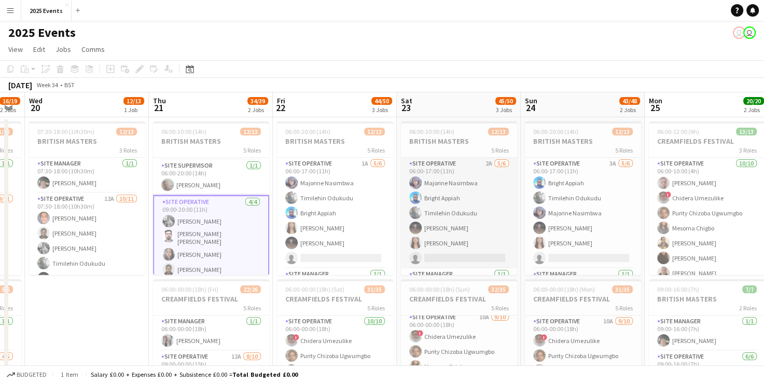
click at [434, 182] on app-card-role "Site Operative 2A [DATE] 06:00-17:00 (11h) Majorine [PERSON_NAME] Appiah Timile…" at bounding box center [459, 213] width 116 height 111
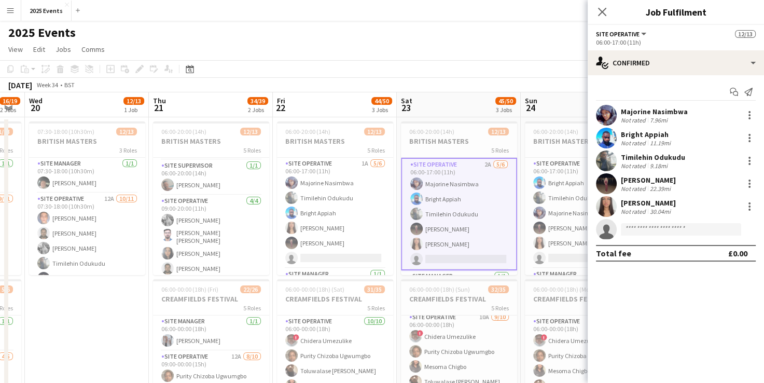
click at [607, 113] on app-user-avatar at bounding box center [606, 115] width 21 height 21
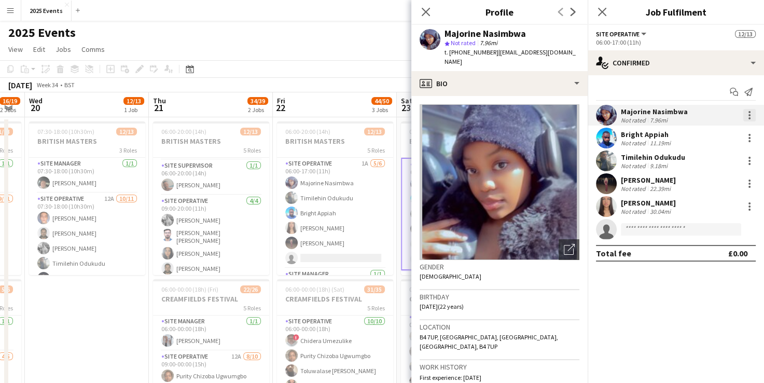
click at [749, 114] on div at bounding box center [750, 115] width 2 height 2
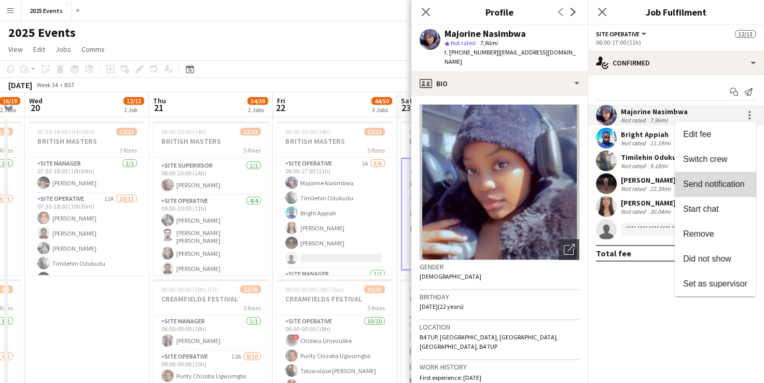
click at [718, 183] on span "Send notification" at bounding box center [713, 184] width 61 height 9
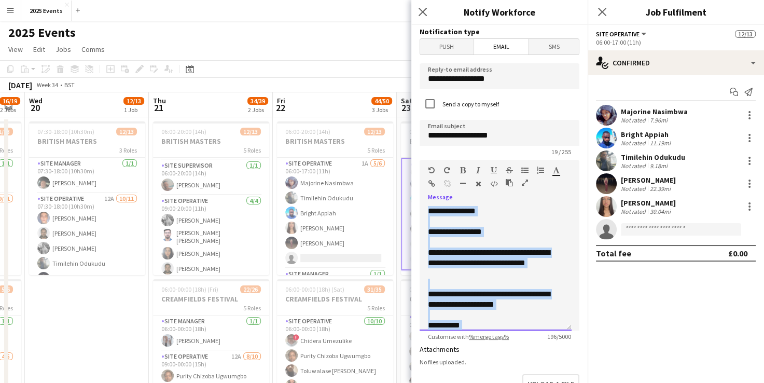
drag, startPoint x: 458, startPoint y: 317, endPoint x: 424, endPoint y: 186, distance: 135.7
click at [424, 186] on div "**********" at bounding box center [500, 245] width 160 height 171
copy div "**********"
click at [424, 186] on div "Standard Heading 1 Heading 2 Heading 3 Heading 4 Heading 5 Heading 6 Heading 7 …" at bounding box center [500, 179] width 160 height 39
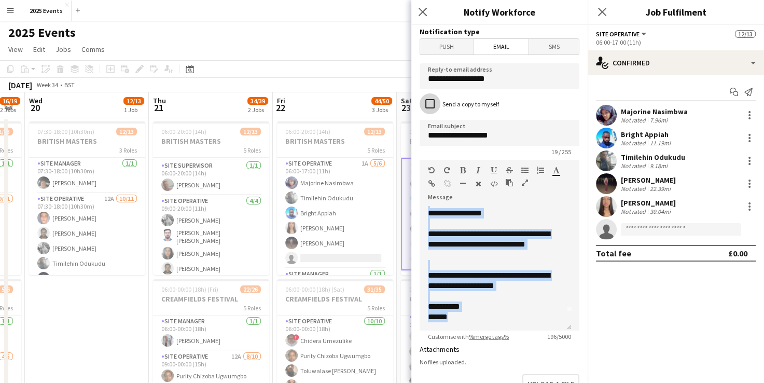
scroll to position [217, 0]
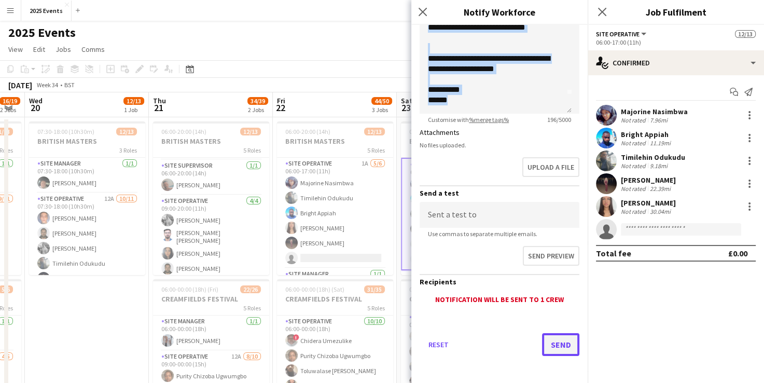
click at [544, 337] on button "Send" at bounding box center [560, 344] width 37 height 23
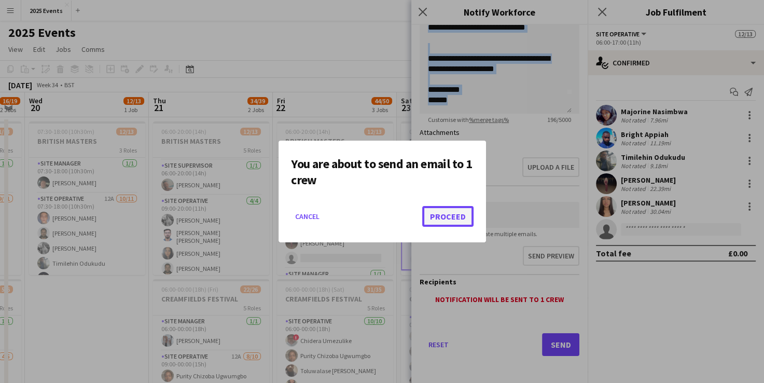
click at [440, 210] on button "Proceed" at bounding box center [447, 216] width 51 height 21
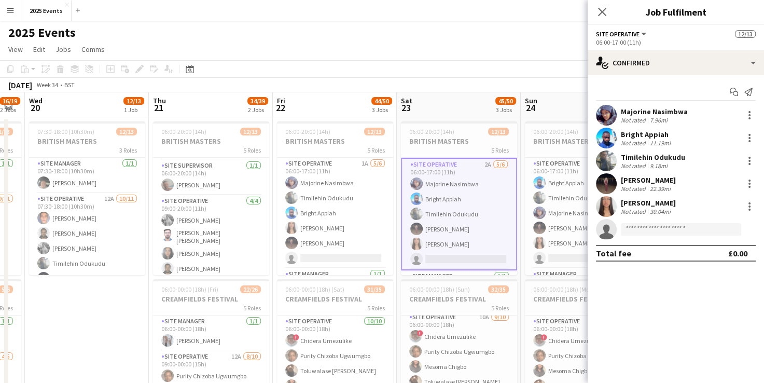
click at [122, 337] on app-date-cell "07:30-18:00 (10h30m) 12/13 BRITISH MASTERS 3 Roles Site Manager [DATE] 07:30-18…" at bounding box center [87, 364] width 124 height 494
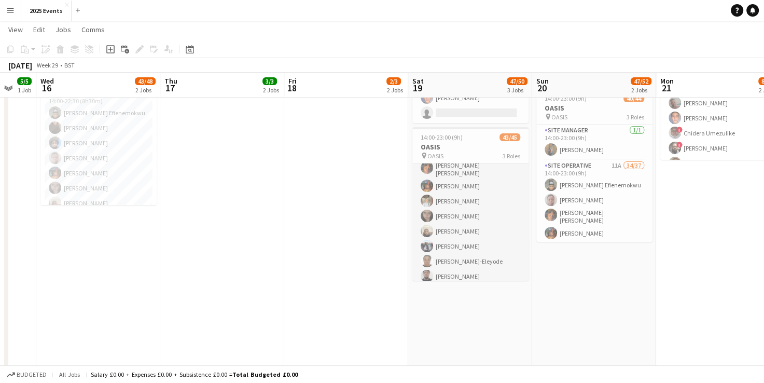
scroll to position [103, 0]
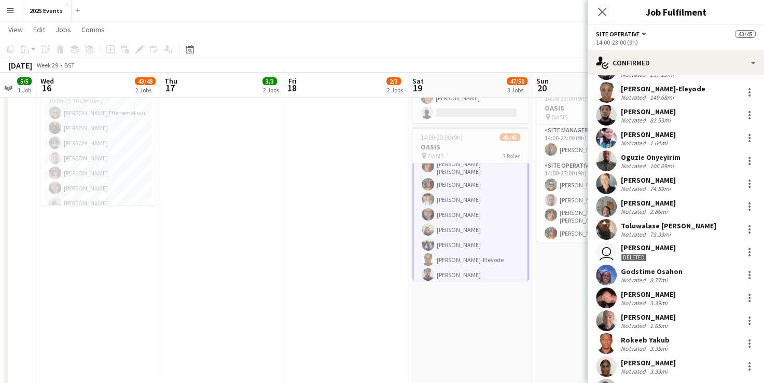
scroll to position [228, 0]
click at [606, 156] on app-user-avatar at bounding box center [606, 161] width 21 height 21
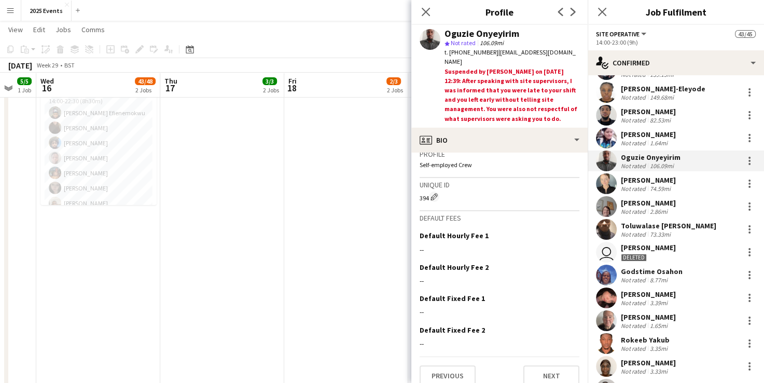
scroll to position [442, 0]
click at [550, 372] on button "Next" at bounding box center [552, 375] width 56 height 21
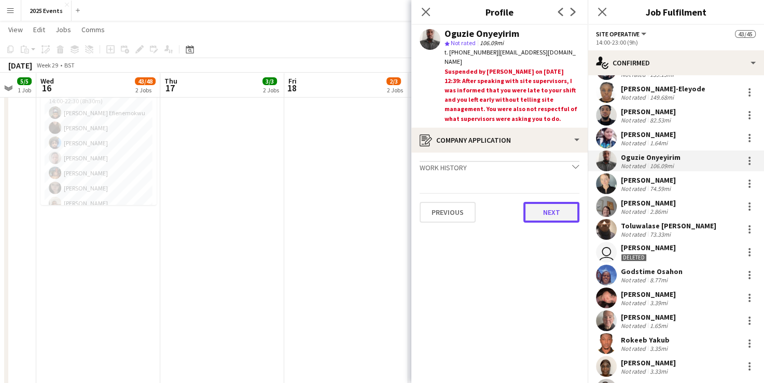
click at [542, 202] on button "Next" at bounding box center [552, 212] width 56 height 21
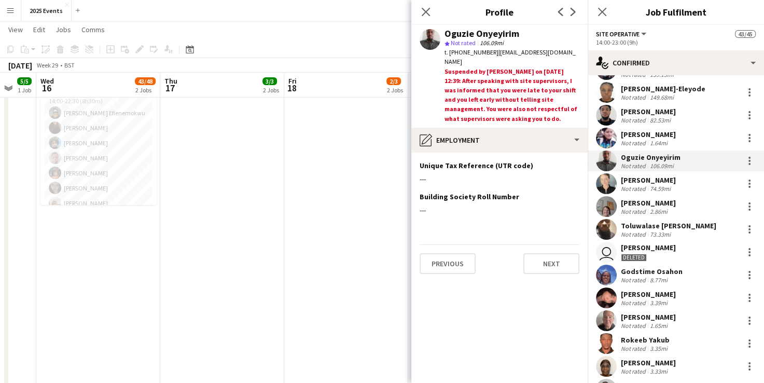
click at [550, 244] on div "Previous Next" at bounding box center [500, 259] width 160 height 30
click at [549, 253] on button "Next" at bounding box center [552, 263] width 56 height 21
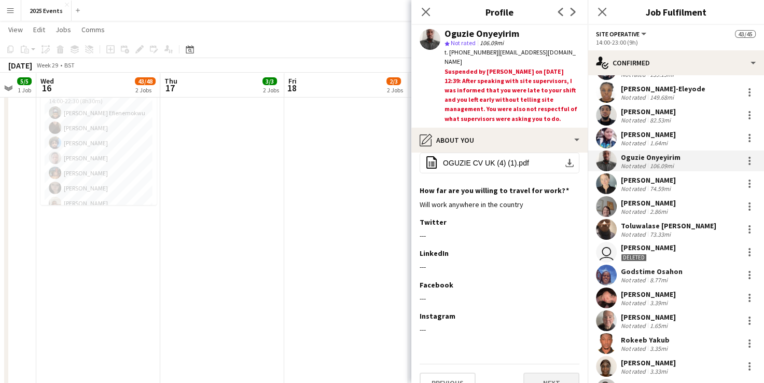
scroll to position [155, 0]
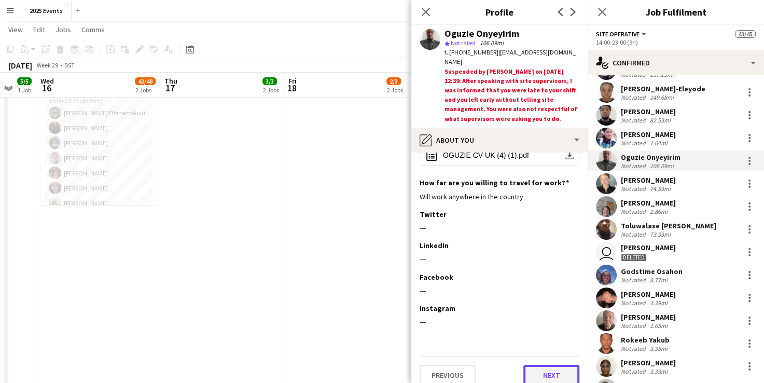
click at [542, 371] on button "Next" at bounding box center [552, 375] width 56 height 21
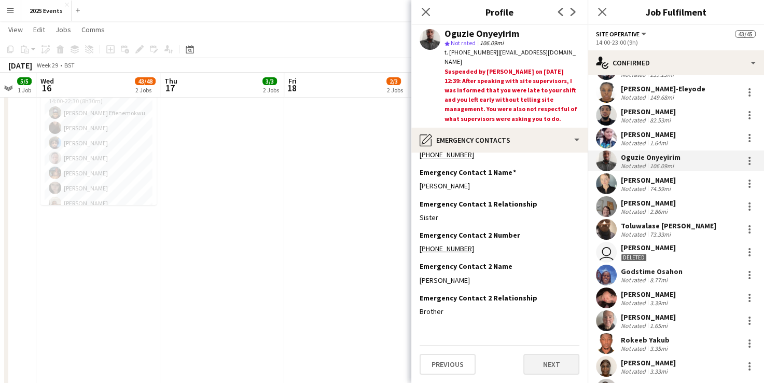
scroll to position [0, 0]
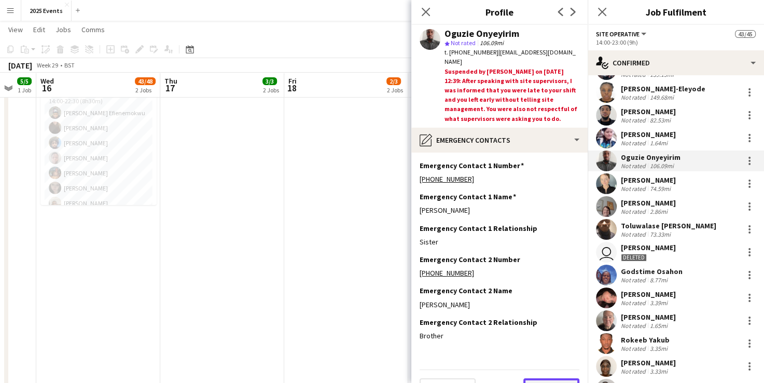
click at [542, 378] on button "Next" at bounding box center [552, 388] width 56 height 21
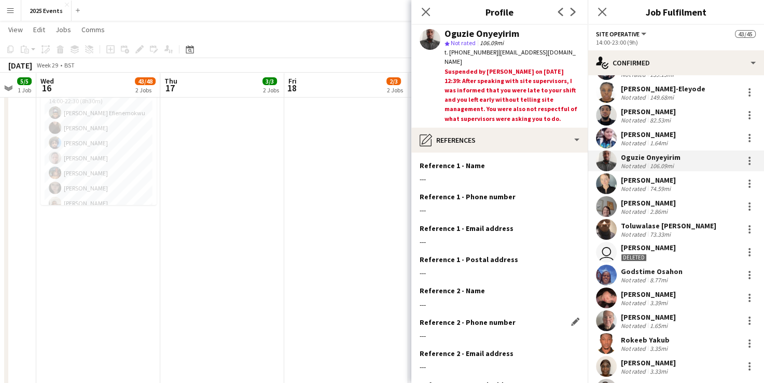
scroll to position [77, 0]
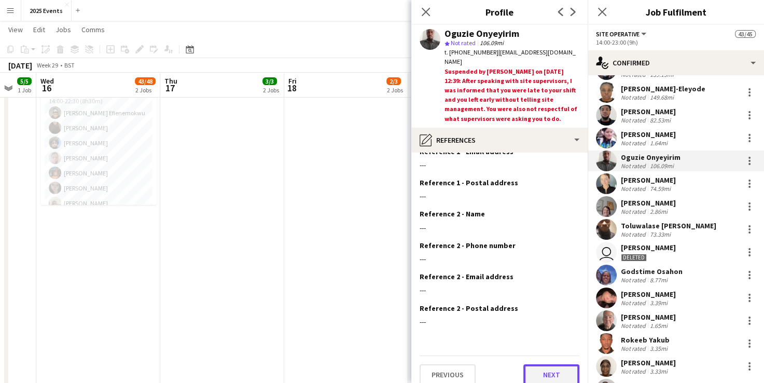
click at [542, 364] on button "Next" at bounding box center [552, 374] width 56 height 21
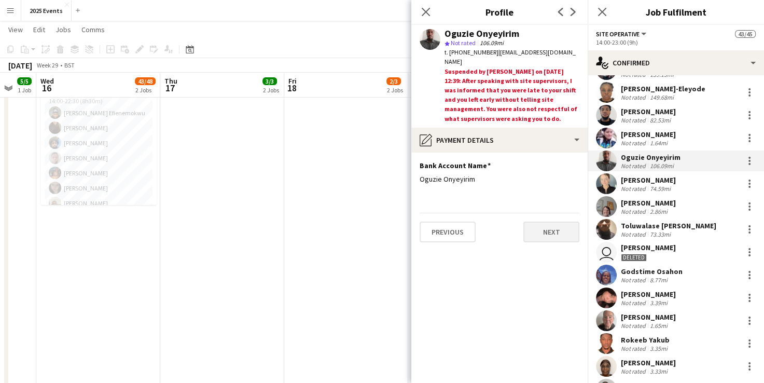
scroll to position [0, 0]
click at [558, 222] on button "Next" at bounding box center [552, 232] width 56 height 21
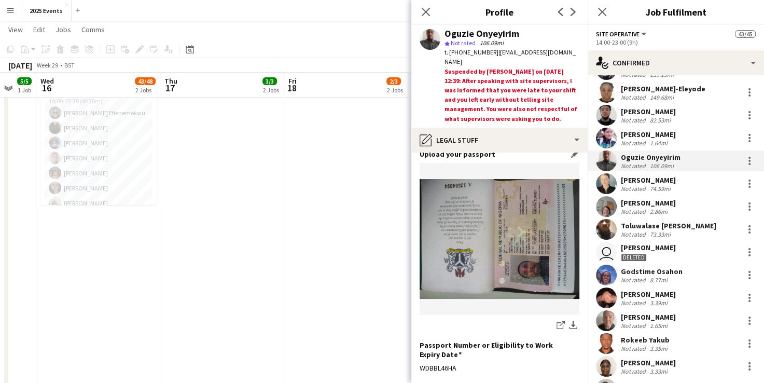
scroll to position [83, 0]
drag, startPoint x: 461, startPoint y: 347, endPoint x: 417, endPoint y: 347, distance: 44.1
click at [417, 347] on app-section-data-types "Nationality Edit this field Nigerian Permission to Work in the [GEOGRAPHIC_DATA…" at bounding box center [500, 268] width 176 height 230
click at [331, 183] on app-date-cell "09:00-16:00 (7h) 2/2 Senior Open 1 Role Site Operative [DATE] 09:00-16:00 (7h) …" at bounding box center [347, 173] width 124 height 494
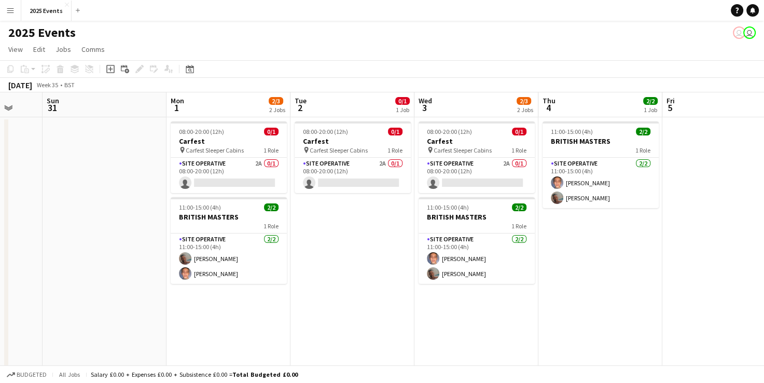
scroll to position [0, 330]
click at [220, 163] on app-card-role "Site Operative 2A 0/1 08:00-20:00 (12h) single-neutral-actions" at bounding box center [228, 175] width 116 height 35
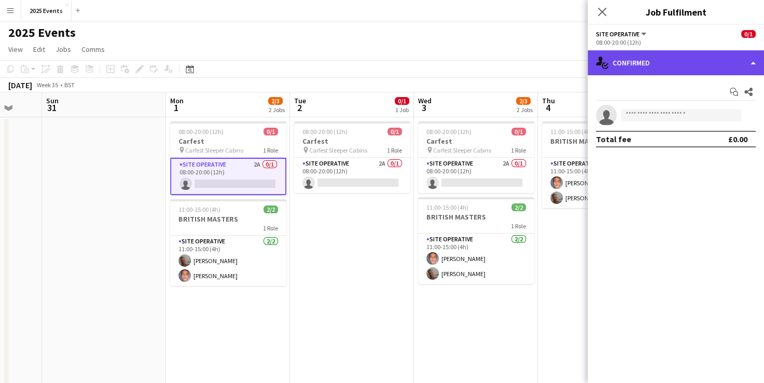
click at [756, 65] on div "single-neutral-actions-check-2 Confirmed" at bounding box center [676, 62] width 176 height 25
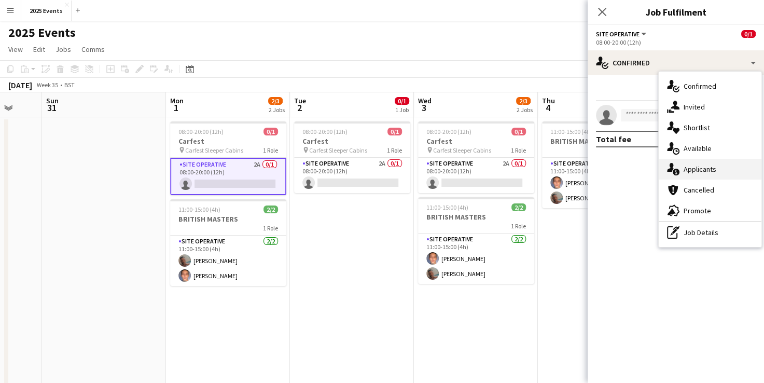
click at [731, 161] on div "single-neutral-actions-information Applicants" at bounding box center [710, 169] width 103 height 21
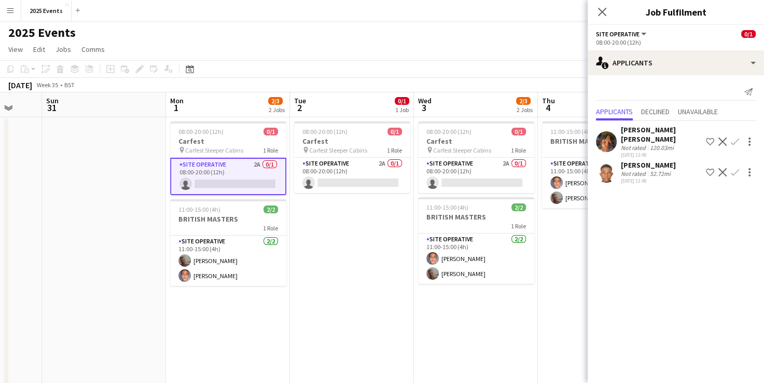
click at [505, 334] on app-date-cell "08:00-20:00 (12h) 0/1 Carfest pin Carfest Sleeper Cabins 1 Role Site Operative …" at bounding box center [476, 364] width 124 height 494
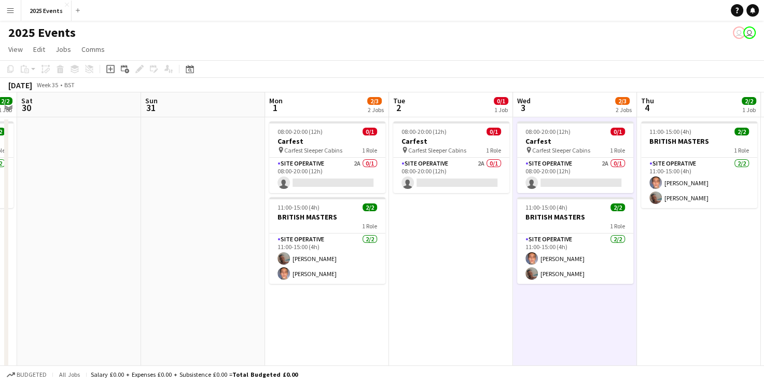
drag, startPoint x: 403, startPoint y: 138, endPoint x: 306, endPoint y: 114, distance: 99.6
click at [306, 114] on app-calendar-viewport "Wed 27 3/3 1 Job Thu 28 Fri 29 2/2 1 Job Sat 30 Sun 31 Mon 1 2/3 2 Jobs Tue 2 0…" at bounding box center [382, 351] width 764 height 519
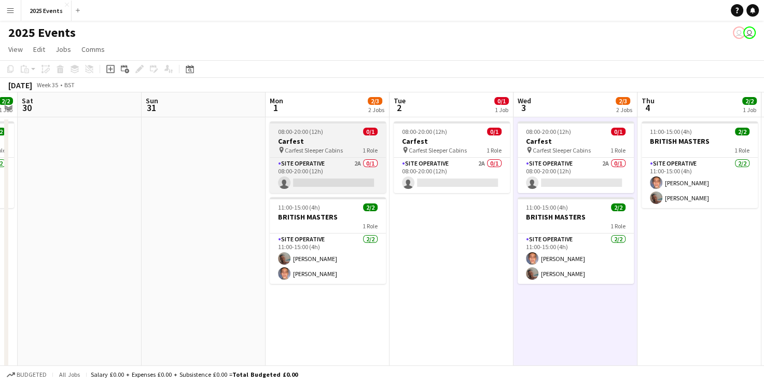
click at [324, 136] on h3 "Carfest" at bounding box center [328, 140] width 116 height 9
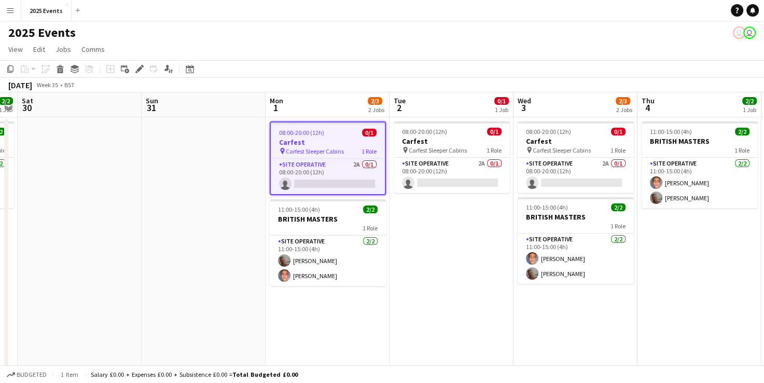
scroll to position [0, 354]
drag, startPoint x: 324, startPoint y: 136, endPoint x: 308, endPoint y: 138, distance: 16.7
click at [308, 138] on h3 "Carfest" at bounding box center [328, 142] width 114 height 9
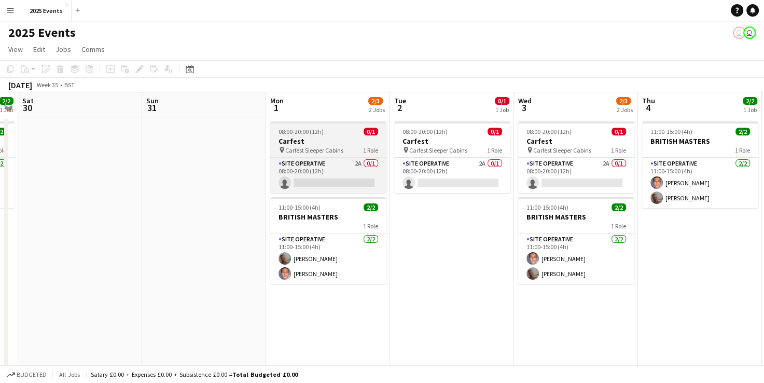
click at [323, 137] on h3 "Carfest" at bounding box center [328, 140] width 116 height 9
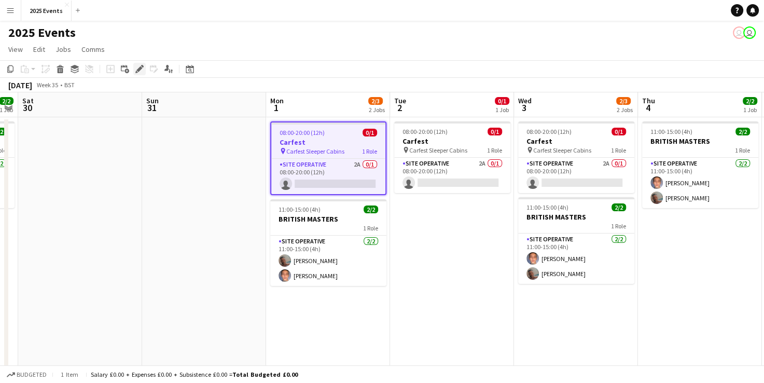
click at [135, 72] on div "Edit" at bounding box center [139, 69] width 12 height 12
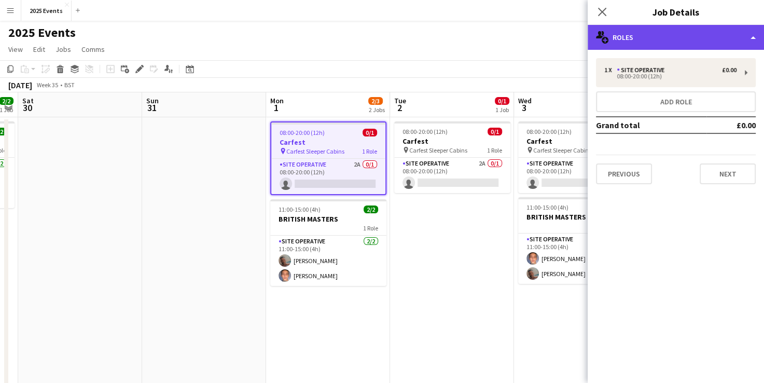
click at [709, 30] on div "multiple-users-add Roles" at bounding box center [676, 37] width 176 height 25
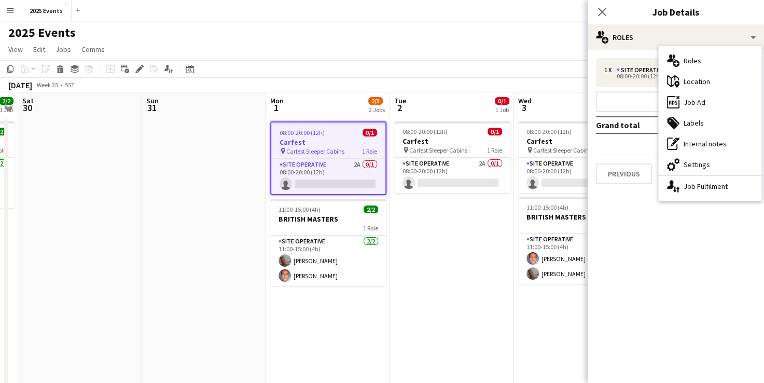
click at [639, 186] on div "1 x Site Operative £0.00 08:00-20:00 (12h) Add role Grand total £0.00 Previous …" at bounding box center [676, 121] width 176 height 143
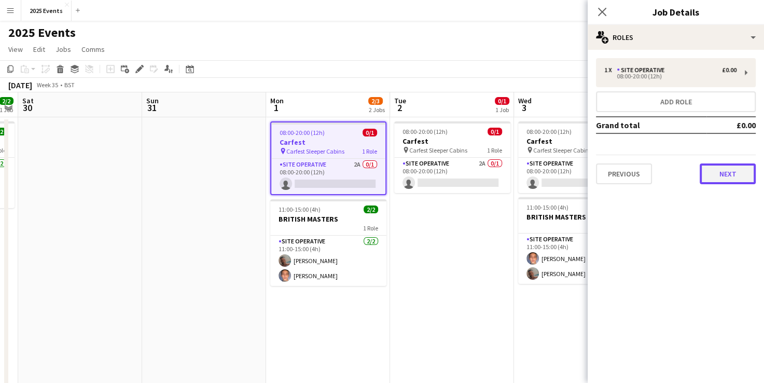
click at [727, 171] on button "Next" at bounding box center [728, 173] width 56 height 21
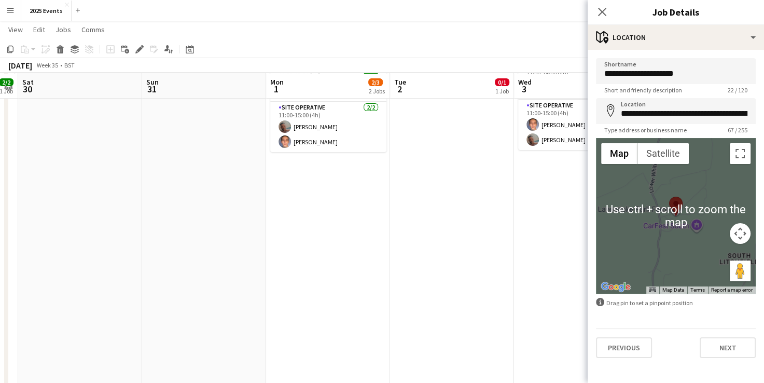
scroll to position [135, 0]
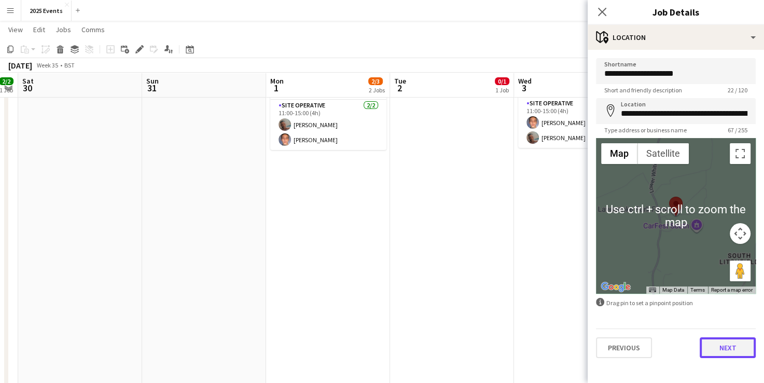
click at [738, 341] on button "Next" at bounding box center [728, 347] width 56 height 21
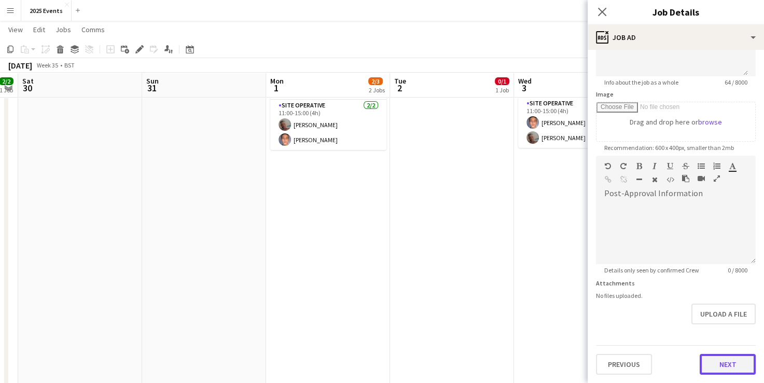
scroll to position [129, 0]
click at [730, 327] on form "**********" at bounding box center [676, 152] width 176 height 447
click at [723, 362] on button "Next" at bounding box center [728, 365] width 56 height 21
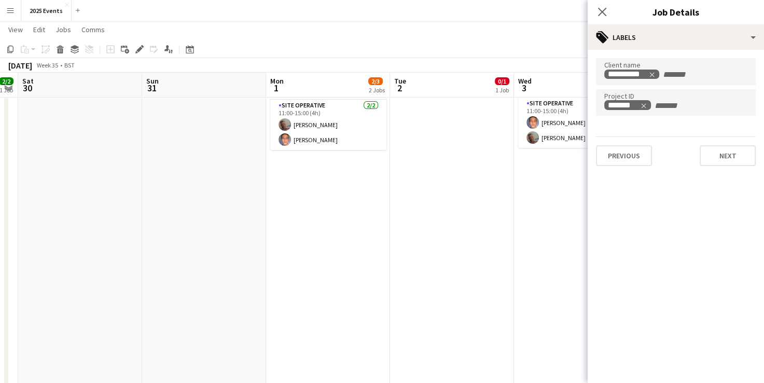
scroll to position [0, 0]
click at [732, 158] on button "Next" at bounding box center [728, 155] width 56 height 21
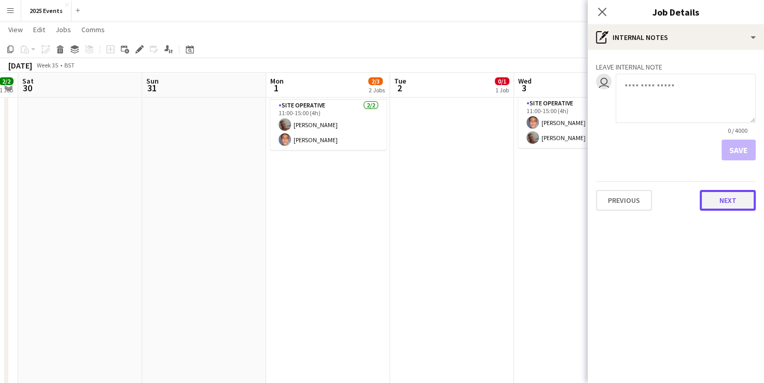
click at [724, 201] on button "Next" at bounding box center [728, 200] width 56 height 21
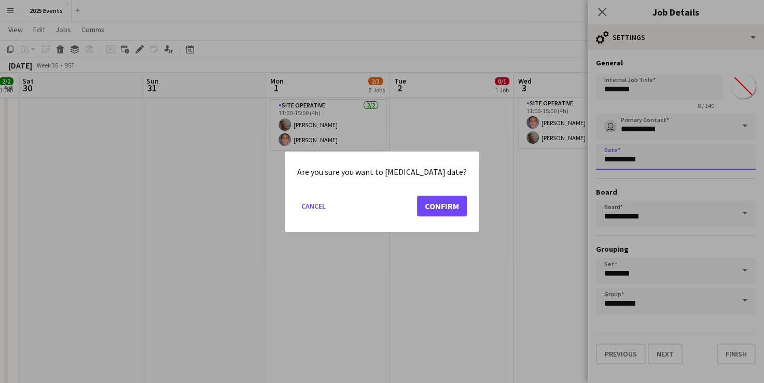
click at [656, 158] on body "Menu Boards Boards Boards All jobs Status Workforce Workforce My Workforce Recr…" at bounding box center [382, 179] width 764 height 628
click at [439, 203] on button "Confirm" at bounding box center [442, 205] width 50 height 21
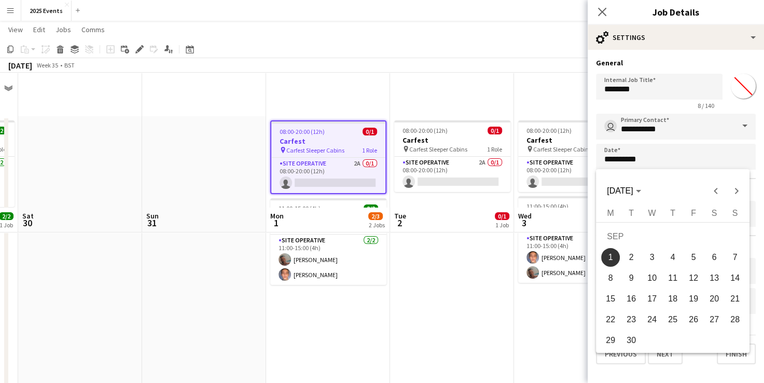
scroll to position [135, 0]
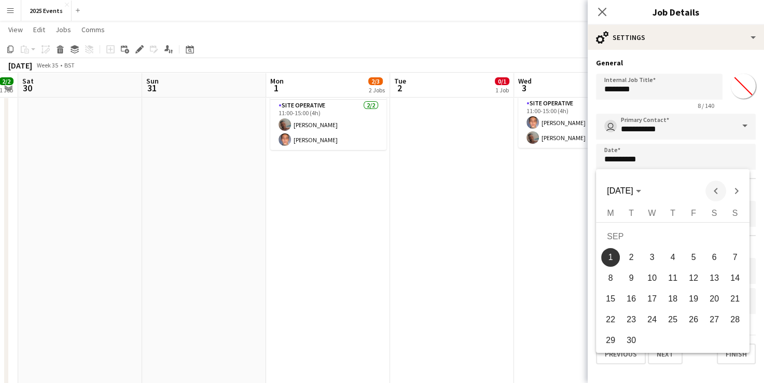
click at [720, 190] on span "Previous month" at bounding box center [716, 191] width 21 height 21
click at [716, 321] on span "30" at bounding box center [714, 322] width 19 height 19
type input "**********"
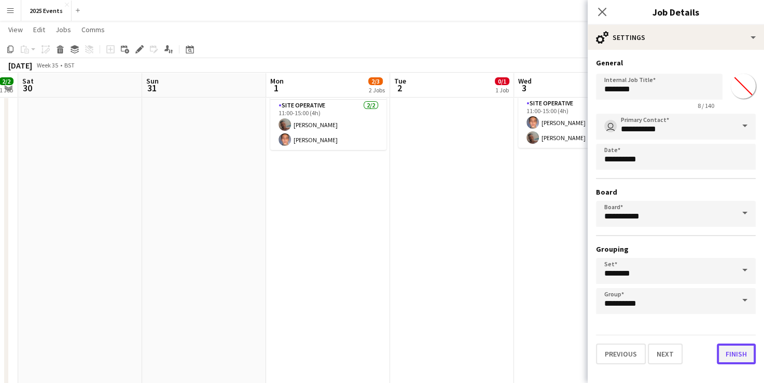
click at [731, 347] on button "Finish" at bounding box center [736, 354] width 39 height 21
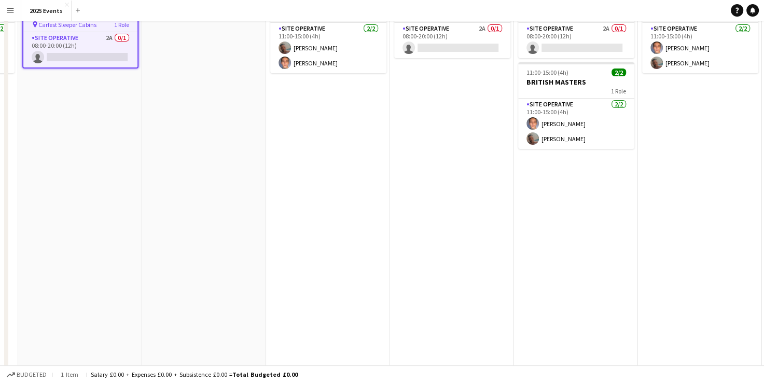
scroll to position [0, 0]
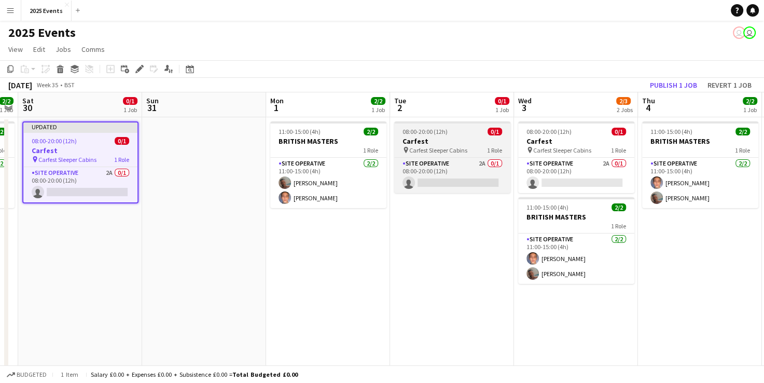
click at [454, 135] on div "08:00-20:00 (12h) 0/1" at bounding box center [452, 132] width 116 height 8
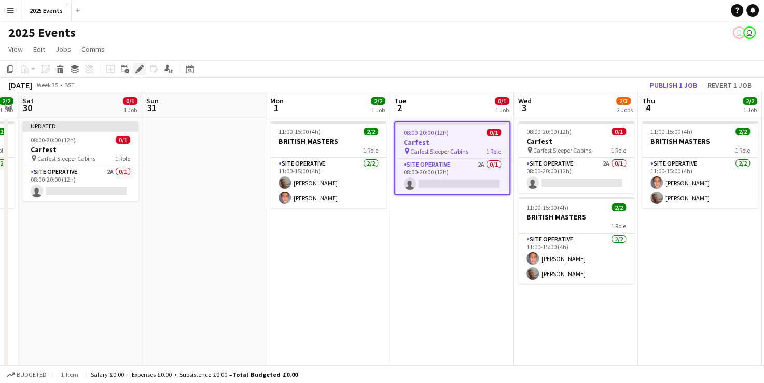
click at [141, 70] on icon "Edit" at bounding box center [139, 69] width 8 height 8
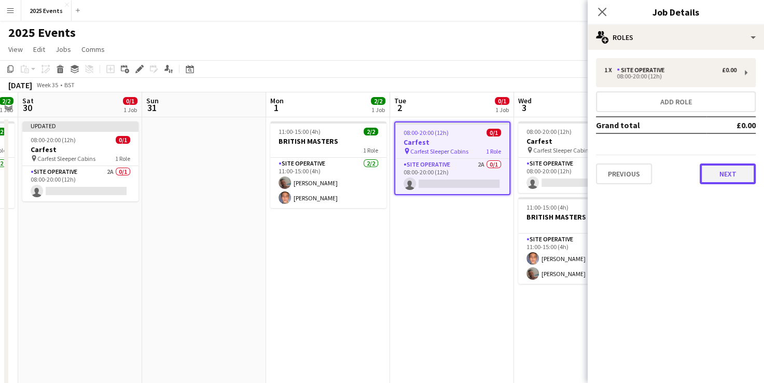
click at [713, 167] on button "Next" at bounding box center [728, 173] width 56 height 21
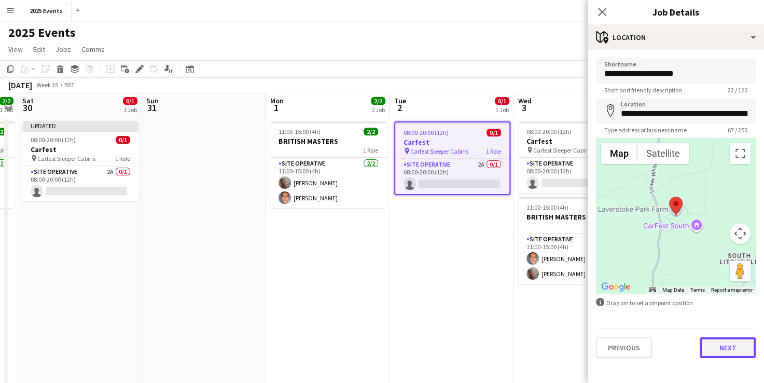
click at [739, 339] on button "Next" at bounding box center [728, 347] width 56 height 21
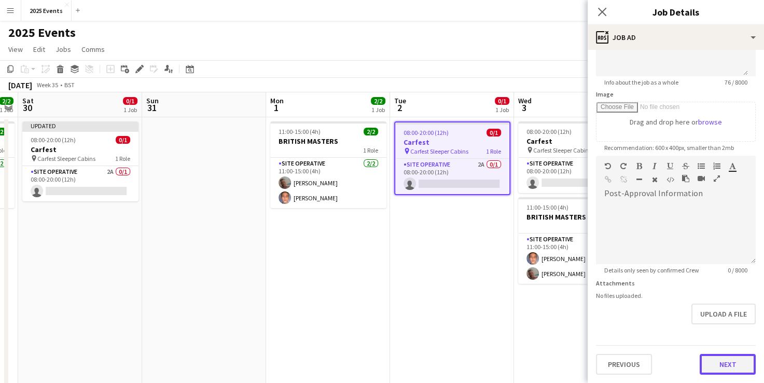
click at [718, 319] on form "**********" at bounding box center [676, 151] width 176 height 447
click at [720, 363] on button "Next" at bounding box center [728, 365] width 56 height 21
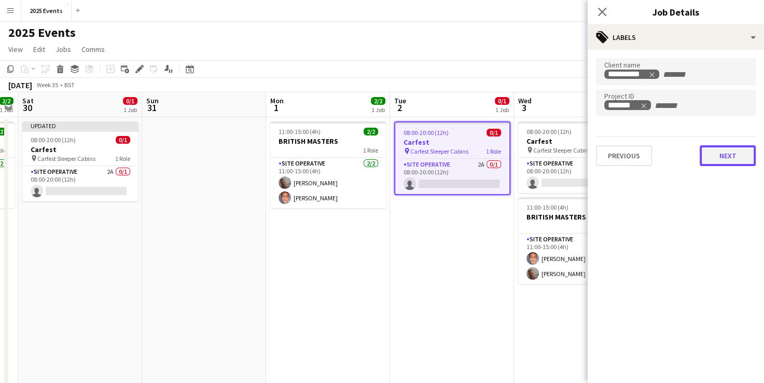
click at [733, 154] on button "Next" at bounding box center [728, 155] width 56 height 21
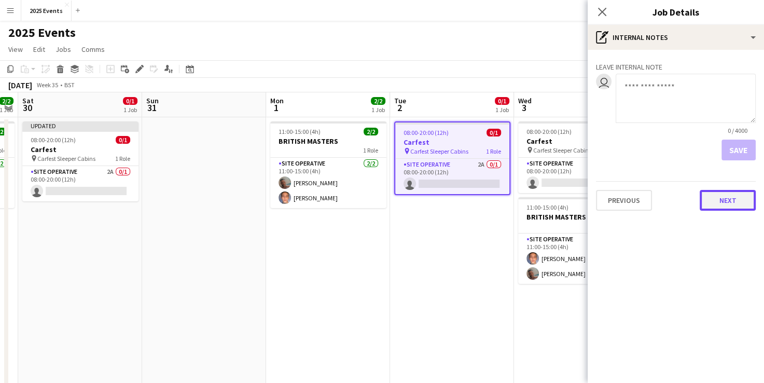
click at [720, 200] on button "Next" at bounding box center [728, 200] width 56 height 21
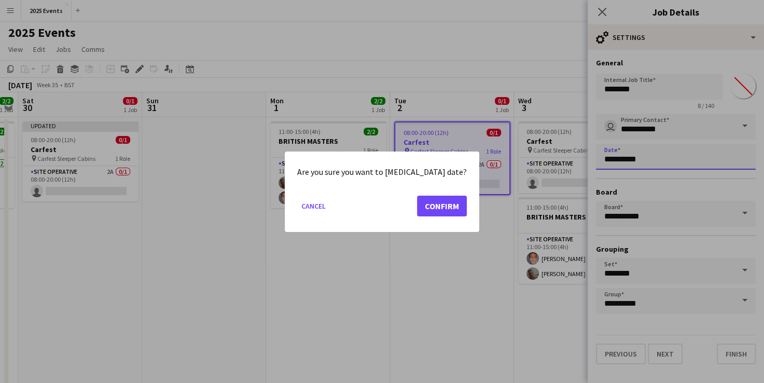
click at [644, 155] on body "Menu Boards Boards Boards All jobs Status Workforce Workforce My Workforce Recr…" at bounding box center [382, 314] width 764 height 629
click at [435, 204] on button "Confirm" at bounding box center [442, 205] width 50 height 21
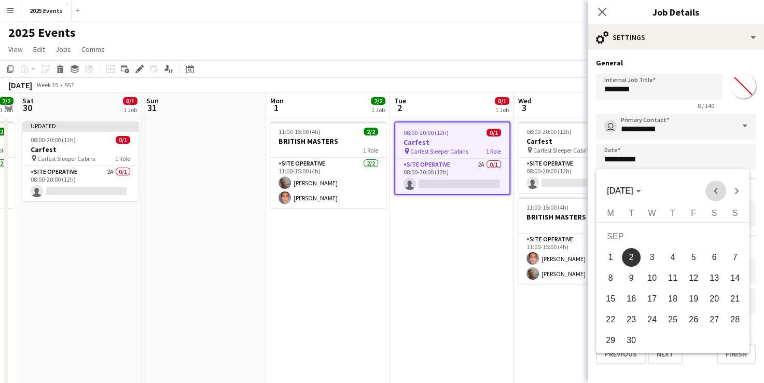
click at [717, 186] on span "Previous month" at bounding box center [716, 191] width 21 height 21
click at [738, 317] on span "31" at bounding box center [735, 322] width 19 height 19
type input "**********"
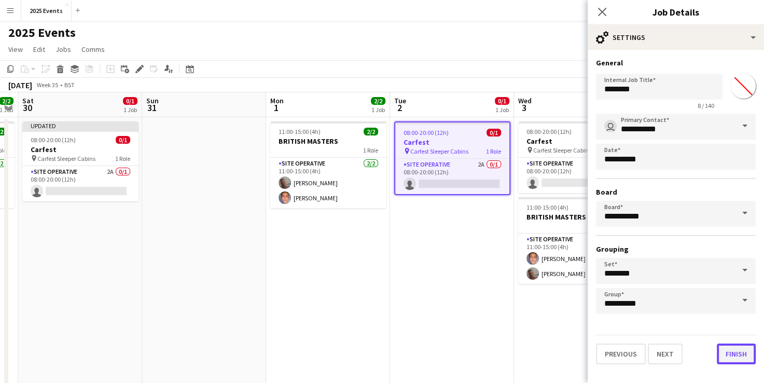
click at [735, 349] on button "Finish" at bounding box center [736, 354] width 39 height 21
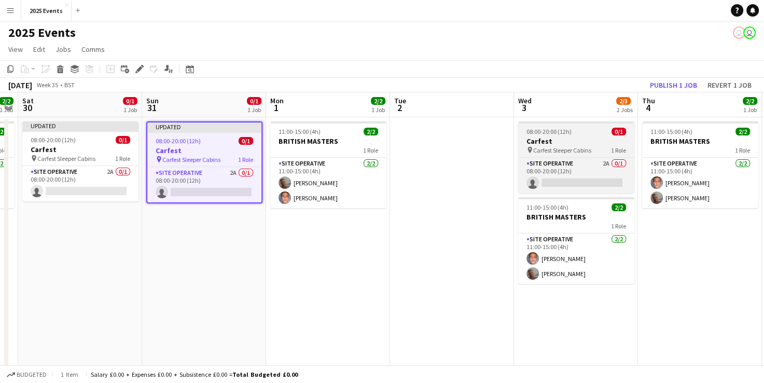
click at [567, 148] on span "Carfest Sleeper Cabins" at bounding box center [562, 150] width 58 height 8
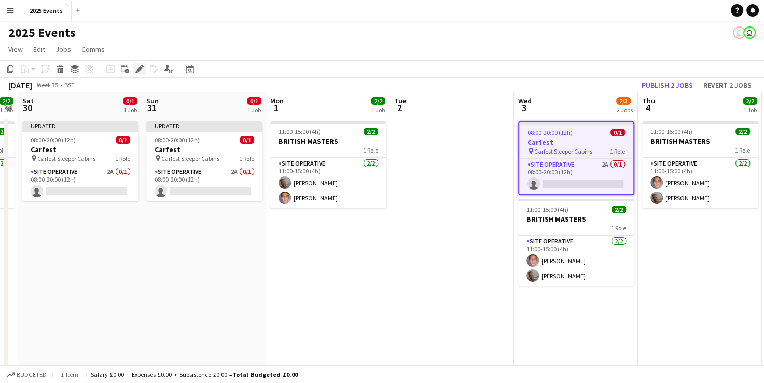
click at [137, 68] on icon "Edit" at bounding box center [139, 69] width 8 height 8
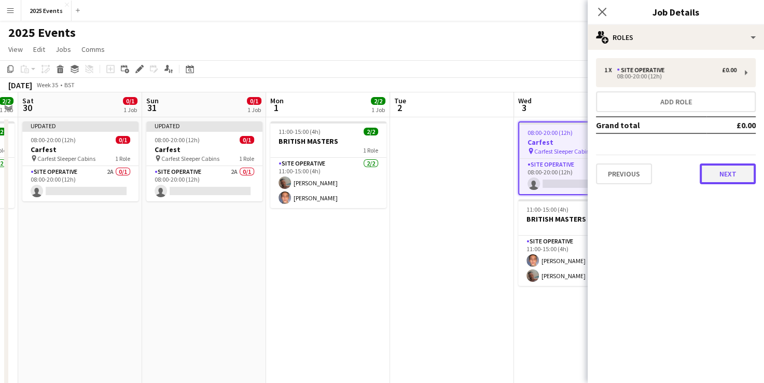
click at [714, 167] on button "Next" at bounding box center [728, 173] width 56 height 21
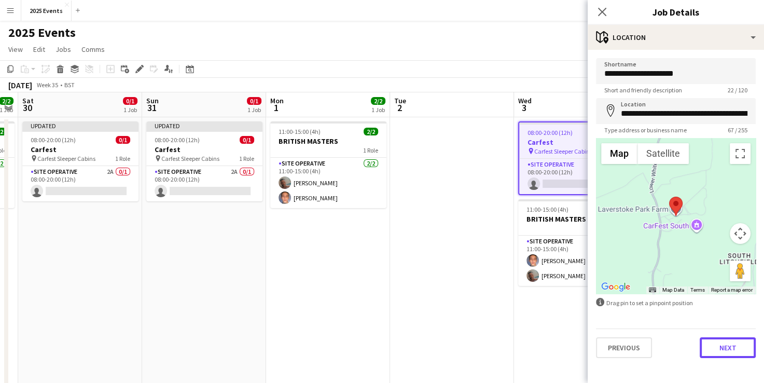
click at [722, 339] on button "Next" at bounding box center [728, 347] width 56 height 21
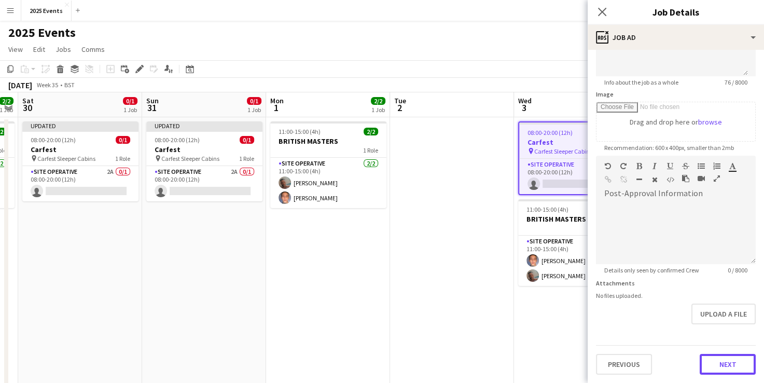
scroll to position [129, 0]
click at [732, 326] on form "**********" at bounding box center [676, 152] width 176 height 447
click at [720, 361] on button "Next" at bounding box center [728, 365] width 56 height 21
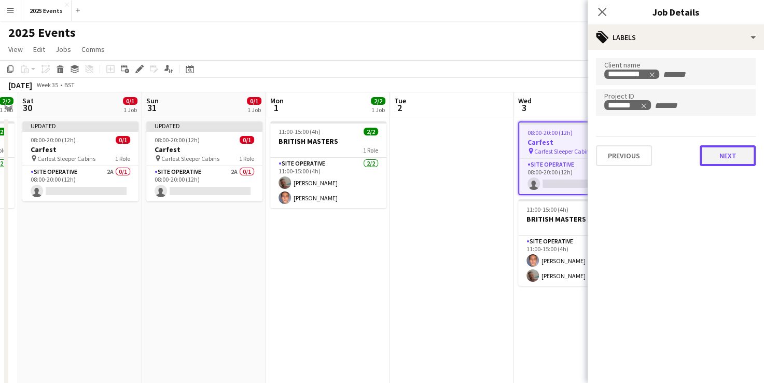
click at [733, 160] on button "Next" at bounding box center [728, 155] width 56 height 21
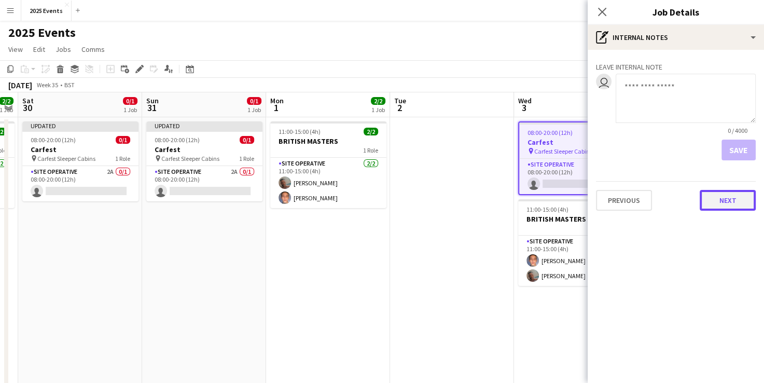
click at [718, 208] on button "Next" at bounding box center [728, 200] width 56 height 21
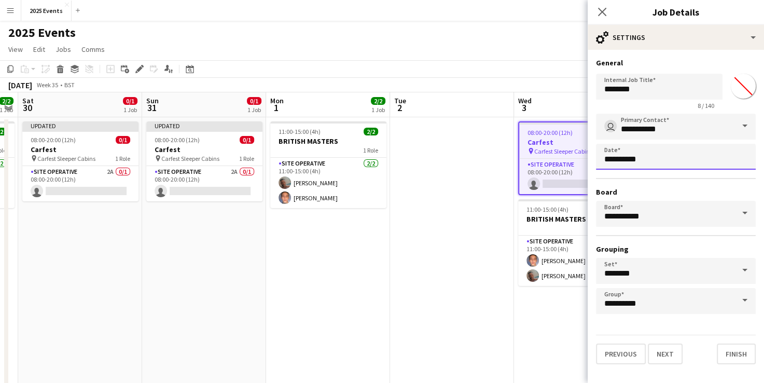
click at [656, 157] on body "Menu Boards Boards Boards All jobs Status Workforce Workforce My Workforce Recr…" at bounding box center [382, 314] width 764 height 629
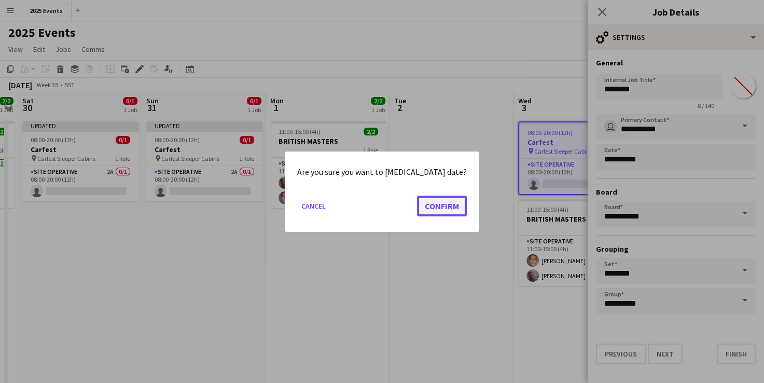
click at [452, 205] on button "Confirm" at bounding box center [442, 205] width 50 height 21
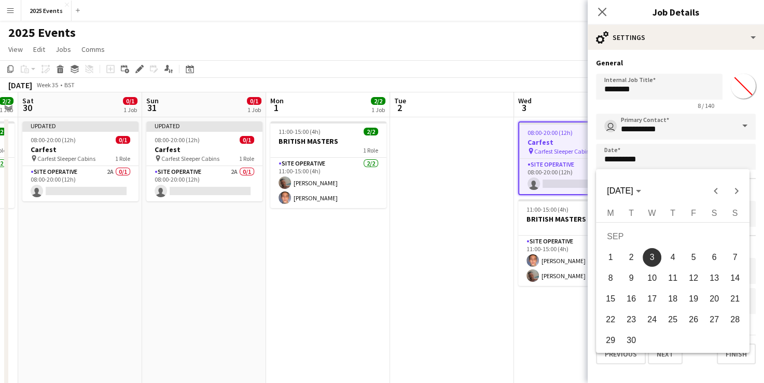
click at [614, 252] on span "1" at bounding box center [610, 257] width 19 height 19
type input "**********"
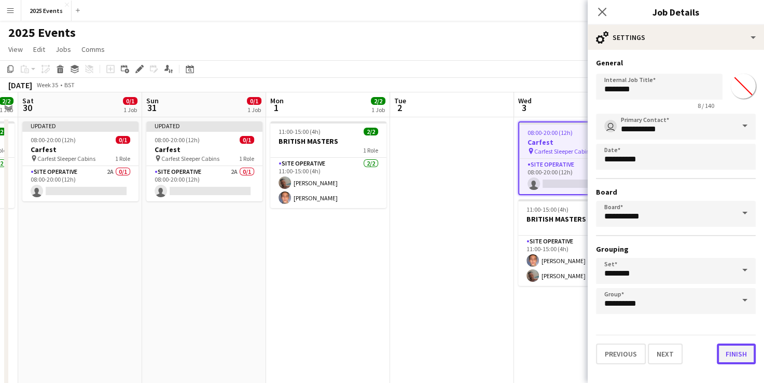
click at [746, 347] on button "Finish" at bounding box center [736, 354] width 39 height 21
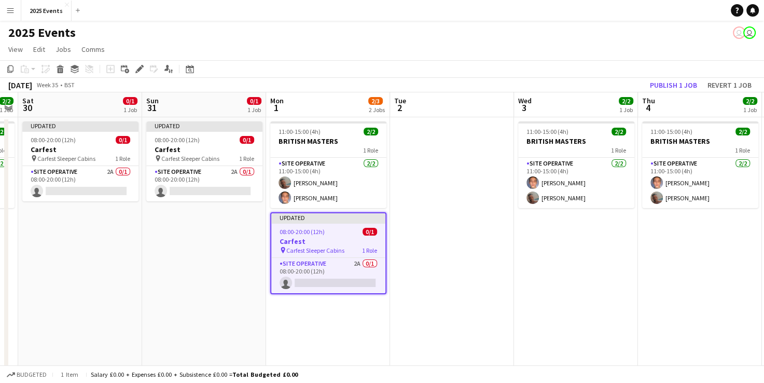
click at [471, 254] on app-date-cell at bounding box center [452, 364] width 124 height 494
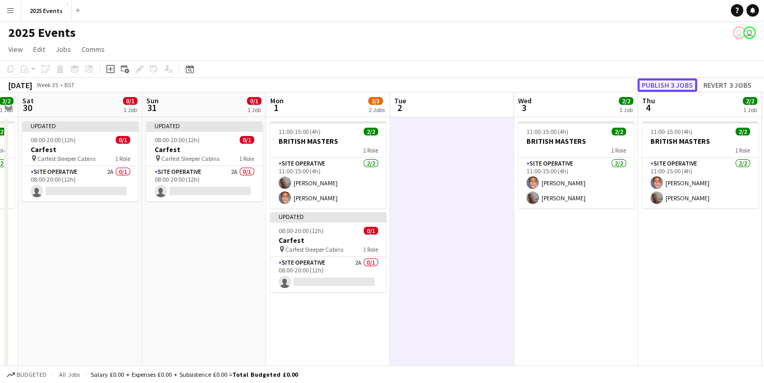
click at [683, 85] on button "Publish 3 jobs" at bounding box center [668, 84] width 60 height 13
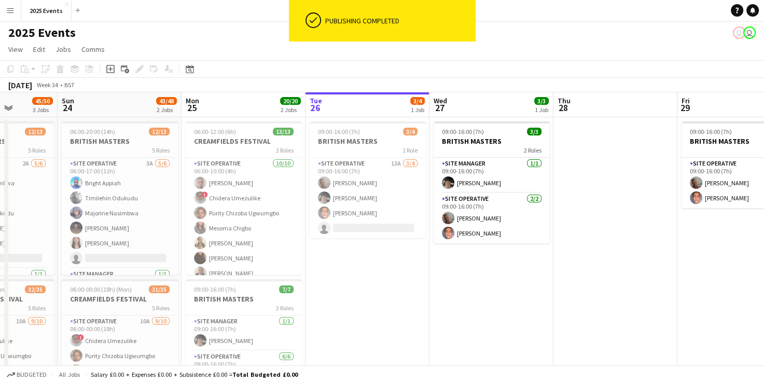
scroll to position [0, 314]
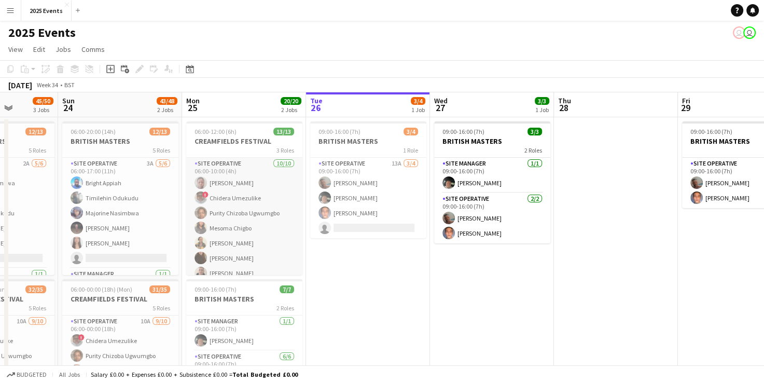
click at [257, 223] on app-card-role "Site Operative [DATE] 06:00-10:00 (4h) [PERSON_NAME] ! Chidera Umezulike Purity…" at bounding box center [244, 243] width 116 height 171
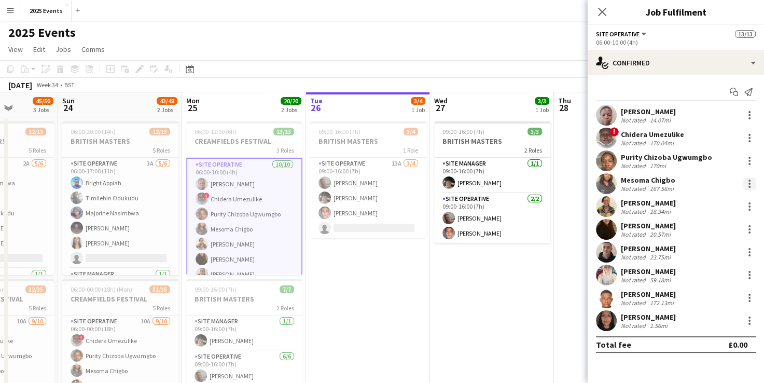
click at [745, 186] on div at bounding box center [750, 183] width 12 height 12
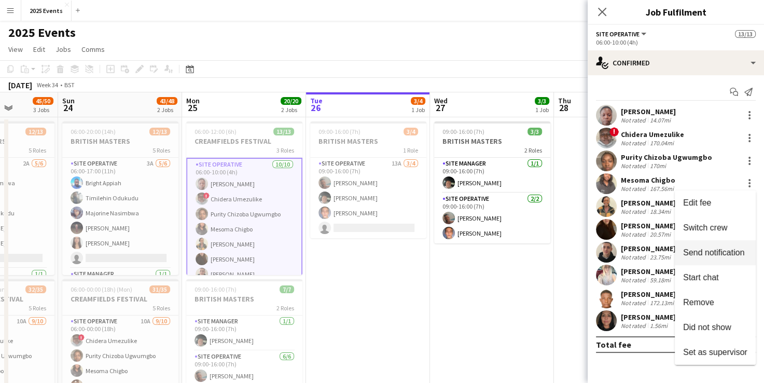
click at [716, 248] on span "Send notification" at bounding box center [713, 252] width 61 height 9
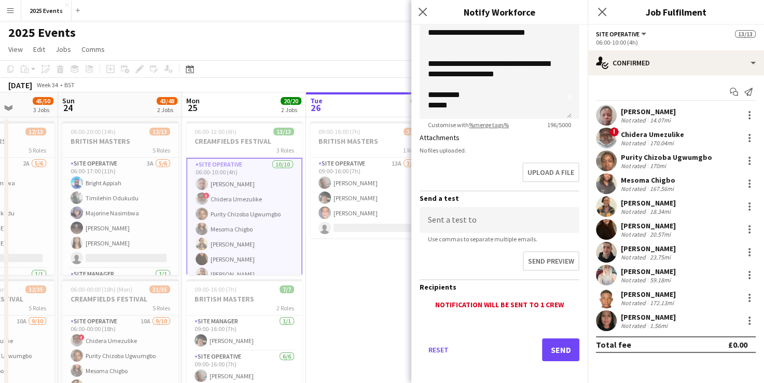
scroll to position [217, 0]
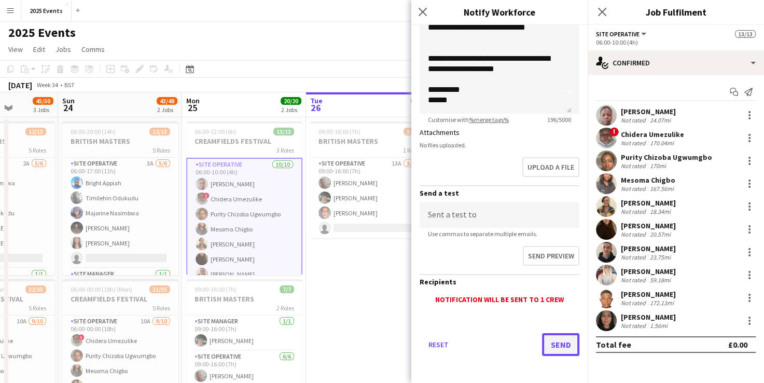
click at [546, 346] on button "Send" at bounding box center [560, 344] width 37 height 23
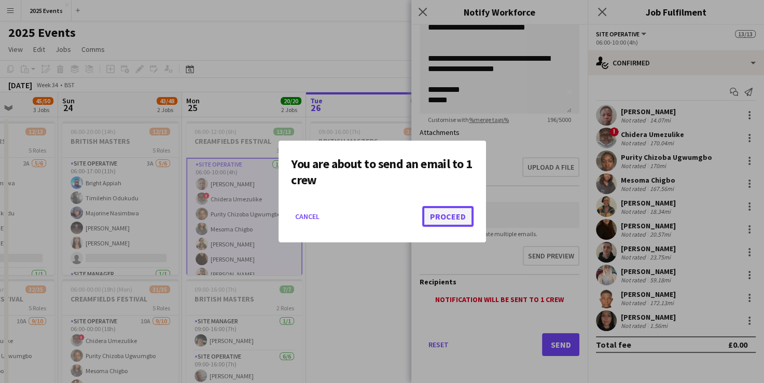
click at [446, 219] on button "Proceed" at bounding box center [447, 216] width 51 height 21
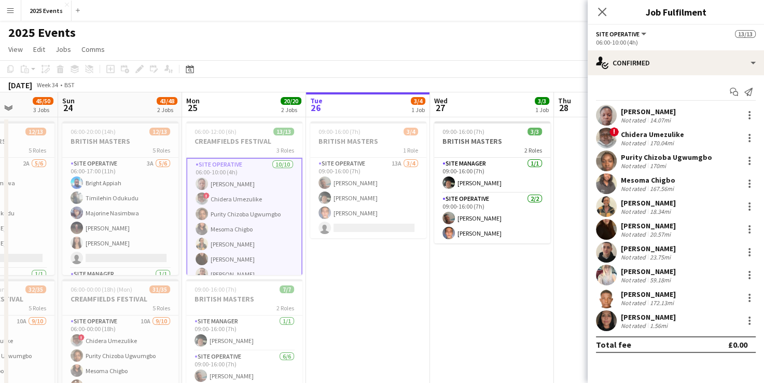
click at [499, 306] on app-date-cell "09:00-16:00 (7h) 3/3 BRITISH MASTERS 2 Roles Site Manager [DATE] 09:00-16:00 (7…" at bounding box center [492, 364] width 124 height 494
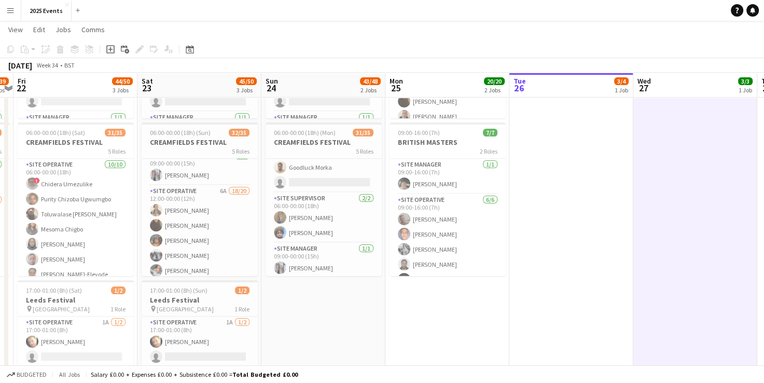
scroll to position [235, 0]
click at [218, 220] on app-card-role "Site Operative 6A 18/20 12:00-00:00 (12h) [PERSON_NAME] [PERSON_NAME] [PERSON_N…" at bounding box center [200, 343] width 116 height 324
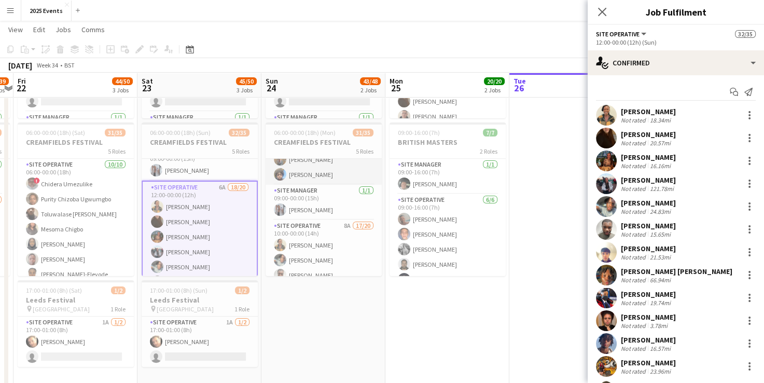
scroll to position [196, 0]
click at [319, 236] on app-card-role "Site Operative 8A 17/20 10:00-00:00 (14h) [PERSON_NAME] [PERSON_NAME] [PERSON_N…" at bounding box center [324, 381] width 116 height 324
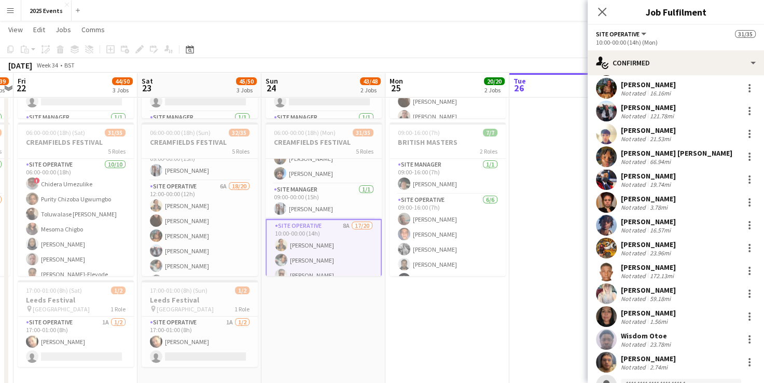
scroll to position [206, 0]
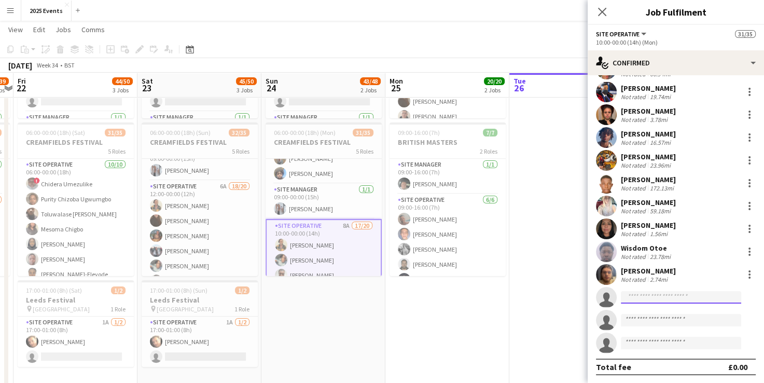
click at [659, 295] on input at bounding box center [681, 297] width 120 height 12
type input "*"
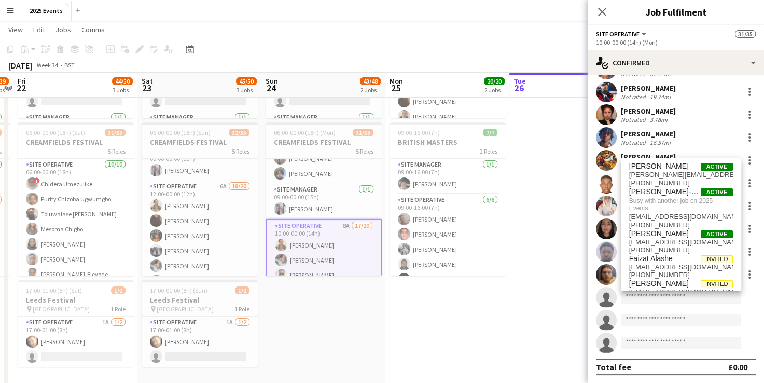
click at [685, 76] on div "Not rated 66.94mi" at bounding box center [677, 74] width 112 height 8
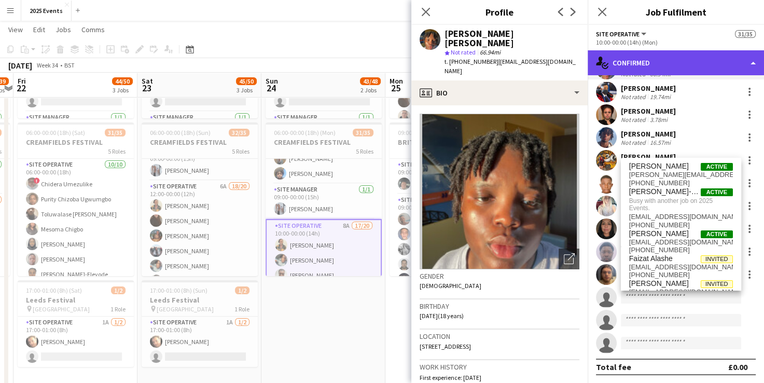
click at [663, 70] on div "single-neutral-actions-check-2 Confirmed" at bounding box center [676, 62] width 176 height 25
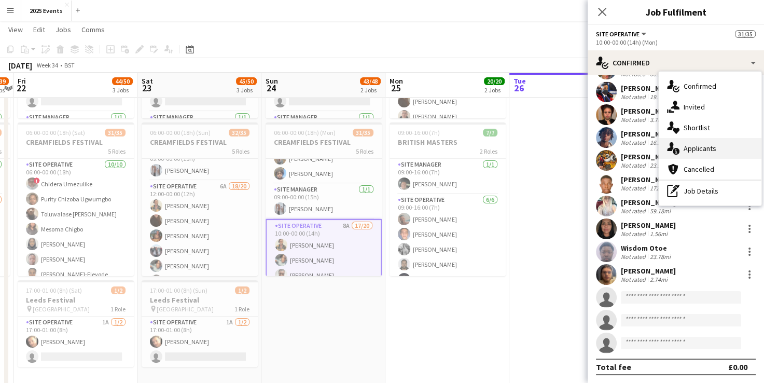
click at [708, 144] on div "single-neutral-actions-information Applicants" at bounding box center [710, 148] width 103 height 21
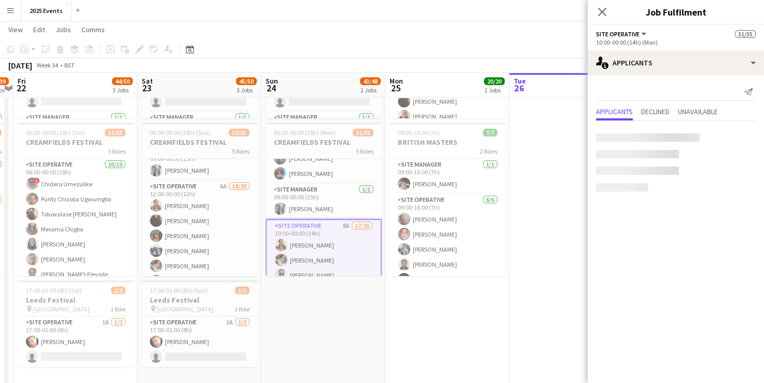
scroll to position [0, 0]
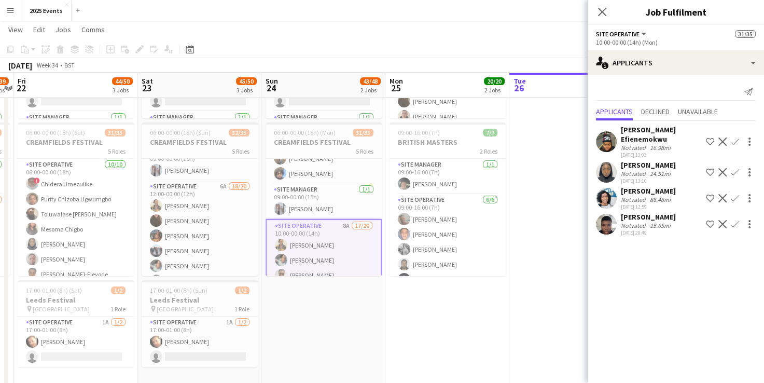
click at [574, 253] on app-date-cell "09:00-16:00 (7h) 3/4 BRITISH MASTERS 1 Role Site Operative 13A [DATE] 09:00-16:…" at bounding box center [572, 208] width 124 height 494
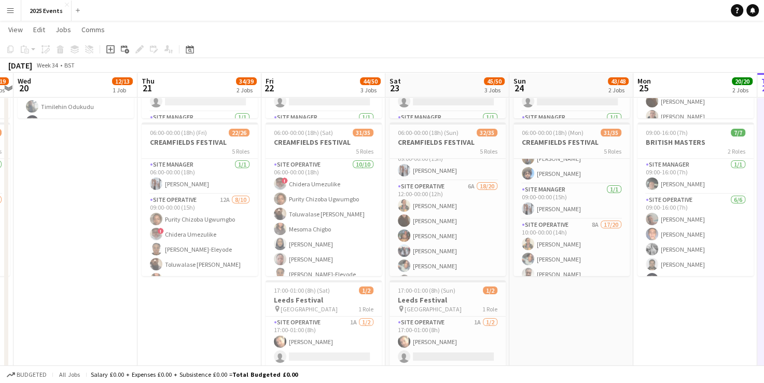
scroll to position [0, 241]
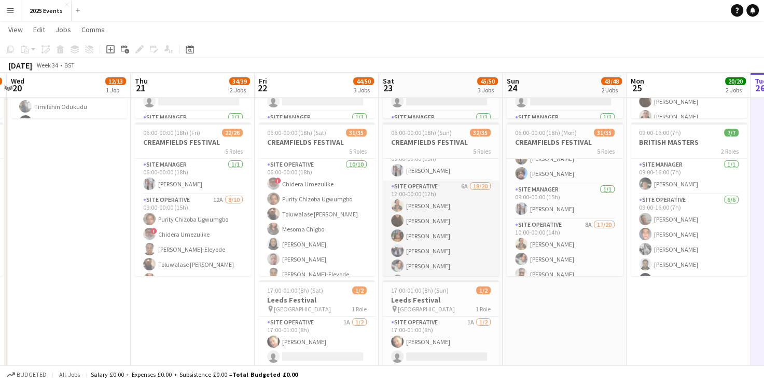
click at [431, 194] on app-card-role "Site Operative 6A 18/20 12:00-00:00 (12h) [PERSON_NAME] [PERSON_NAME] [PERSON_N…" at bounding box center [441, 343] width 116 height 324
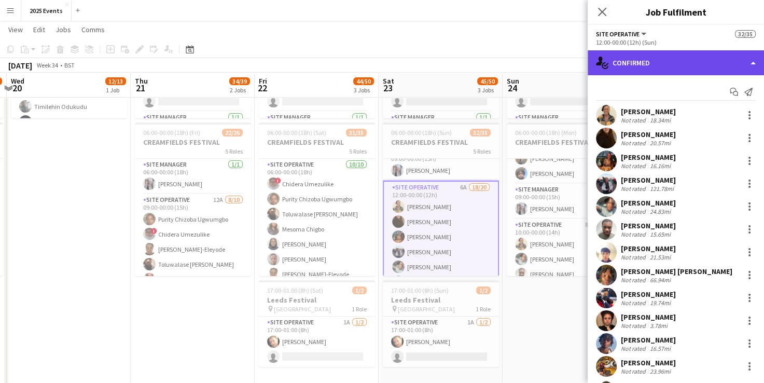
click at [758, 60] on div "single-neutral-actions-check-2 Confirmed" at bounding box center [676, 62] width 176 height 25
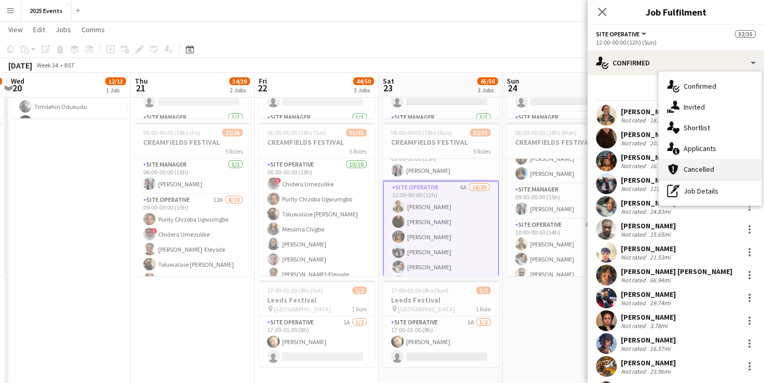
click at [706, 171] on div "cancellation Cancelled" at bounding box center [710, 169] width 103 height 21
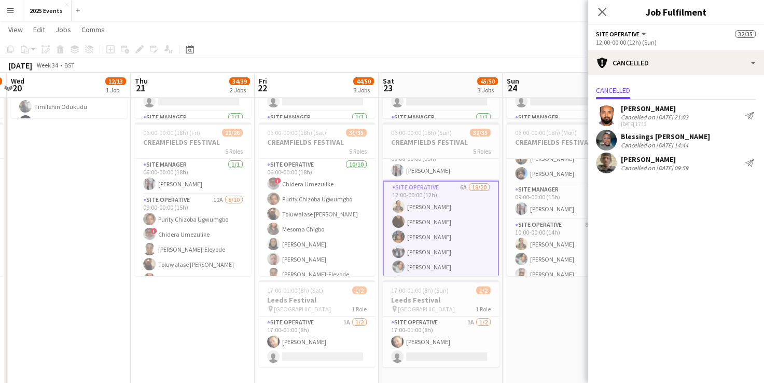
click at [542, 327] on app-date-cell "06:00-20:00 (14h) 12/13 BRITISH MASTERS 5 Roles Site Operative 3A [DATE] 06:00-…" at bounding box center [565, 208] width 124 height 494
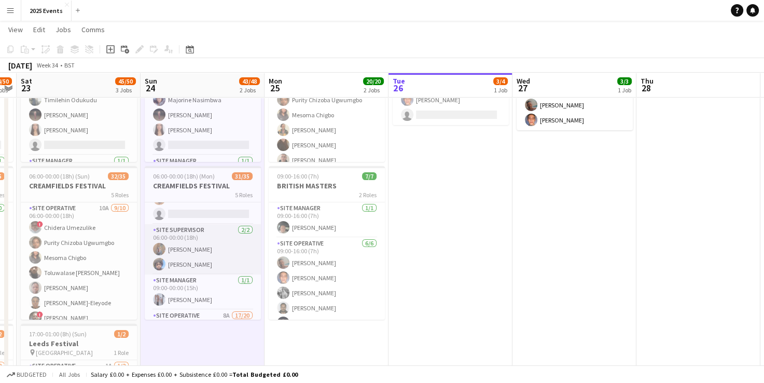
scroll to position [282, 0]
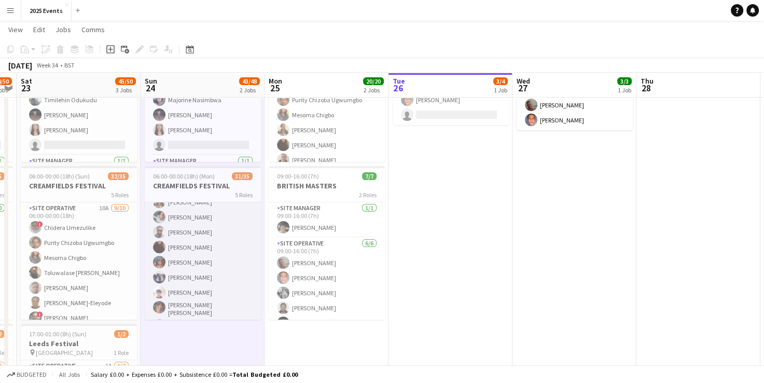
click at [241, 236] on app-card-role "Site Operative 8A 17/20 10:00-00:00 (14h) [PERSON_NAME] [PERSON_NAME] [PERSON_N…" at bounding box center [203, 339] width 116 height 324
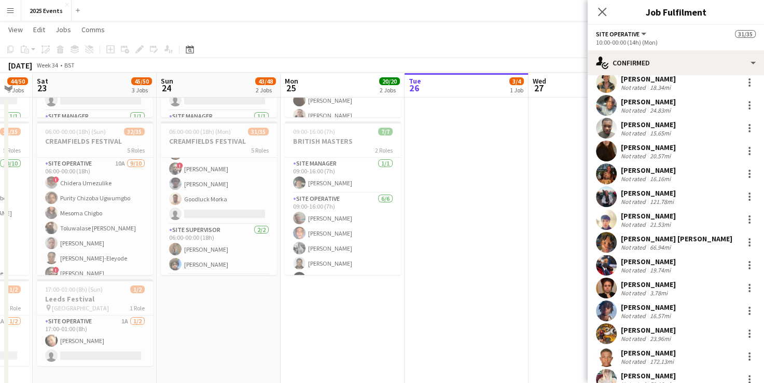
scroll to position [86, 0]
click at [239, 194] on app-card-role "Site Operative 10A [DATE] 06:00-00:00 (18h) ! Chidera Umezulike Purity Chizoba …" at bounding box center [219, 157] width 116 height 171
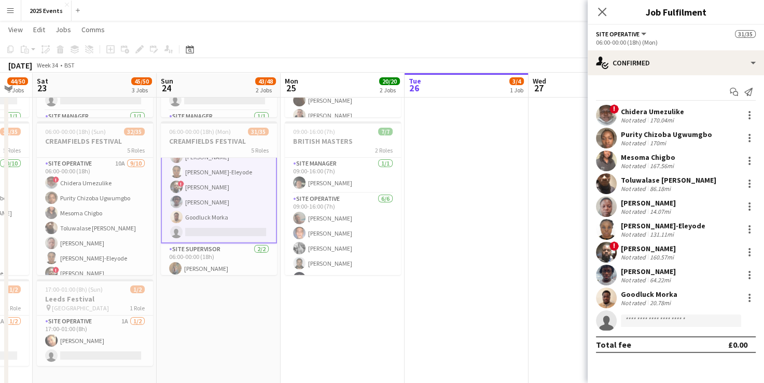
click at [613, 300] on app-user-avatar at bounding box center [606, 298] width 21 height 21
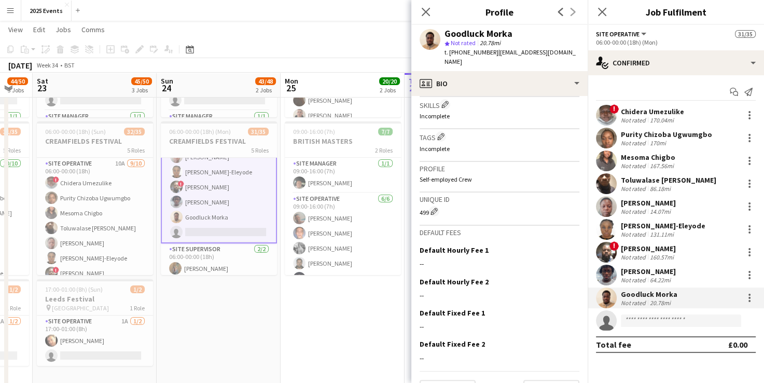
scroll to position [372, 0]
click at [538, 379] on button "Next" at bounding box center [552, 389] width 56 height 21
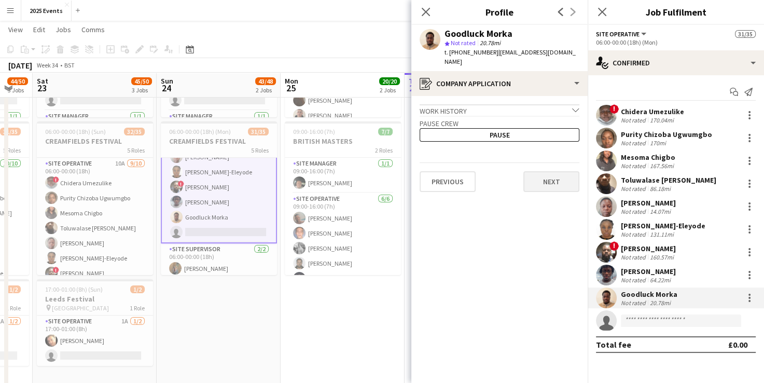
drag, startPoint x: 546, startPoint y: 184, endPoint x: 549, endPoint y: 167, distance: 17.4
click at [549, 167] on app-crew-profile-application "Work history chevron-down Cleaner Eko hotels [DATE] — [DATE] • 0 yr 7 mth Maint…" at bounding box center [500, 239] width 176 height 287
click at [549, 171] on button "Next" at bounding box center [552, 181] width 56 height 21
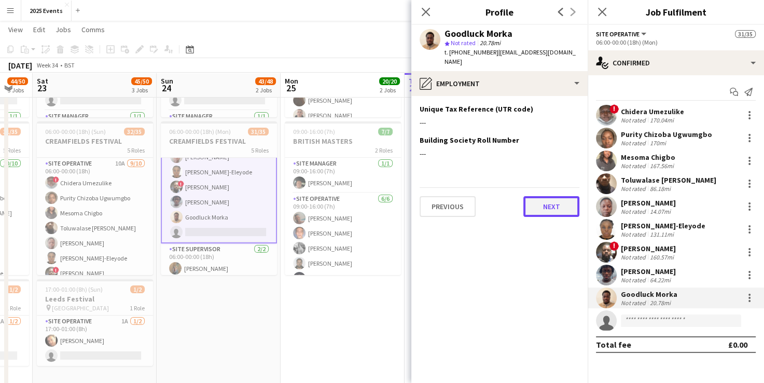
click at [551, 197] on button "Next" at bounding box center [552, 206] width 56 height 21
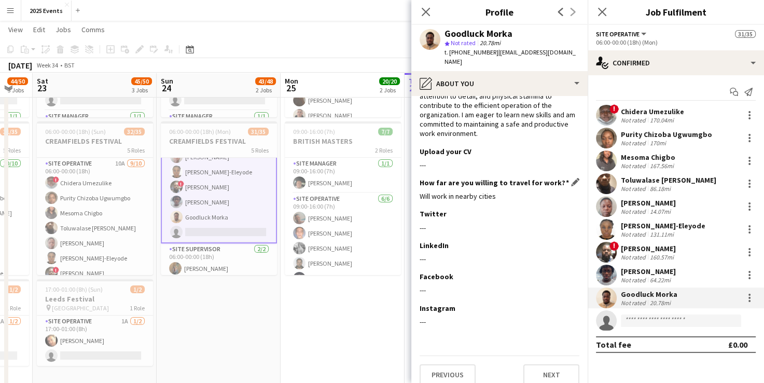
scroll to position [64, 0]
click at [544, 364] on button "Next" at bounding box center [552, 374] width 56 height 21
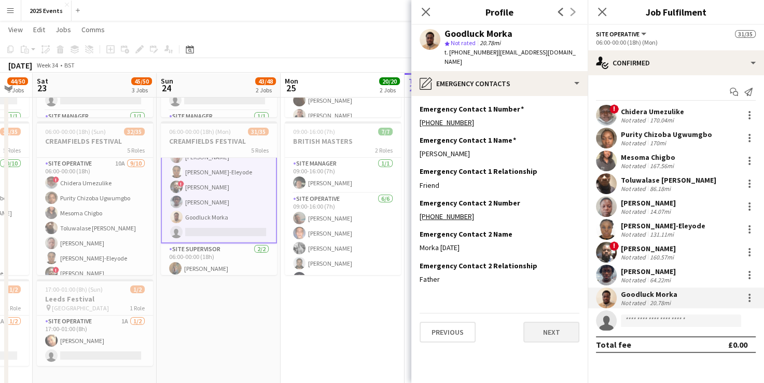
scroll to position [0, 0]
click at [542, 322] on button "Next" at bounding box center [552, 332] width 56 height 21
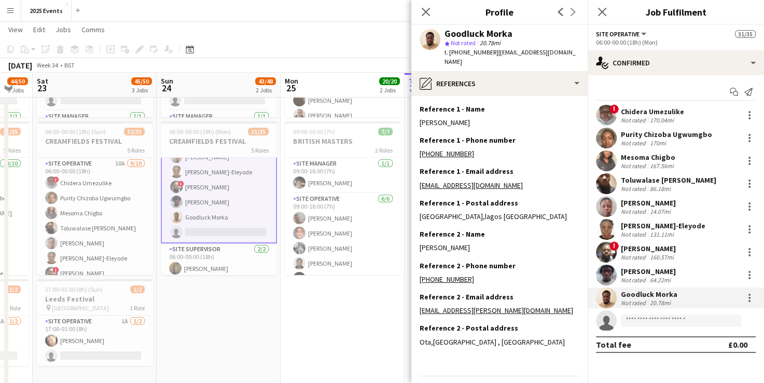
scroll to position [20, 0]
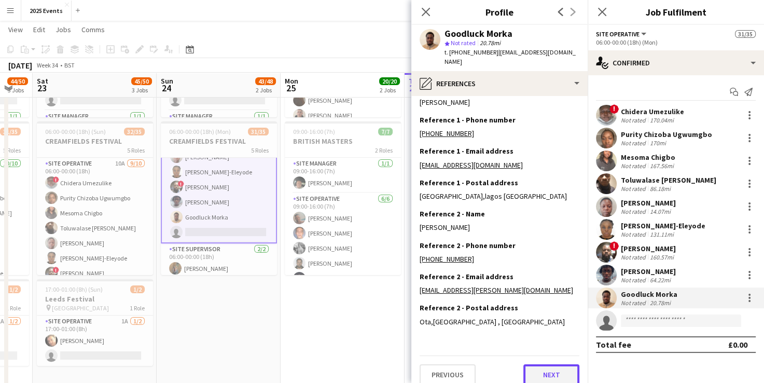
click at [542, 364] on button "Next" at bounding box center [552, 374] width 56 height 21
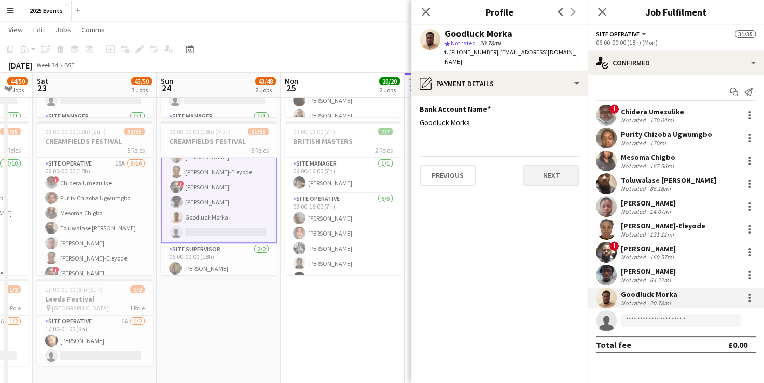
scroll to position [0, 0]
click at [557, 170] on button "Next" at bounding box center [552, 175] width 56 height 21
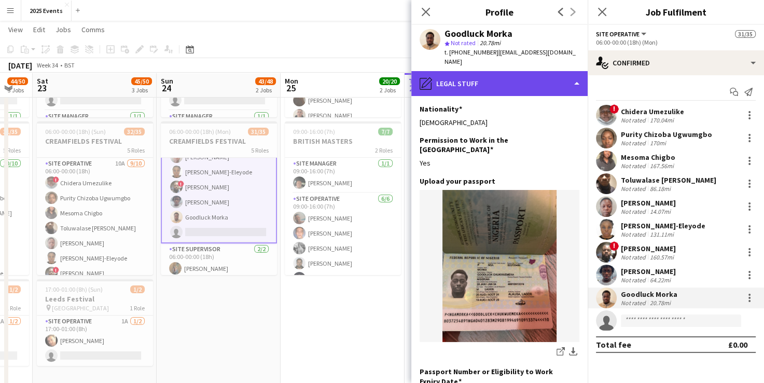
click at [473, 82] on div "pencil4 Legal Stuff" at bounding box center [500, 83] width 176 height 25
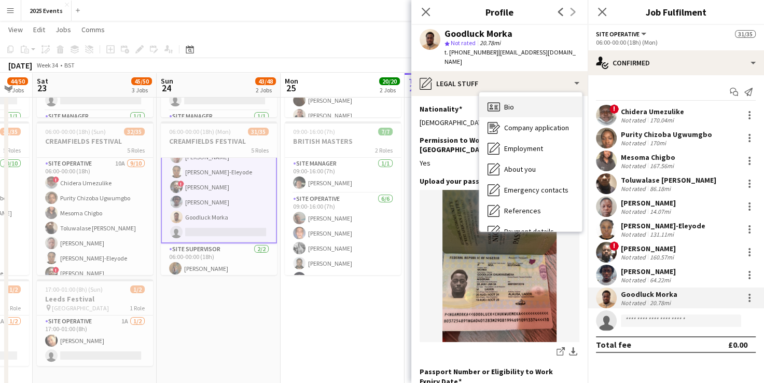
click at [515, 98] on div "Bio Bio" at bounding box center [531, 107] width 103 height 21
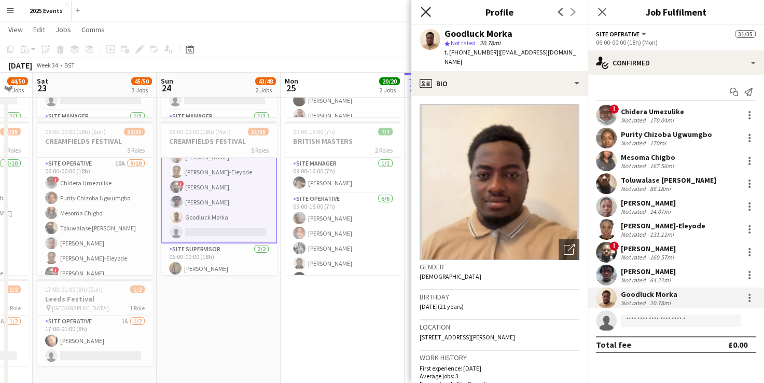
click at [428, 11] on icon "Close pop-in" at bounding box center [426, 12] width 10 height 10
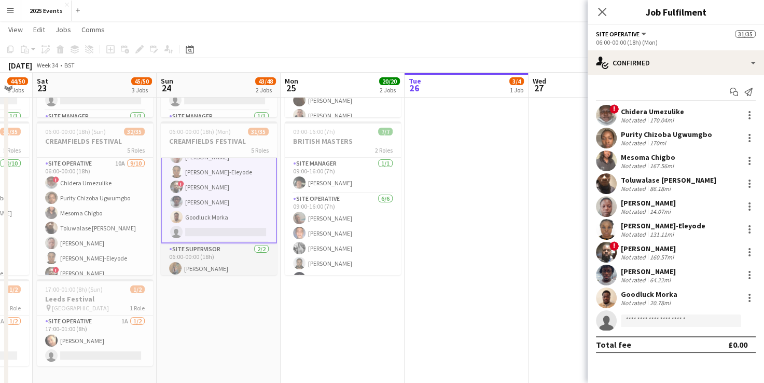
click at [230, 253] on app-card-role "Site Supervisor [DATE] 06:00-00:00 (18h) Shak [PERSON_NAME] Makumbe" at bounding box center [219, 268] width 116 height 50
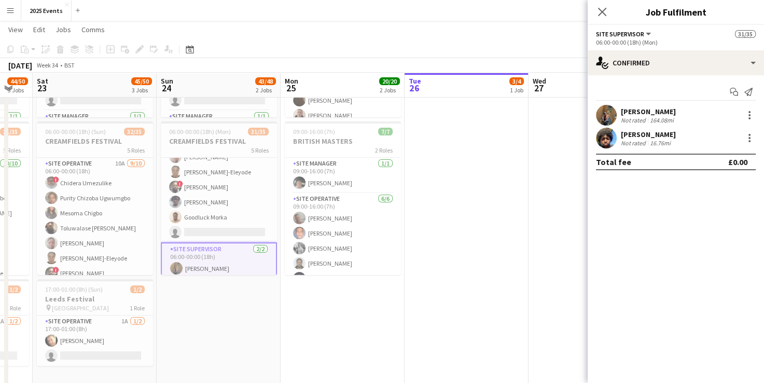
click at [606, 118] on app-user-avatar at bounding box center [606, 115] width 21 height 21
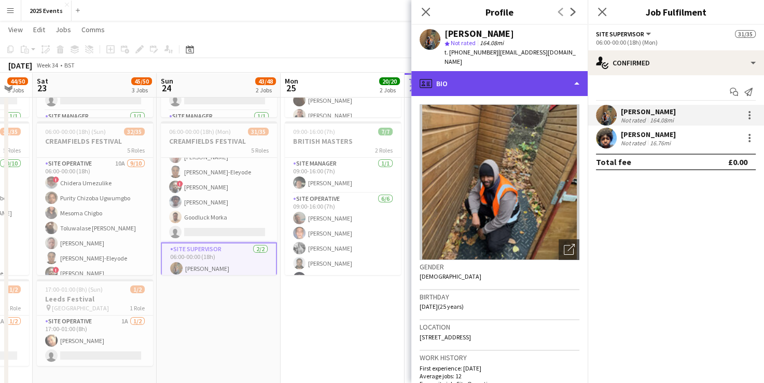
click at [574, 78] on div "profile Bio" at bounding box center [500, 83] width 176 height 25
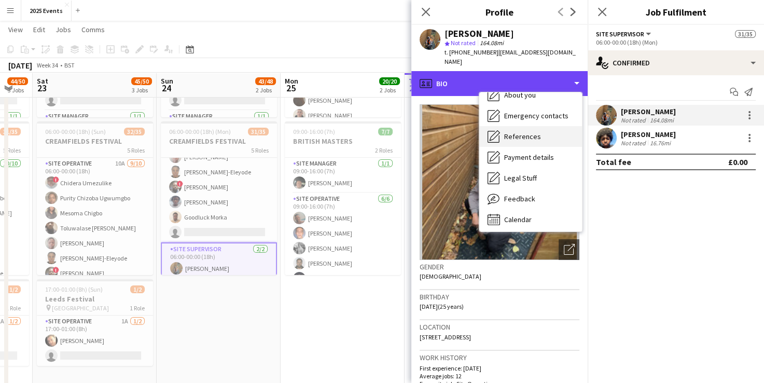
scroll to position [75, 0]
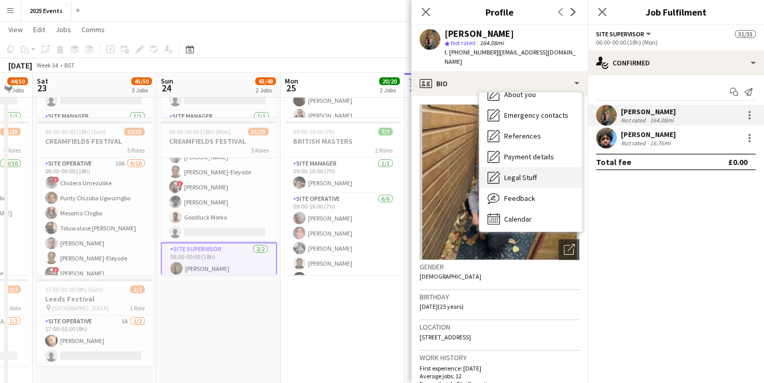
click at [529, 173] on span "Legal Stuff" at bounding box center [520, 177] width 33 height 9
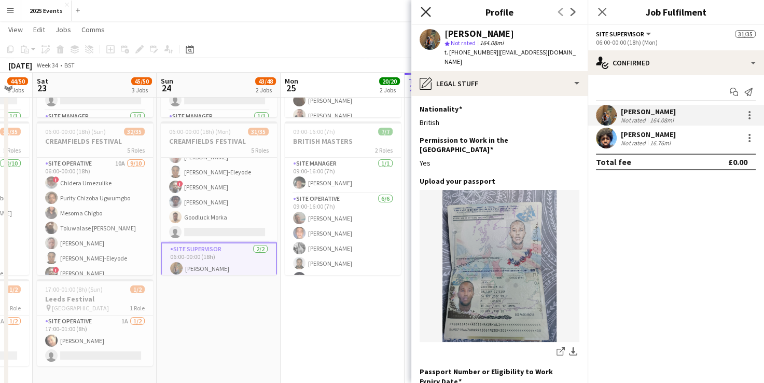
click at [428, 10] on icon at bounding box center [426, 12] width 10 height 10
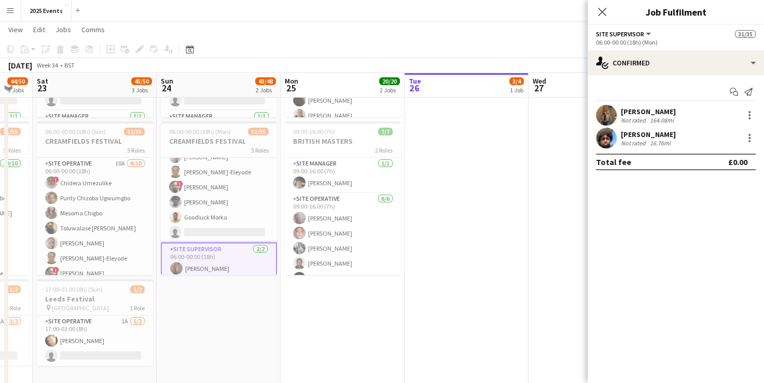
click at [594, 9] on div "Close pop-in" at bounding box center [602, 12] width 29 height 24
click at [601, 9] on icon "Close pop-in" at bounding box center [602, 12] width 10 height 10
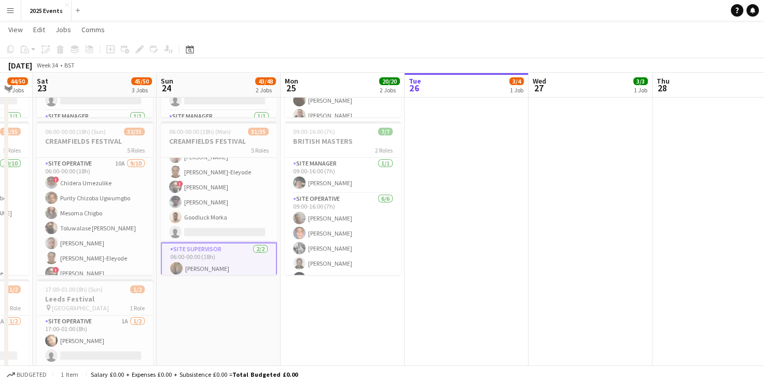
click at [253, 290] on app-date-cell "06:00-20:00 (14h) 12/13 BRITISH MASTERS 5 Roles Site Operative 3A [DATE] 06:00-…" at bounding box center [219, 207] width 124 height 494
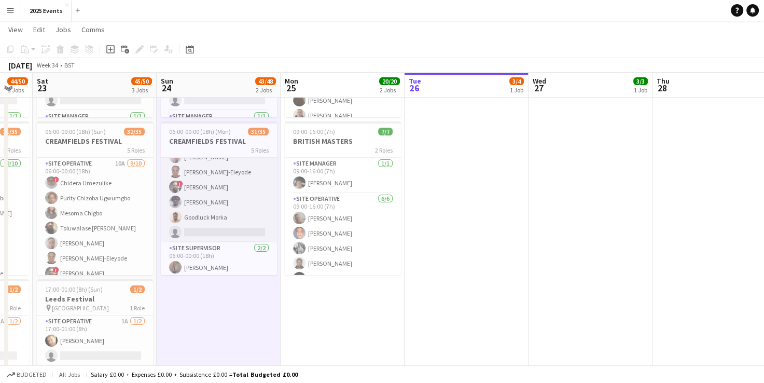
click at [236, 169] on app-card-role "Site Operative 10A [DATE] 06:00-00:00 (18h) ! Chidera Umezulike Purity Chizoba …" at bounding box center [219, 157] width 116 height 171
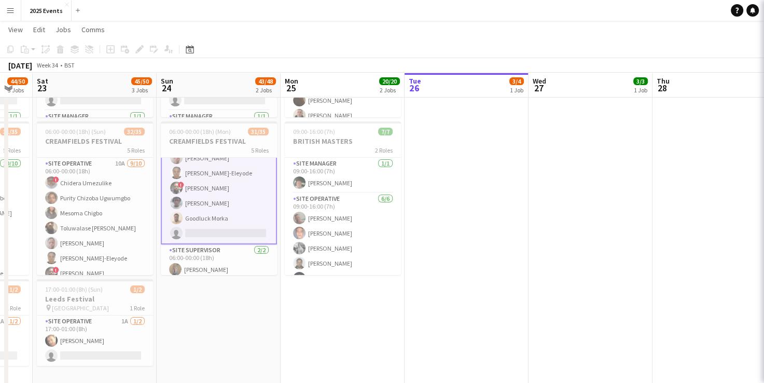
scroll to position [87, 0]
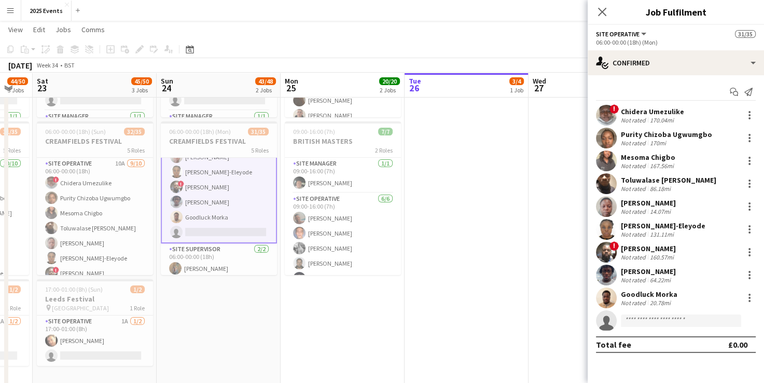
click at [609, 230] on app-user-avatar at bounding box center [606, 229] width 21 height 21
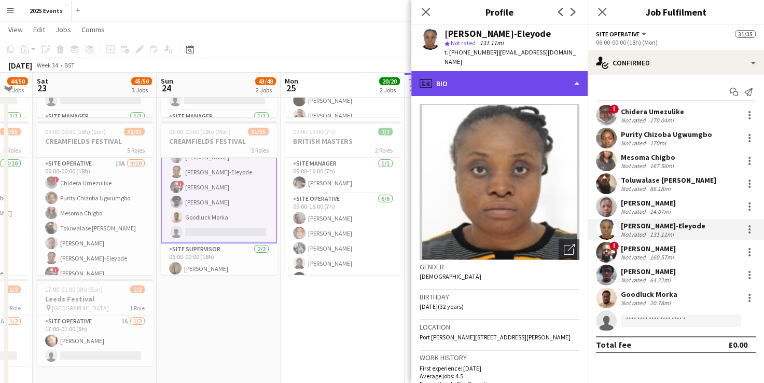
click at [566, 71] on div "profile Bio" at bounding box center [500, 83] width 176 height 25
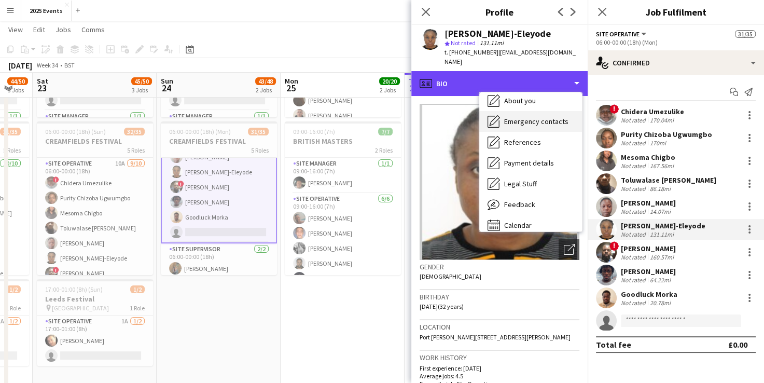
scroll to position [69, 0]
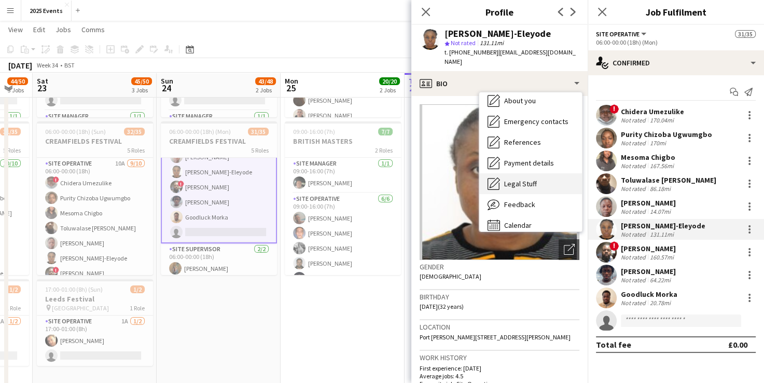
click at [538, 174] on div "Legal Stuff Legal Stuff" at bounding box center [531, 183] width 103 height 21
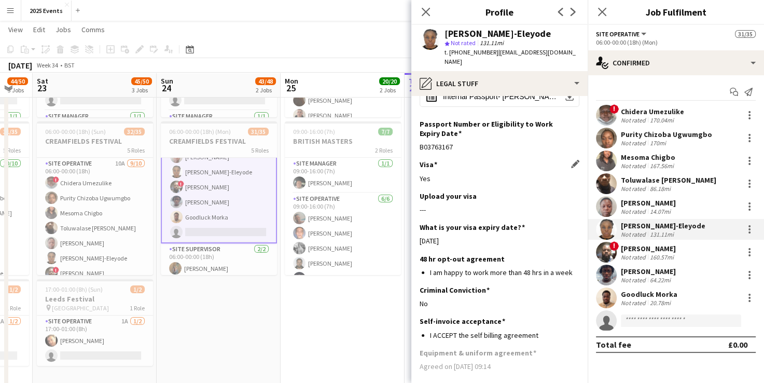
scroll to position [105, 0]
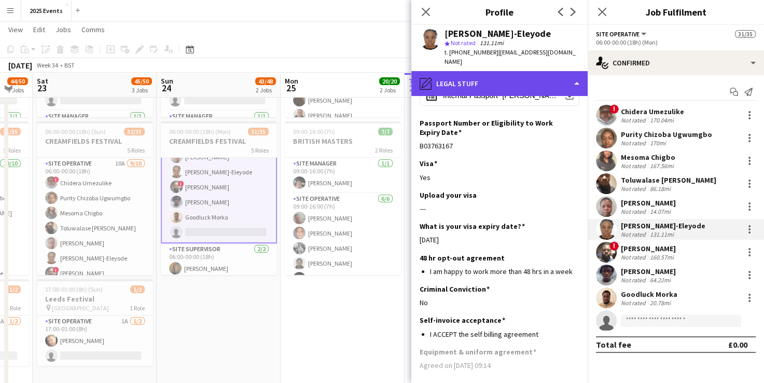
click at [542, 72] on div "pencil4 Legal Stuff" at bounding box center [500, 83] width 176 height 25
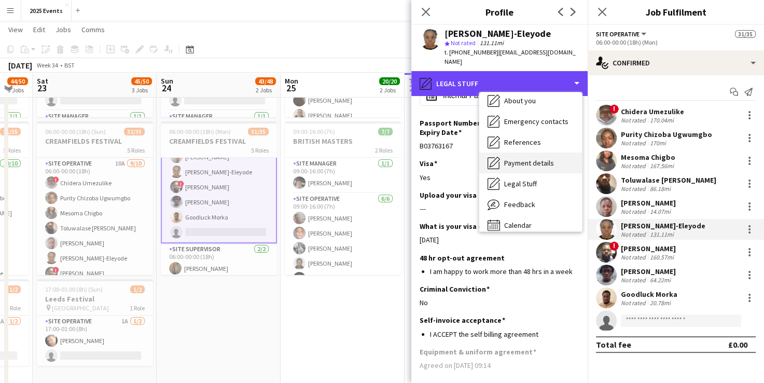
scroll to position [77, 0]
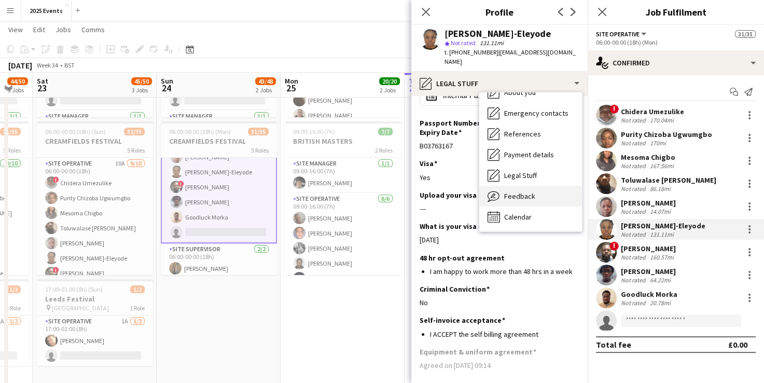
click at [527, 186] on div "Feedback Feedback" at bounding box center [531, 196] width 103 height 21
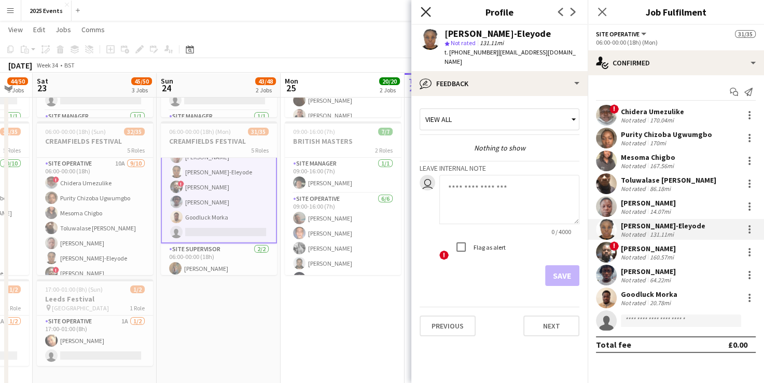
click at [428, 12] on icon "Close pop-in" at bounding box center [426, 12] width 10 height 10
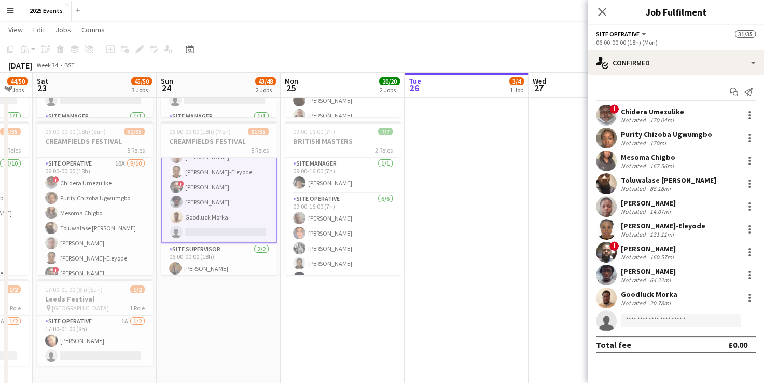
click at [604, 205] on app-user-avatar at bounding box center [606, 206] width 21 height 21
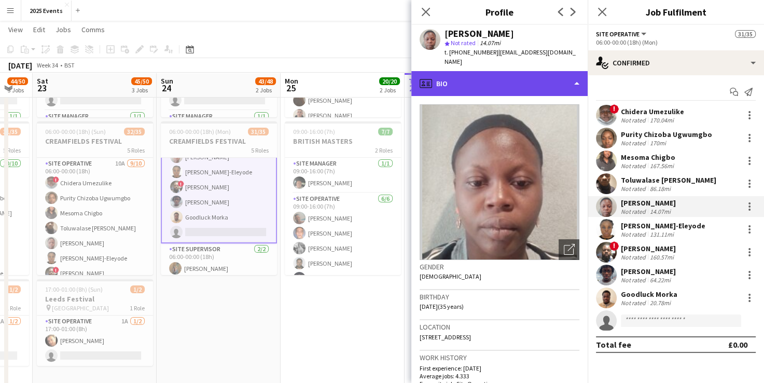
click at [542, 71] on div "profile Bio" at bounding box center [500, 83] width 176 height 25
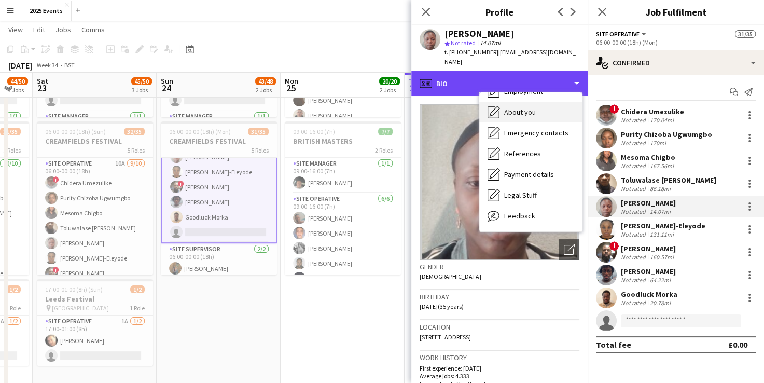
scroll to position [64, 0]
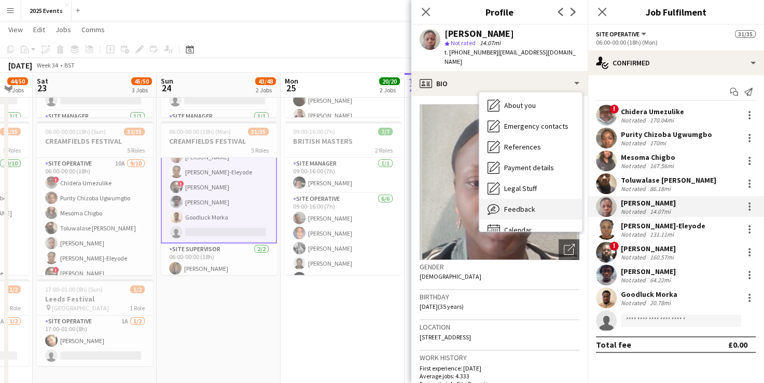
click at [536, 199] on div "Feedback Feedback" at bounding box center [531, 209] width 103 height 21
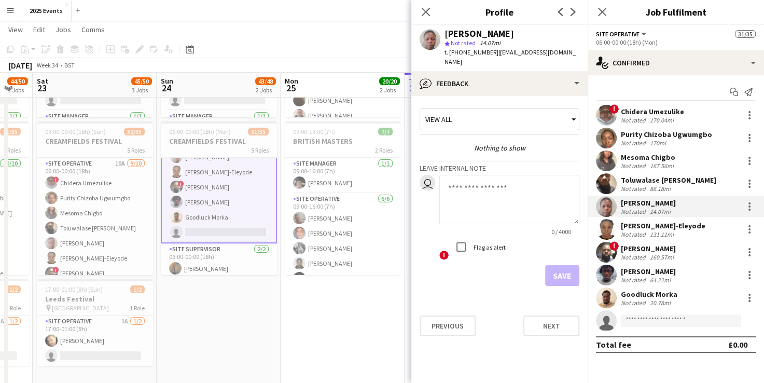
click at [545, 110] on div "View all" at bounding box center [494, 120] width 148 height 20
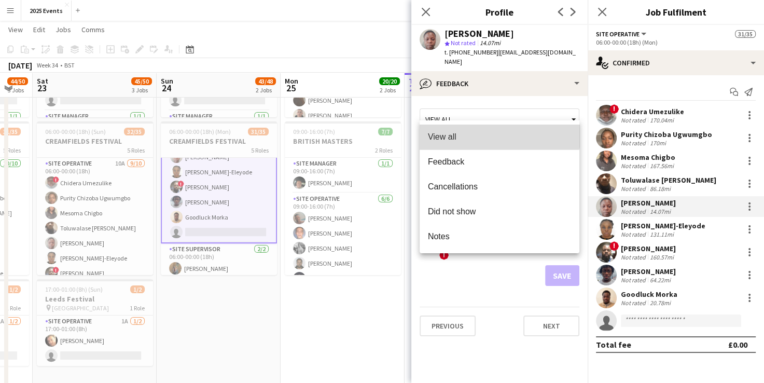
click at [497, 131] on mat-option "View all" at bounding box center [500, 137] width 160 height 25
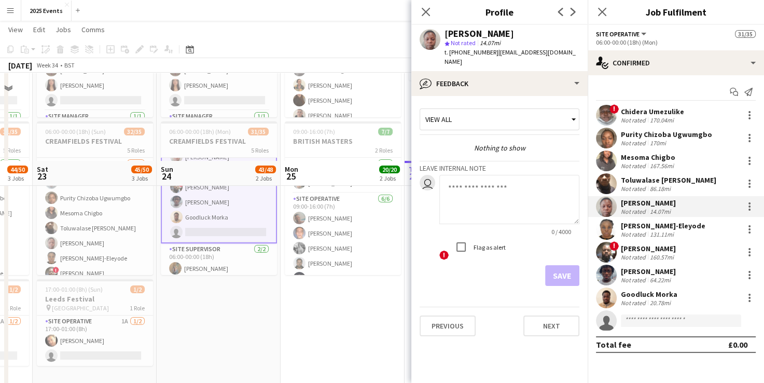
scroll to position [245, 0]
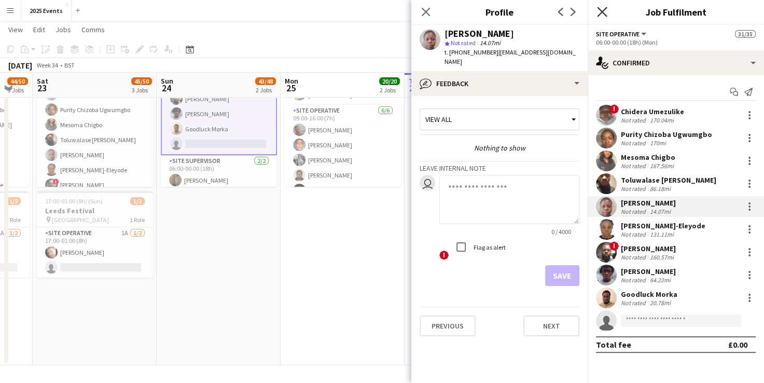
click at [601, 9] on icon "Close pop-in" at bounding box center [602, 12] width 10 height 10
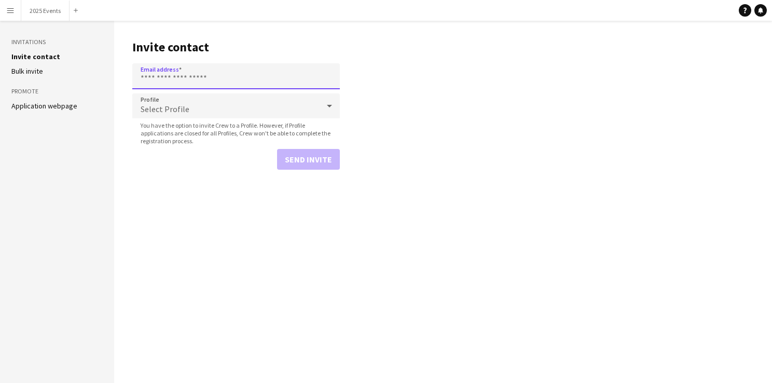
click at [206, 71] on input "Email address" at bounding box center [236, 76] width 208 height 26
paste input "**********"
type input "**********"
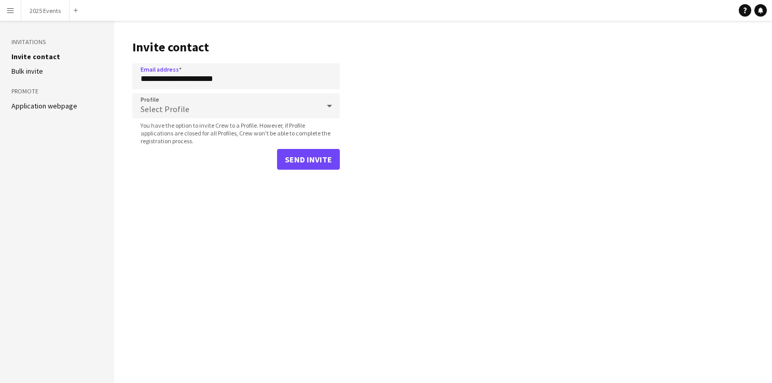
click at [215, 116] on div "Select Profile" at bounding box center [225, 105] width 187 height 25
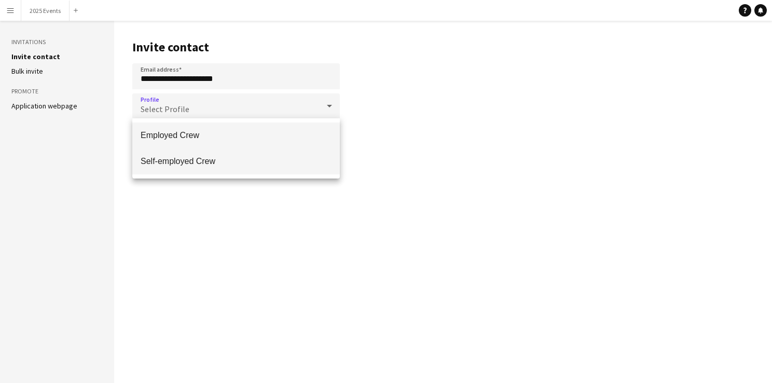
click at [211, 154] on mat-option "Self-employed Crew" at bounding box center [236, 161] width 208 height 26
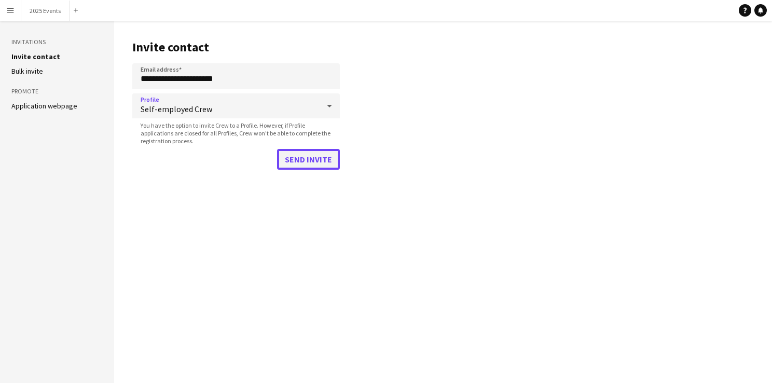
click at [318, 156] on button "Send invite" at bounding box center [308, 159] width 63 height 21
